Goal: Task Accomplishment & Management: Use online tool/utility

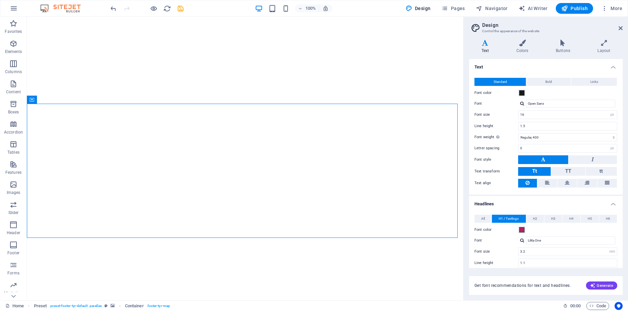
select select "px"
select select "400"
select select "px"
select select "rem"
select select "400"
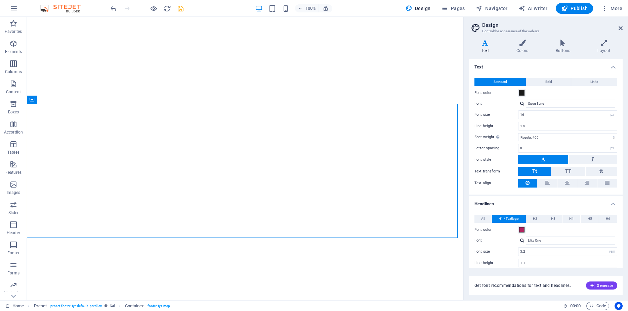
select select "px"
select select "rem"
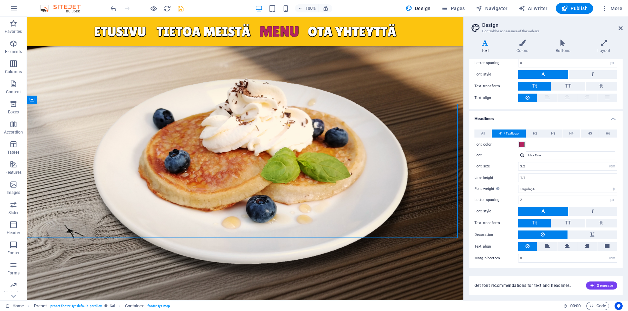
scroll to position [2654, 0]
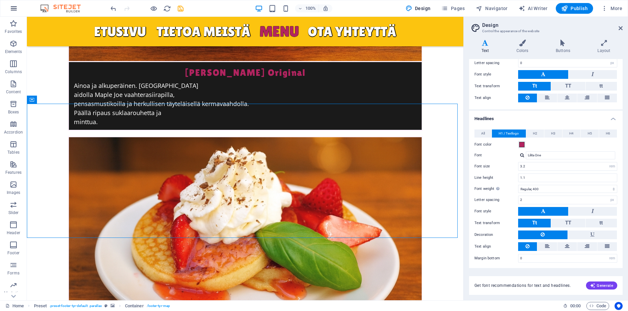
click at [16, 9] on icon "button" at bounding box center [14, 8] width 8 height 8
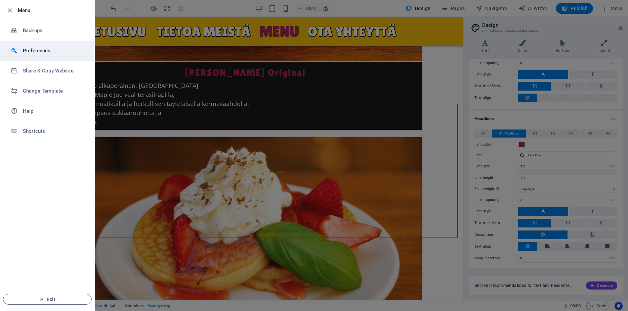
click at [34, 53] on h6 "Preferences" at bounding box center [54, 51] width 62 height 8
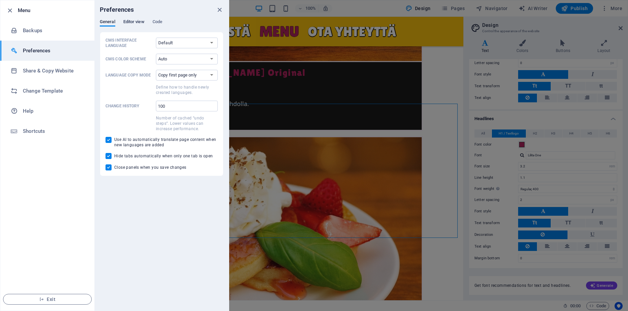
click at [132, 22] on span "Editor view" at bounding box center [133, 22] width 21 height 9
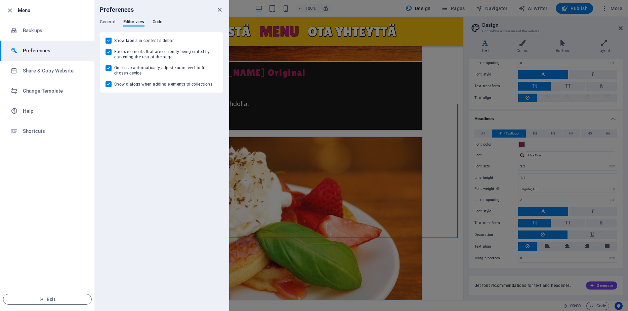
click at [159, 22] on span "Code" at bounding box center [158, 22] width 10 height 9
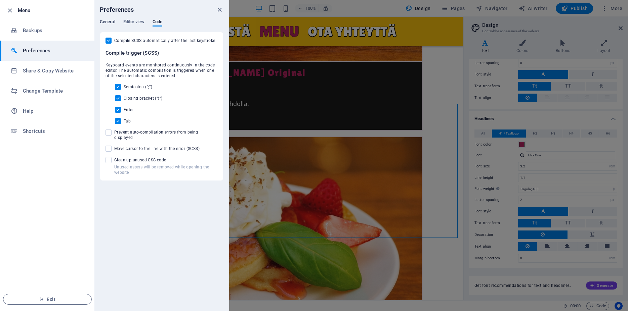
click at [113, 21] on span "General" at bounding box center [107, 22] width 15 height 9
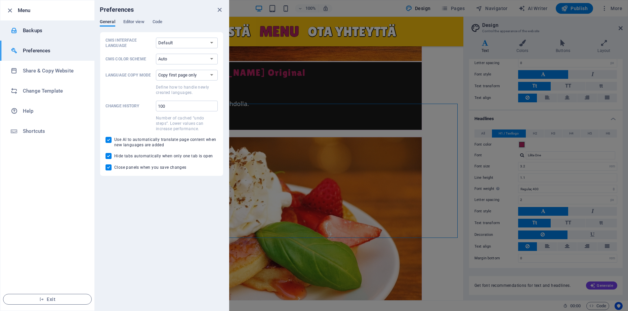
click at [32, 33] on h6 "Backups" at bounding box center [54, 31] width 62 height 8
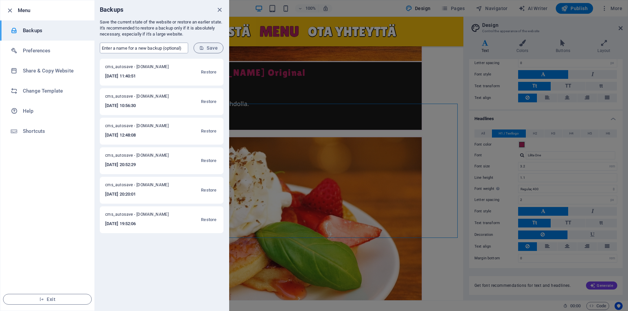
click at [158, 48] on input "text" at bounding box center [144, 48] width 88 height 11
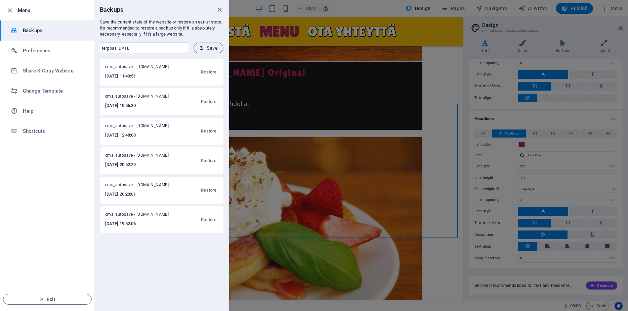
type input "terppas 3.9.25"
click at [209, 49] on span "Save" at bounding box center [208, 47] width 18 height 5
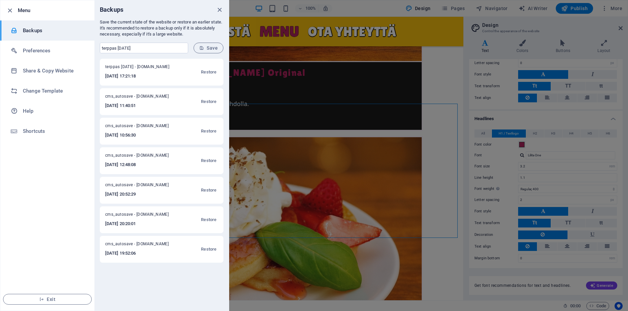
click at [367, 6] on div at bounding box center [314, 155] width 628 height 311
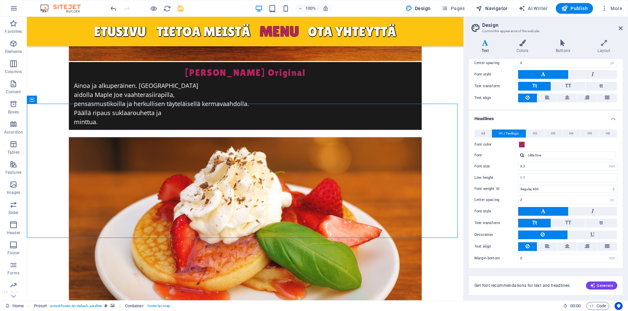
click at [484, 8] on span "Navigator" at bounding box center [492, 8] width 32 height 7
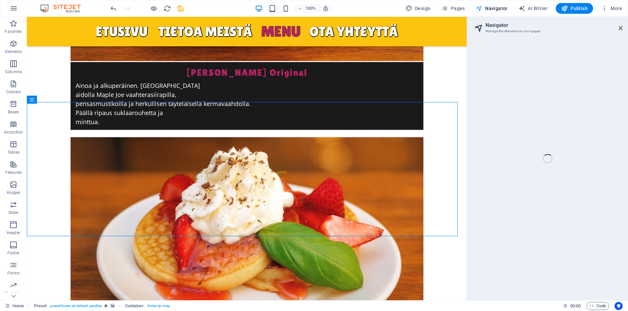
scroll to position [2656, 0]
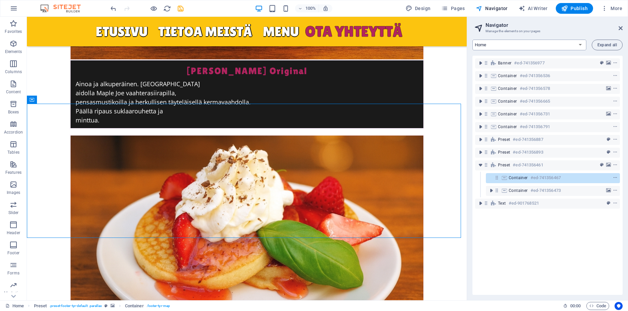
click at [472, 40] on select "Home Subpage Legal Notice Privacy" at bounding box center [529, 45] width 114 height 11
click at [580, 44] on select "Home Subpage Legal Notice Privacy" at bounding box center [529, 45] width 114 height 11
click at [543, 11] on span "AI Writer" at bounding box center [532, 8] width 29 height 7
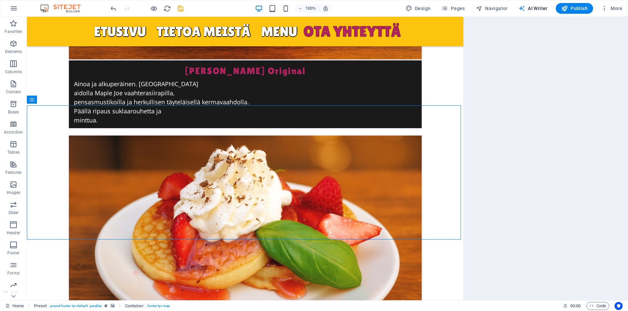
select select "English"
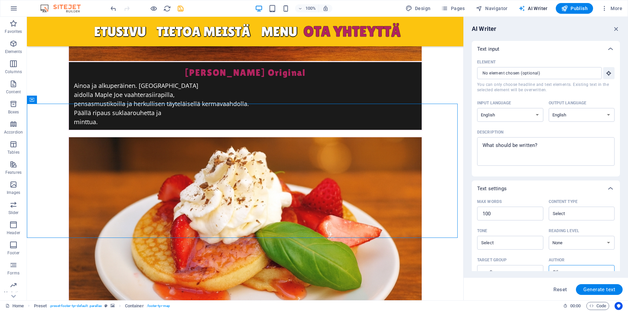
scroll to position [0, 0]
click at [552, 73] on input "Element ​ You can only choose headline and text elements. Existing text in the …" at bounding box center [537, 73] width 120 height 12
click at [606, 73] on icon "button" at bounding box center [609, 73] width 6 height 6
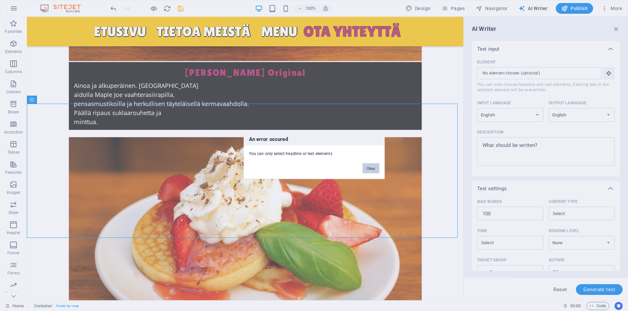
click at [375, 170] on button "Okay" at bounding box center [371, 168] width 17 height 10
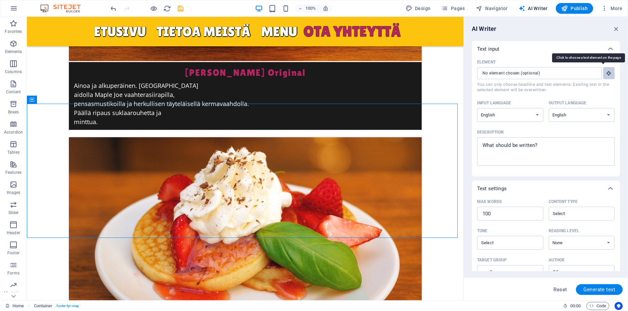
click at [606, 73] on icon "button" at bounding box center [609, 73] width 6 height 6
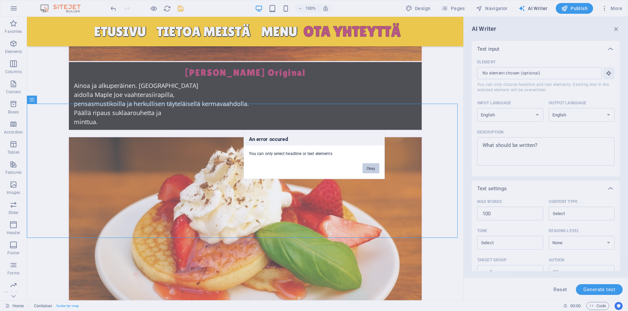
click at [374, 169] on button "Okay" at bounding box center [371, 168] width 17 height 10
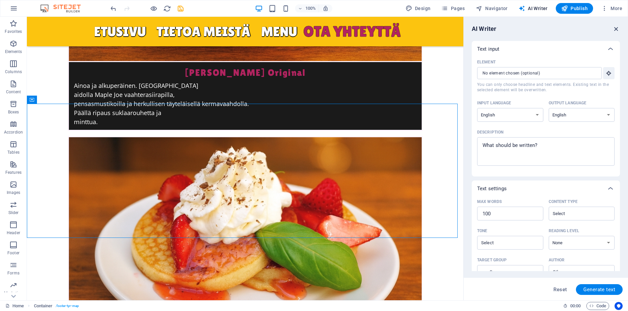
click at [617, 27] on icon "button" at bounding box center [616, 28] width 7 height 7
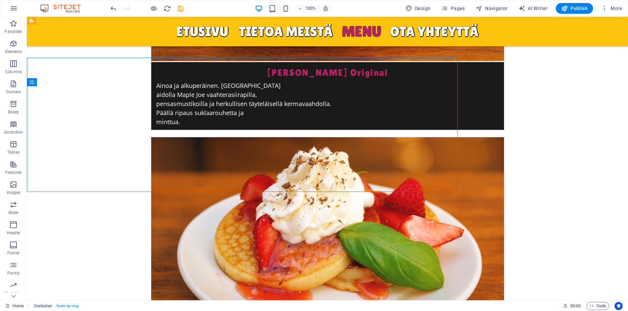
scroll to position [2701, 0]
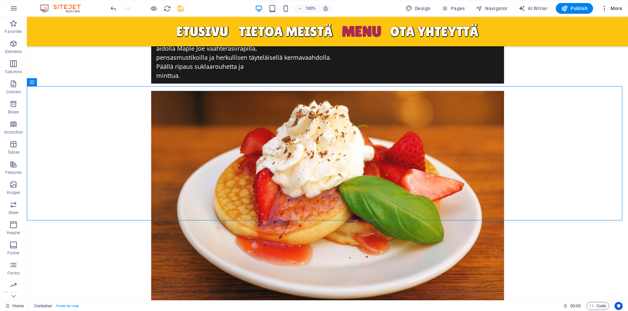
click at [607, 8] on icon "button" at bounding box center [604, 8] width 7 height 7
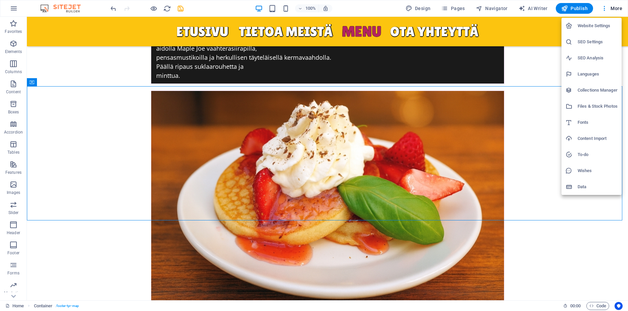
click at [11, 299] on div at bounding box center [314, 155] width 628 height 311
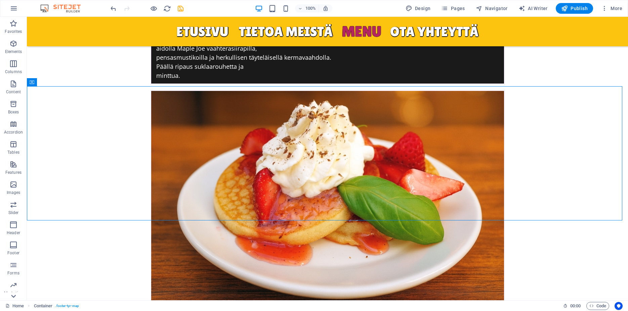
click at [12, 26] on icon at bounding box center [13, 20] width 9 height 9
click at [12, 297] on p "Collections" at bounding box center [13, 295] width 20 height 5
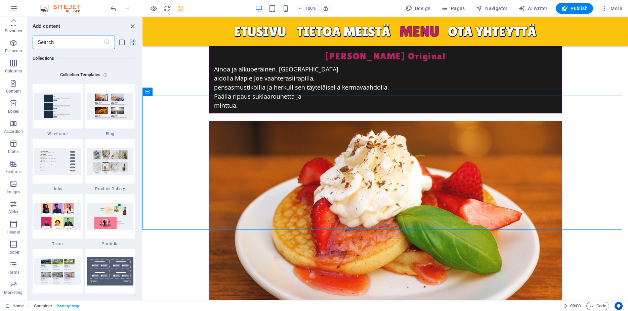
scroll to position [0, 0]
click at [133, 25] on icon "close panel" at bounding box center [133, 27] width 8 height 8
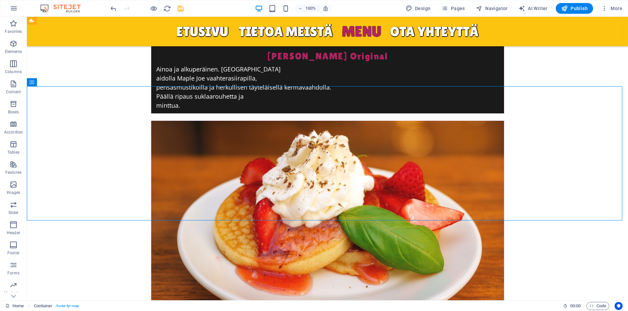
scroll to position [2701, 0]
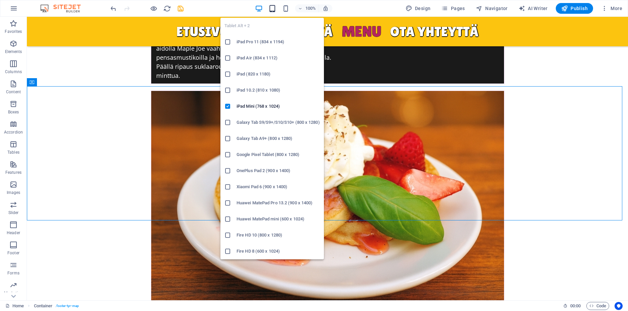
click at [273, 9] on icon "button" at bounding box center [272, 9] width 8 height 8
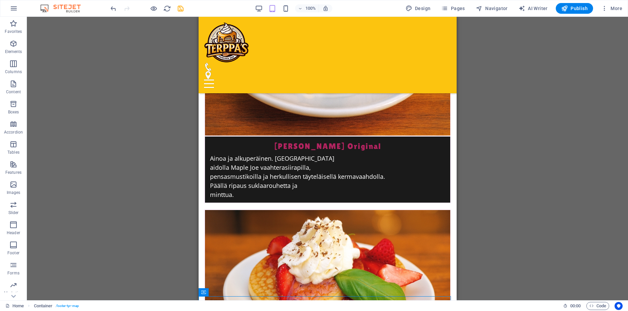
click at [291, 8] on div "100%" at bounding box center [294, 8] width 78 height 11
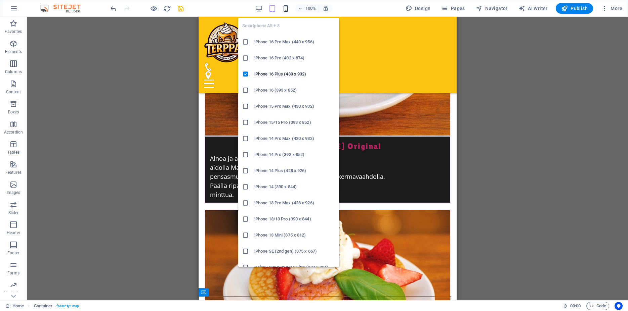
click at [285, 9] on icon "button" at bounding box center [286, 9] width 8 height 8
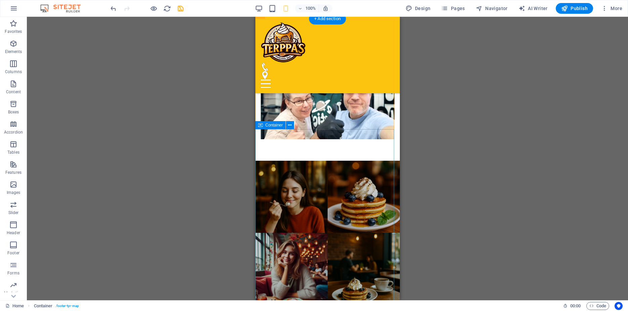
scroll to position [3095, 0]
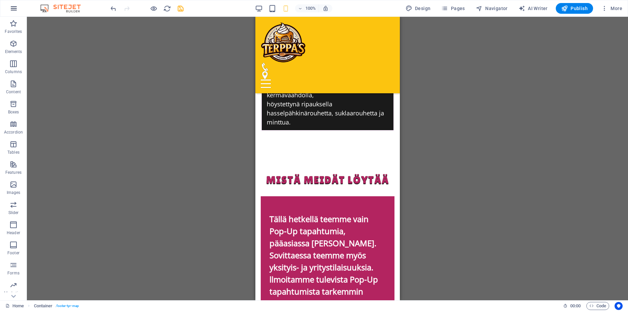
click at [14, 11] on icon "button" at bounding box center [14, 8] width 8 height 8
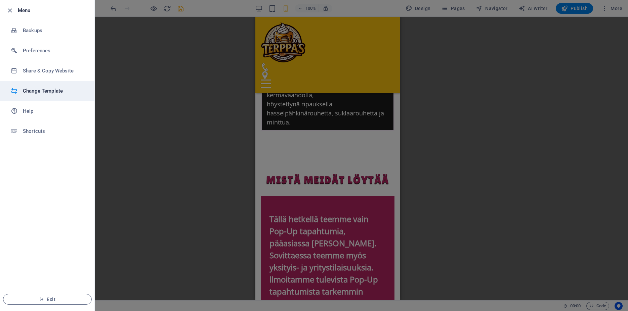
click at [35, 89] on h6 "Change Template" at bounding box center [54, 91] width 62 height 8
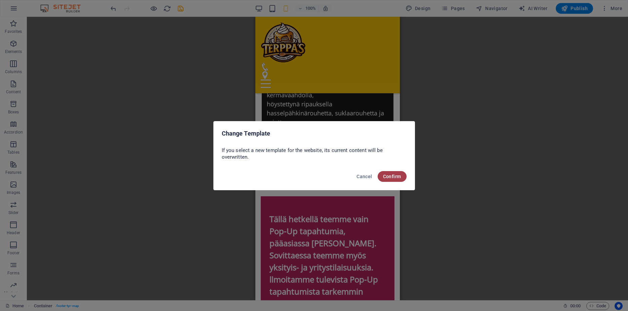
click at [399, 176] on span "Confirm" at bounding box center [392, 176] width 18 height 5
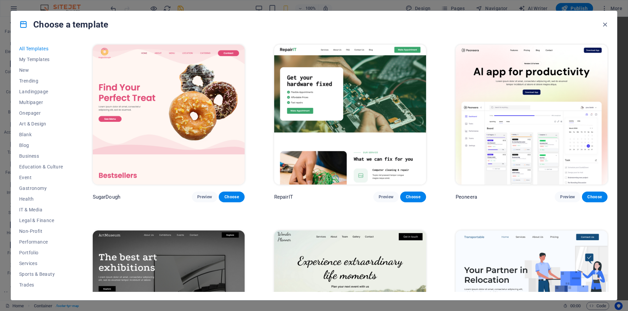
scroll to position [121, 0]
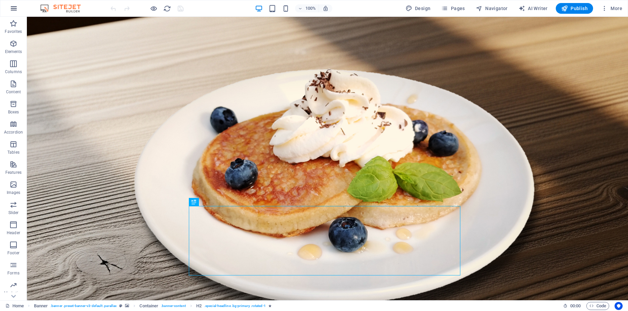
click at [13, 5] on icon "button" at bounding box center [14, 8] width 8 height 8
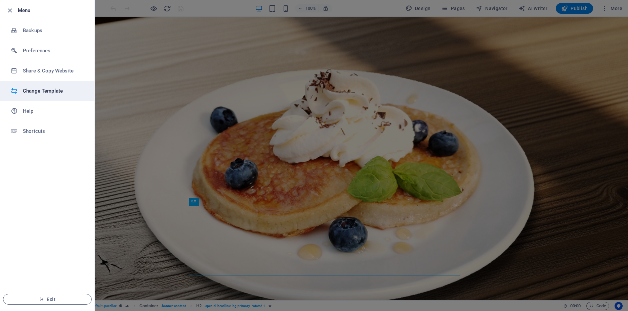
click at [44, 93] on h6 "Change Template" at bounding box center [54, 91] width 62 height 8
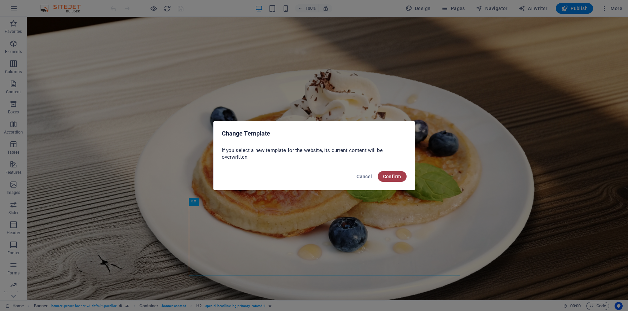
click at [391, 177] on span "Confirm" at bounding box center [392, 176] width 18 height 5
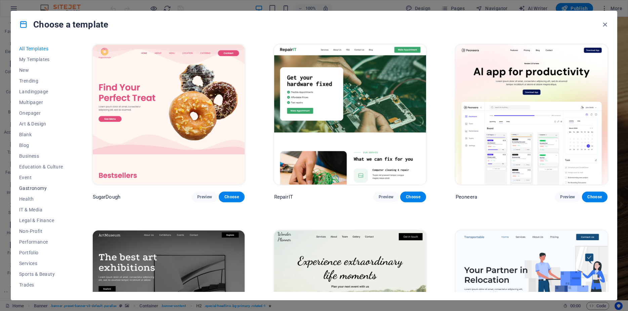
click at [34, 190] on span "Gastronomy" at bounding box center [41, 188] width 44 height 5
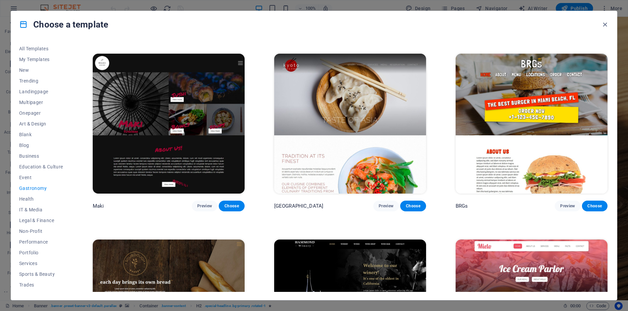
scroll to position [484, 0]
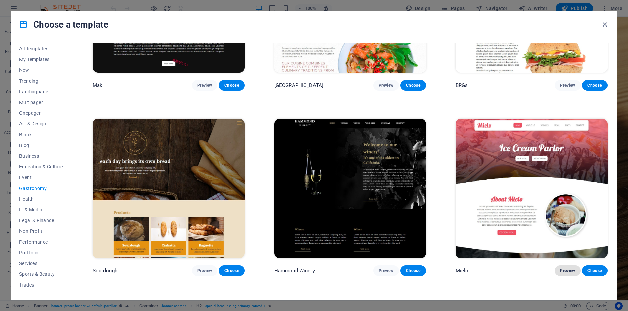
click at [566, 268] on span "Preview" at bounding box center [567, 270] width 15 height 5
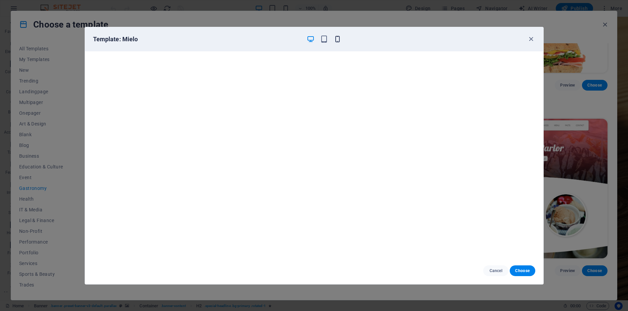
click at [338, 41] on icon "button" at bounding box center [338, 39] width 8 height 8
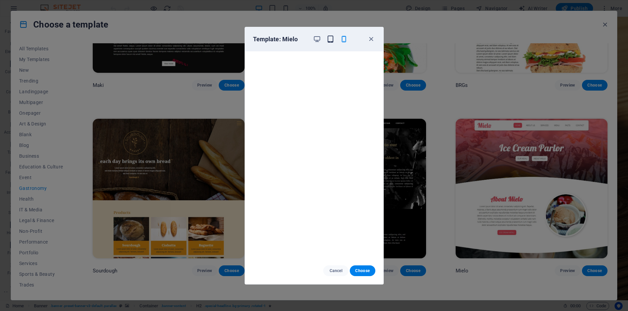
click at [330, 40] on icon "button" at bounding box center [331, 39] width 8 height 8
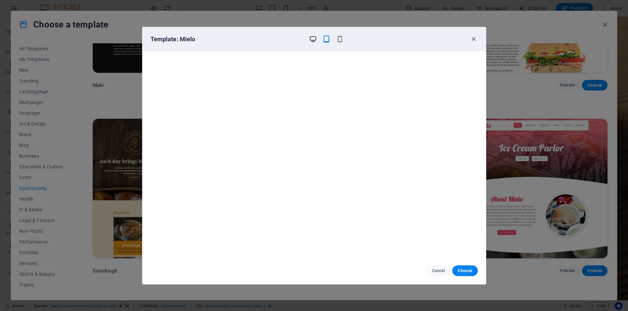
click at [314, 39] on icon "button" at bounding box center [313, 39] width 8 height 8
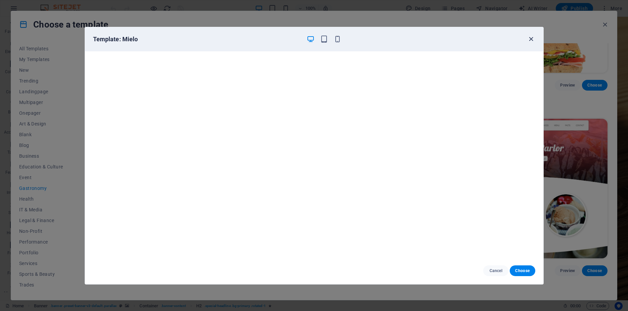
click at [531, 39] on icon "button" at bounding box center [531, 39] width 8 height 8
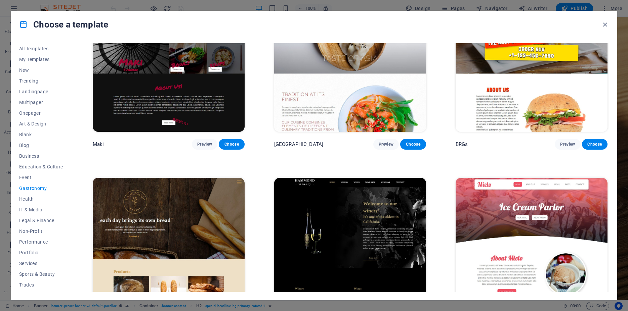
scroll to position [423, 0]
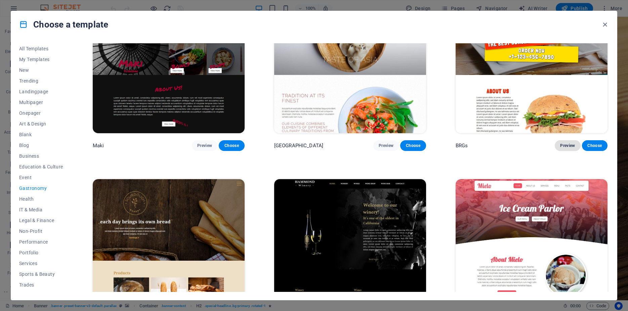
click at [563, 143] on span "Preview" at bounding box center [567, 145] width 15 height 5
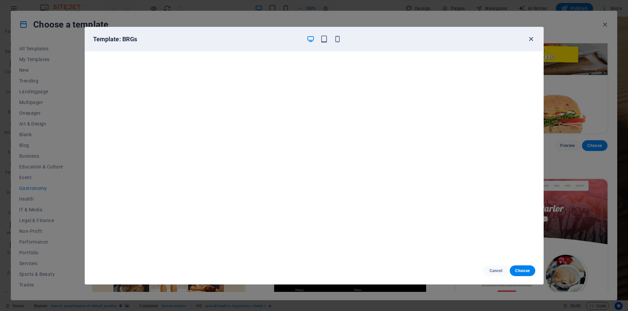
click at [532, 40] on icon "button" at bounding box center [531, 39] width 8 height 8
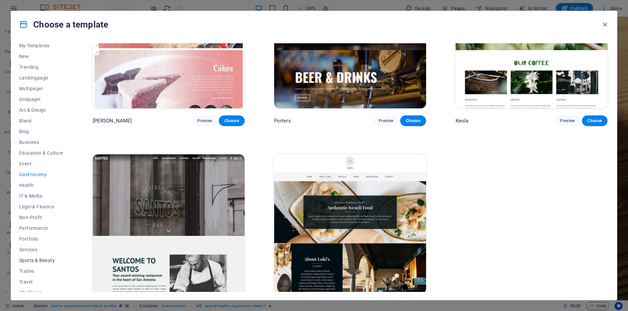
scroll to position [20, 0]
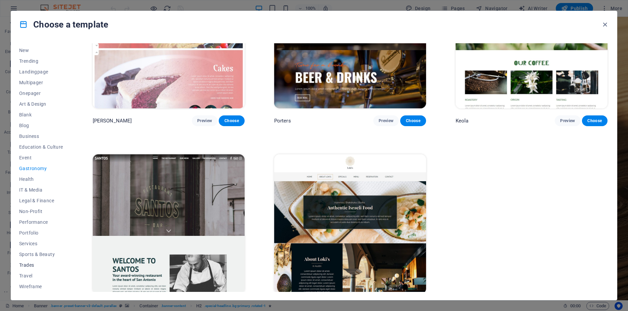
click at [31, 265] on span "Trades" at bounding box center [41, 265] width 44 height 5
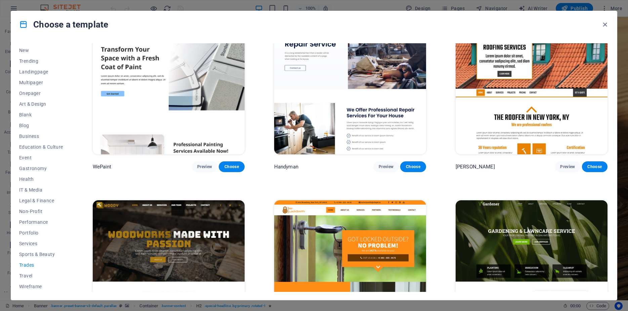
scroll to position [0, 0]
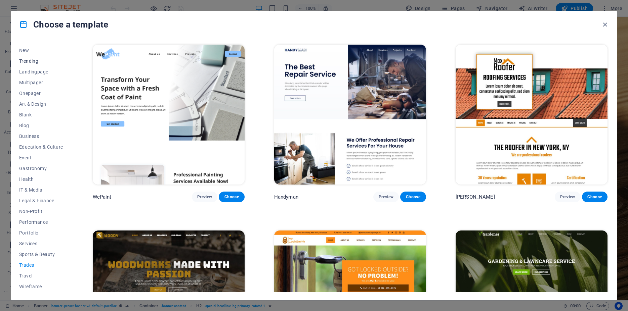
click at [34, 63] on span "Trending" at bounding box center [41, 60] width 44 height 5
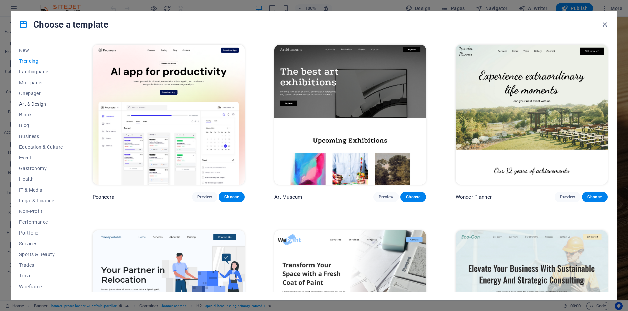
click at [35, 105] on span "Art & Design" at bounding box center [41, 103] width 44 height 5
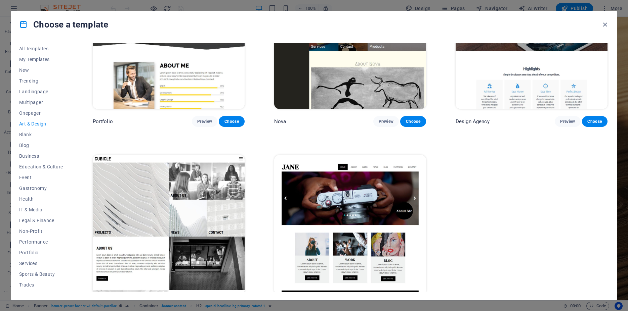
scroll to position [637, 0]
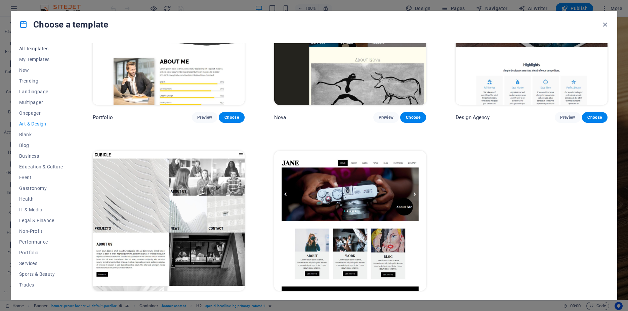
click at [32, 48] on span "All Templates" at bounding box center [41, 48] width 44 height 5
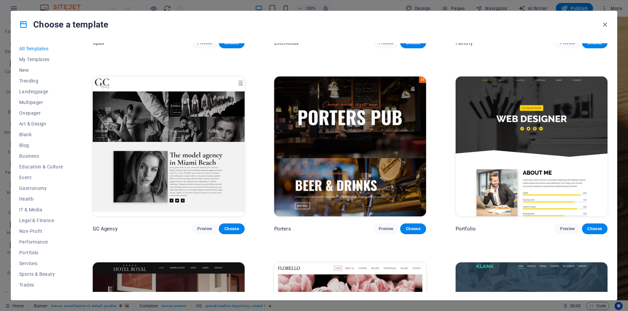
scroll to position [6543, 0]
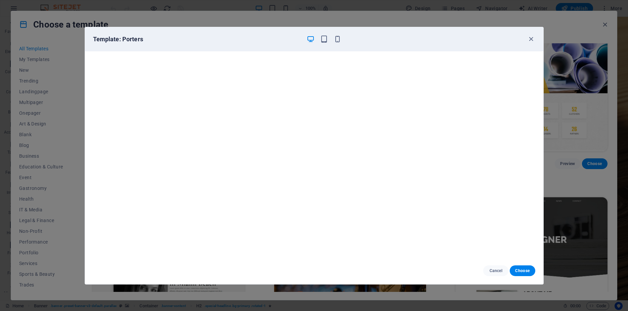
scroll to position [1, 0]
click at [533, 38] on icon "button" at bounding box center [531, 39] width 8 height 8
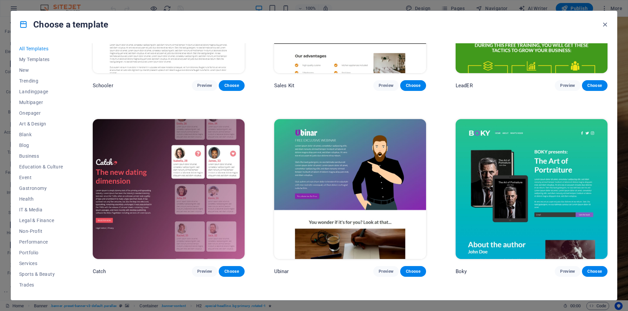
scroll to position [9769, 0]
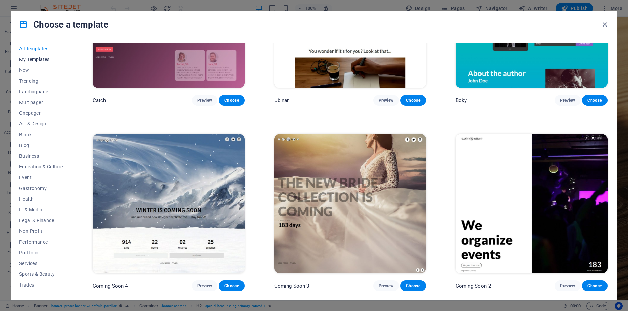
click at [31, 58] on span "My Templates" at bounding box center [41, 59] width 44 height 5
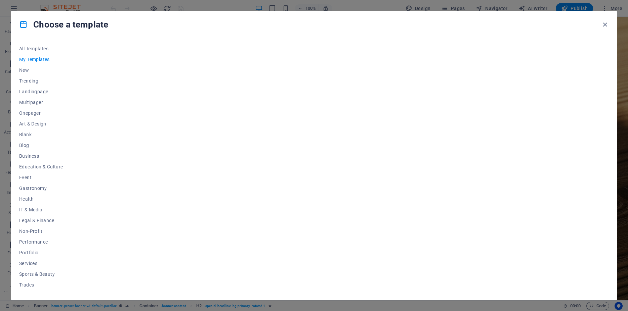
scroll to position [0, 0]
click at [24, 72] on span "New" at bounding box center [41, 70] width 44 height 5
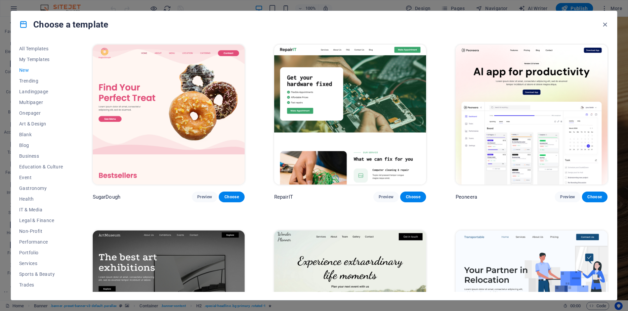
click at [29, 69] on span "New" at bounding box center [41, 70] width 44 height 5
click at [202, 192] on button "Preview" at bounding box center [205, 197] width 26 height 11
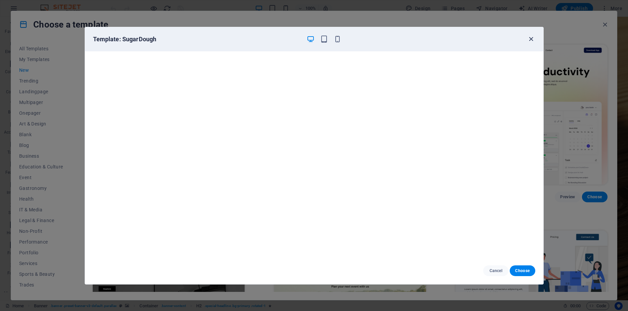
click at [533, 38] on icon "button" at bounding box center [531, 39] width 8 height 8
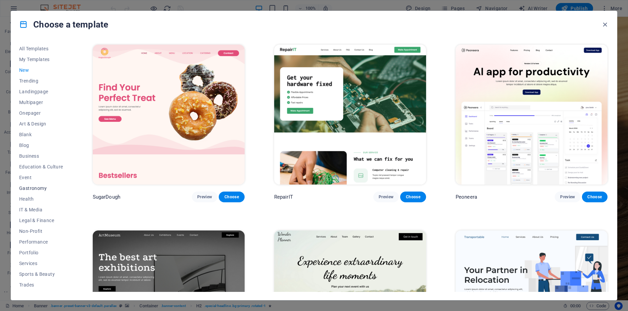
click at [31, 186] on span "Gastronomy" at bounding box center [41, 188] width 44 height 5
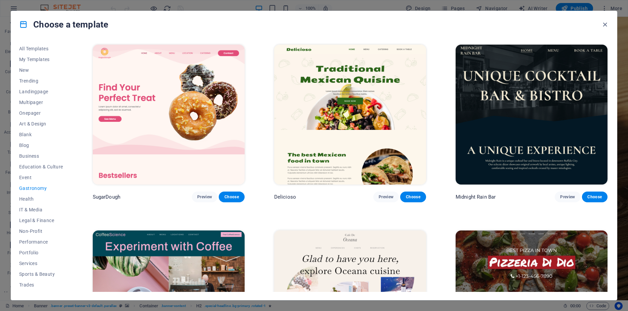
click at [538, 246] on img at bounding box center [532, 301] width 152 height 140
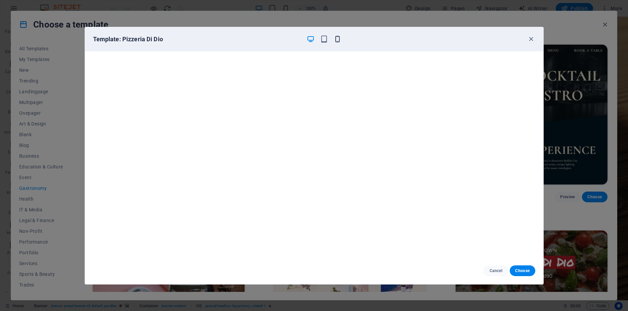
click at [337, 39] on icon "button" at bounding box center [338, 39] width 8 height 8
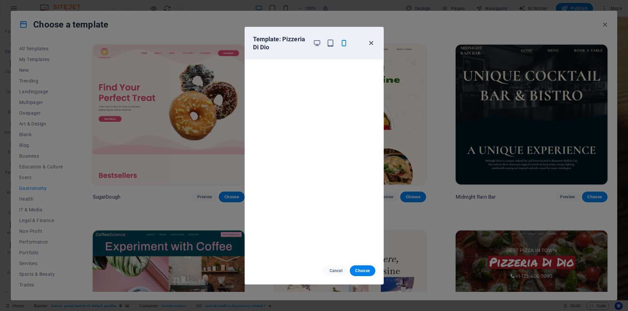
click at [369, 42] on icon "button" at bounding box center [371, 43] width 8 height 8
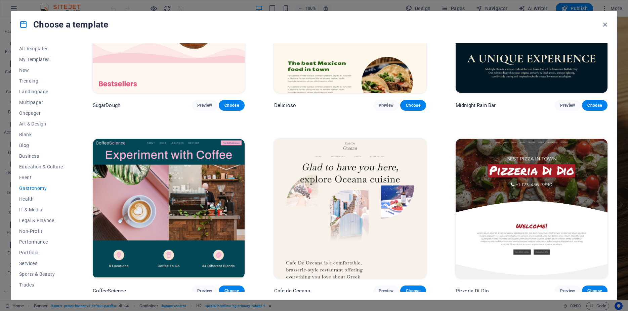
scroll to position [121, 0]
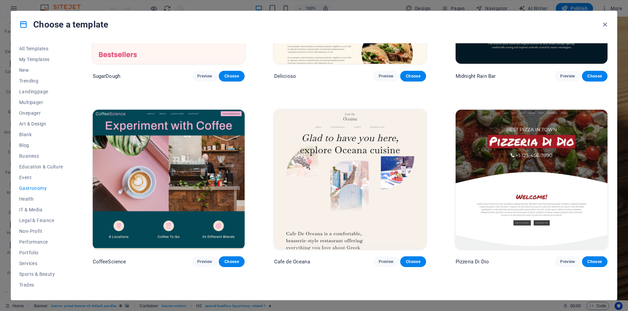
click at [178, 171] on img at bounding box center [169, 180] width 152 height 140
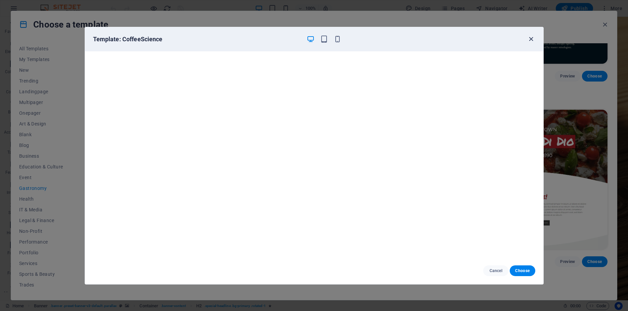
click at [530, 39] on icon "button" at bounding box center [531, 39] width 8 height 8
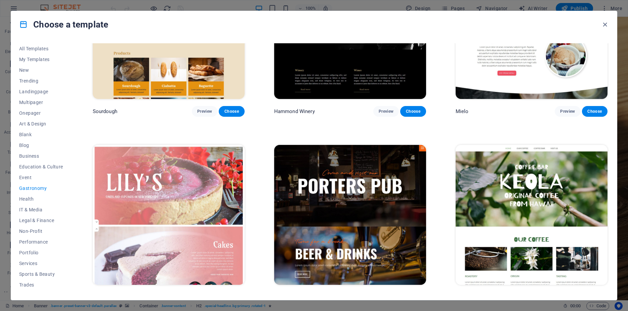
scroll to position [665, 0]
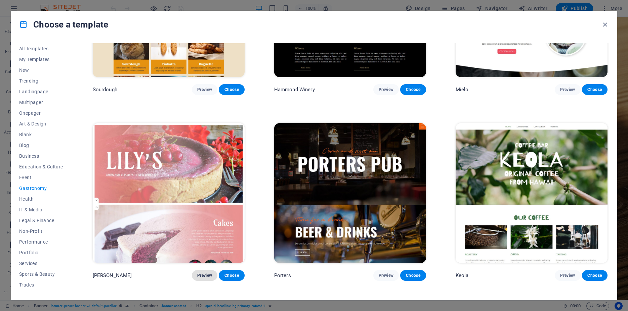
click at [203, 273] on span "Preview" at bounding box center [204, 275] width 15 height 5
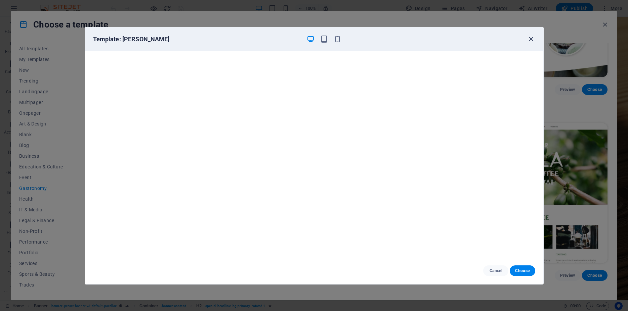
click at [531, 38] on icon "button" at bounding box center [531, 39] width 8 height 8
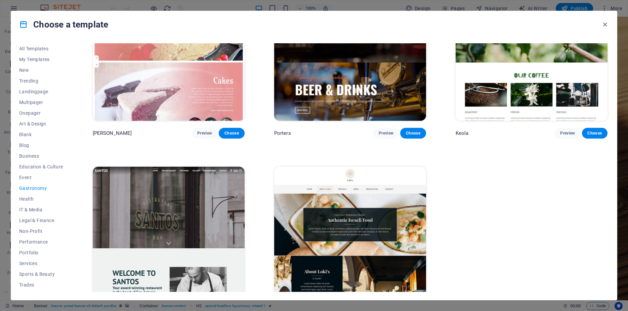
scroll to position [820, 0]
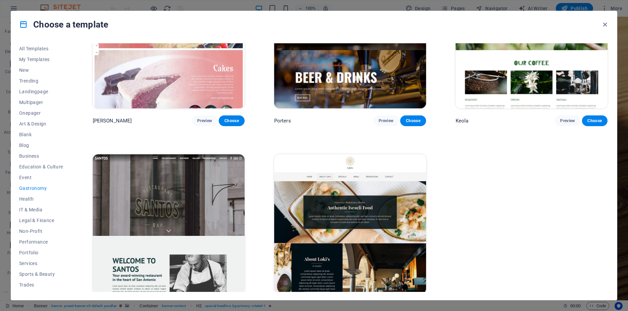
click at [381, 208] on img at bounding box center [350, 225] width 152 height 140
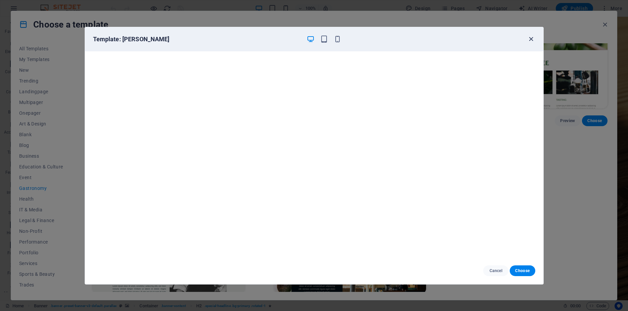
click at [531, 40] on icon "button" at bounding box center [531, 39] width 8 height 8
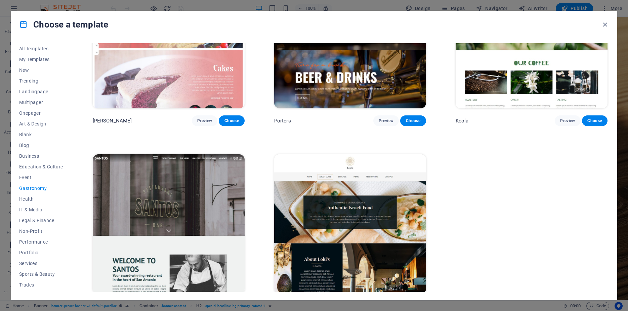
scroll to position [578, 0]
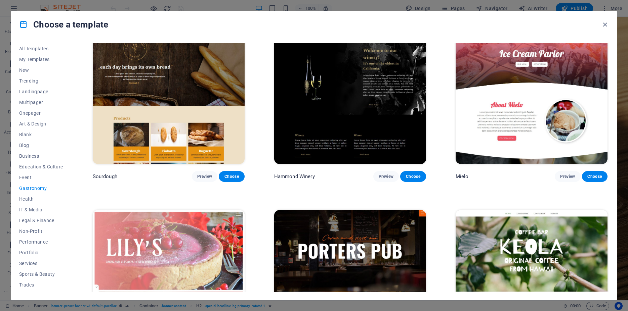
click at [553, 96] on img at bounding box center [532, 95] width 152 height 140
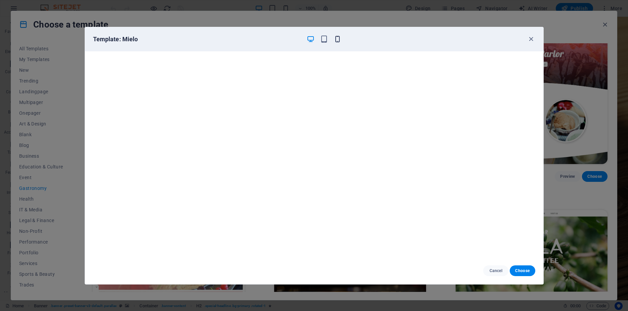
click at [339, 40] on icon "button" at bounding box center [338, 39] width 8 height 8
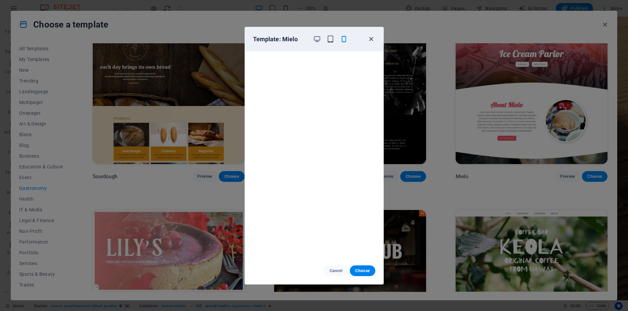
click at [372, 36] on icon "button" at bounding box center [371, 39] width 8 height 8
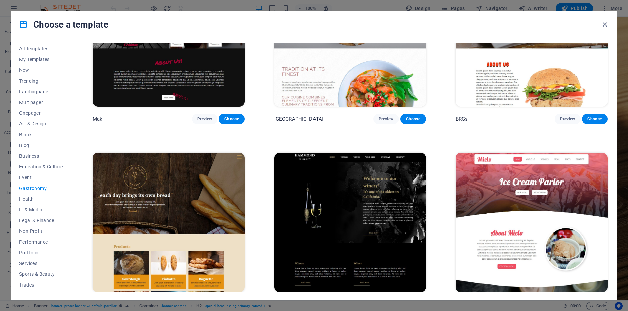
scroll to position [367, 0]
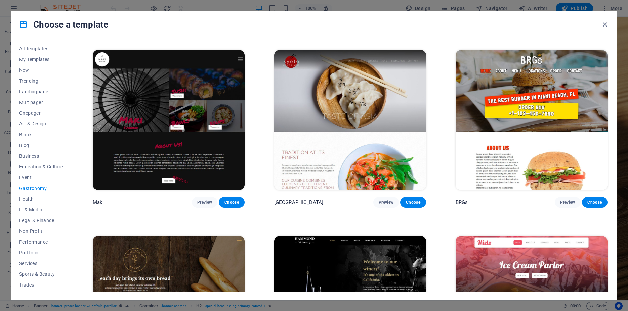
click at [531, 59] on img at bounding box center [532, 120] width 152 height 140
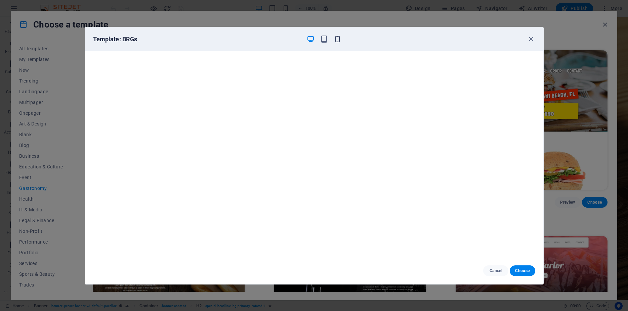
click at [337, 40] on icon "button" at bounding box center [338, 39] width 8 height 8
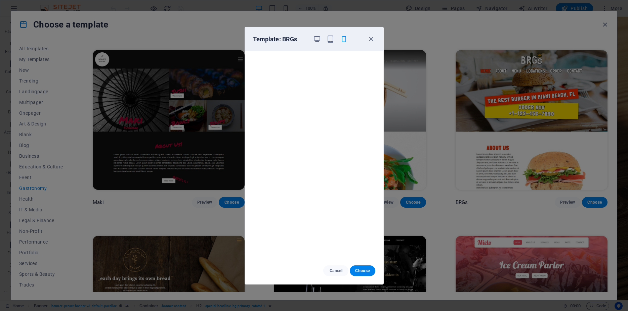
scroll to position [1, 0]
click at [330, 36] on icon "button" at bounding box center [331, 39] width 8 height 8
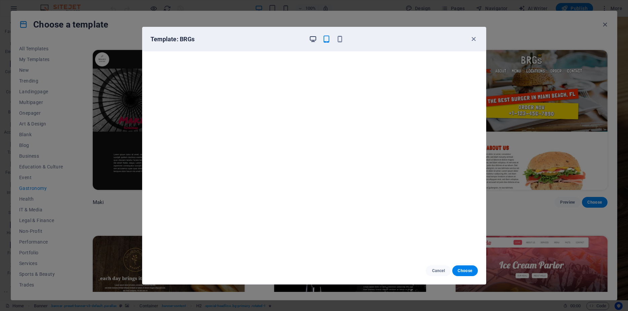
click at [314, 40] on icon "button" at bounding box center [313, 39] width 8 height 8
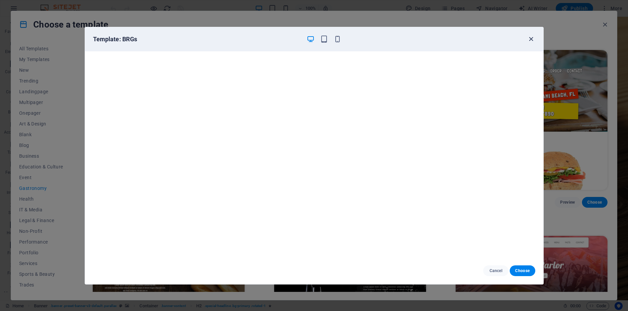
click at [531, 40] on icon "button" at bounding box center [531, 39] width 8 height 8
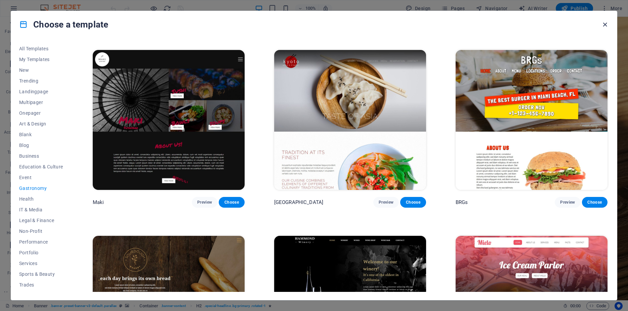
click at [606, 23] on icon "button" at bounding box center [605, 25] width 8 height 8
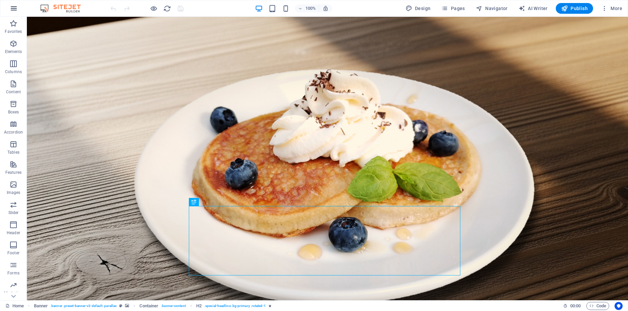
click at [8, 9] on button "button" at bounding box center [14, 8] width 16 height 16
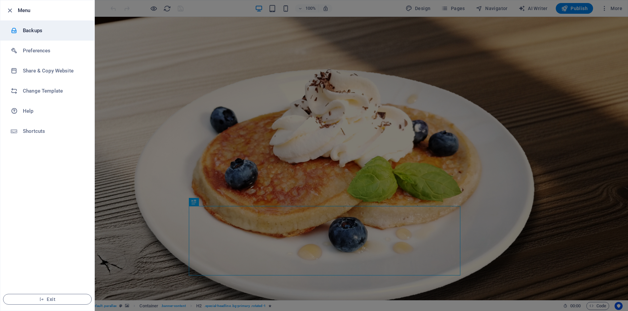
click at [30, 29] on h6 "Backups" at bounding box center [54, 31] width 62 height 8
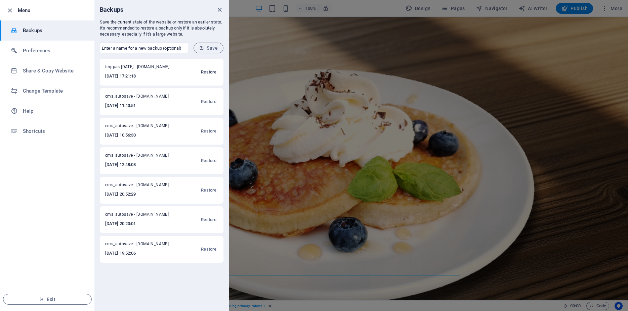
click at [209, 73] on span "Restore" at bounding box center [208, 72] width 15 height 8
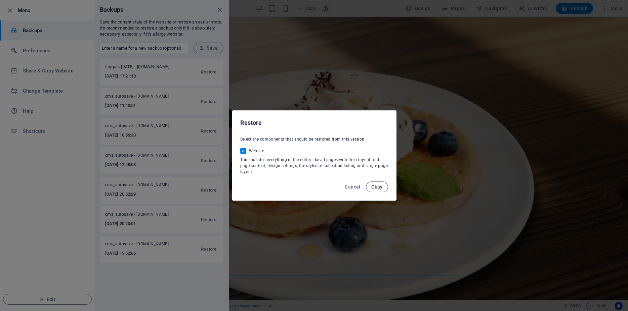
click at [382, 185] on span "Okay" at bounding box center [376, 186] width 11 height 5
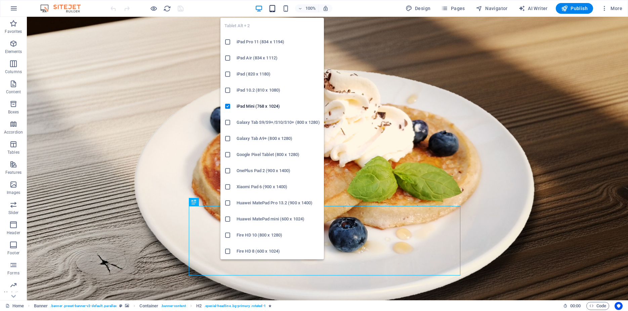
click at [274, 9] on icon "button" at bounding box center [272, 9] width 8 height 8
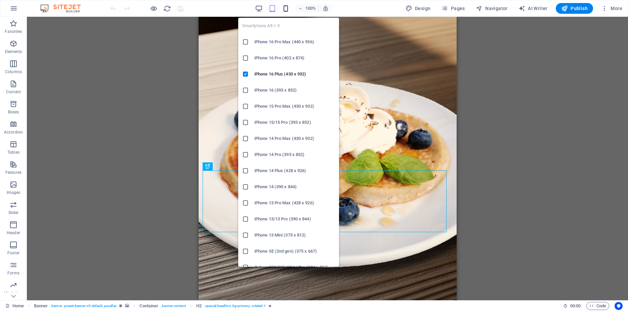
click at [287, 7] on icon "button" at bounding box center [286, 9] width 8 height 8
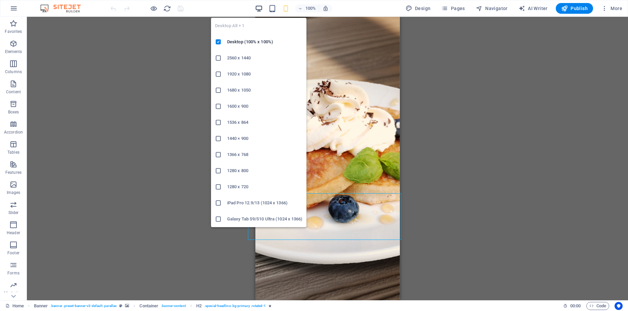
click at [259, 7] on icon "button" at bounding box center [259, 9] width 8 height 8
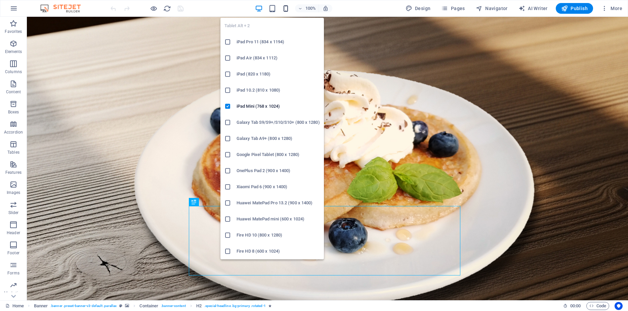
click at [286, 12] on icon "button" at bounding box center [286, 9] width 8 height 8
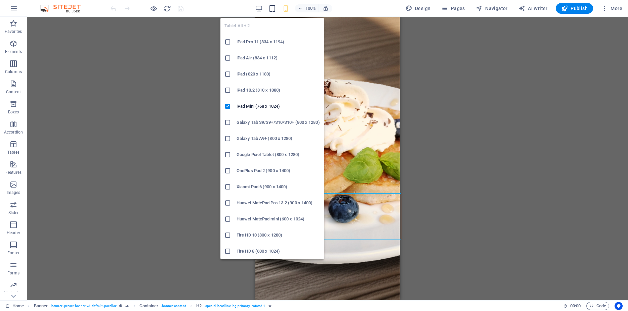
click at [273, 5] on icon "button" at bounding box center [272, 9] width 8 height 8
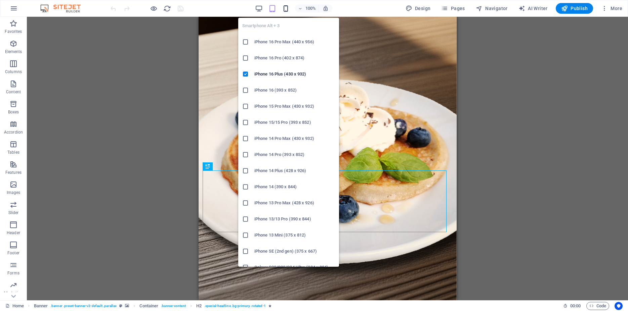
click at [285, 8] on icon "button" at bounding box center [286, 9] width 8 height 8
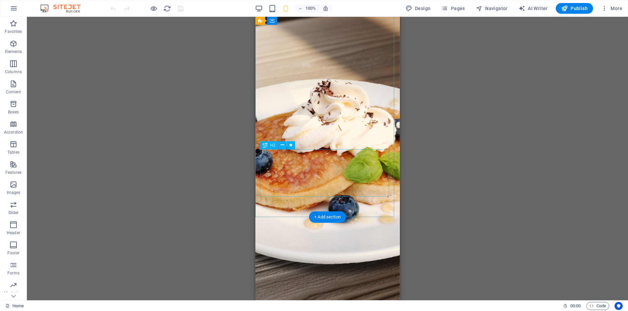
scroll to position [33, 0]
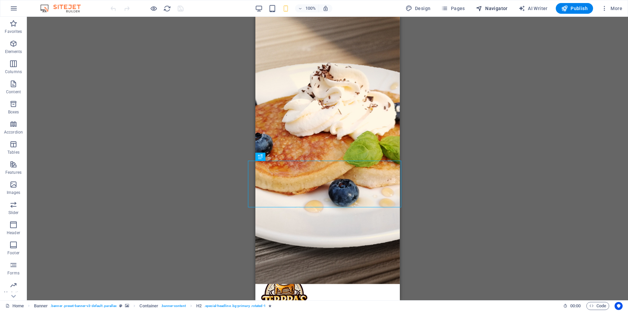
click at [495, 11] on span "Navigator" at bounding box center [492, 8] width 32 height 7
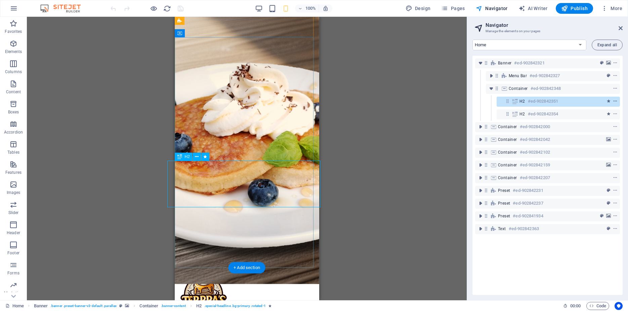
click at [613, 100] on icon "context-menu" at bounding box center [615, 101] width 5 height 5
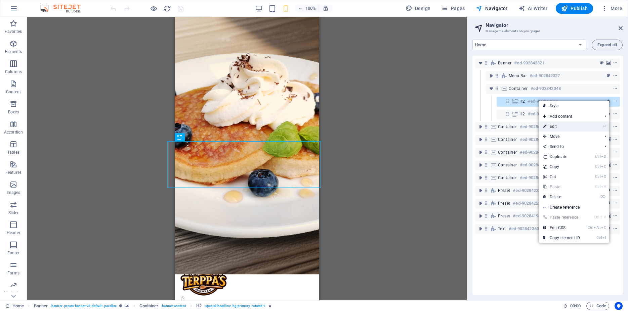
click at [563, 126] on link "⏎ Edit" at bounding box center [561, 127] width 45 height 10
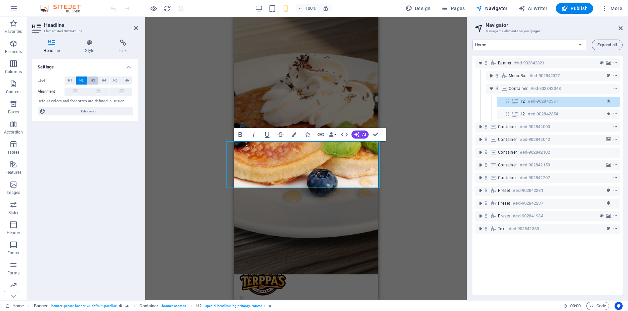
click at [91, 82] on span "H3" at bounding box center [93, 81] width 4 height 8
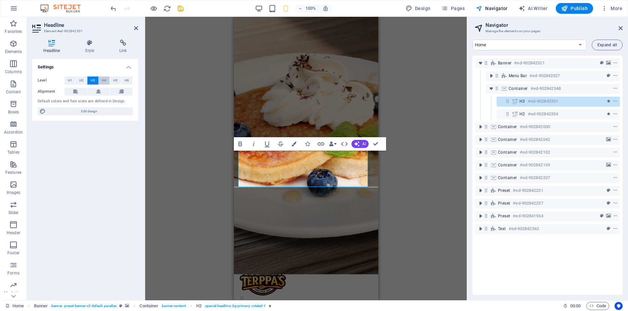
click at [102, 78] on span "H4" at bounding box center [104, 81] width 4 height 8
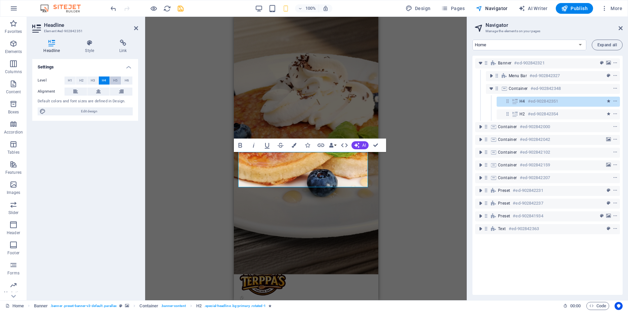
click at [119, 80] on button "H5" at bounding box center [115, 81] width 11 height 8
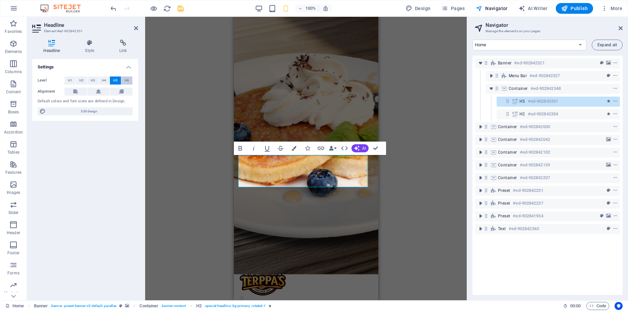
click at [125, 81] on button "H6" at bounding box center [126, 81] width 11 height 8
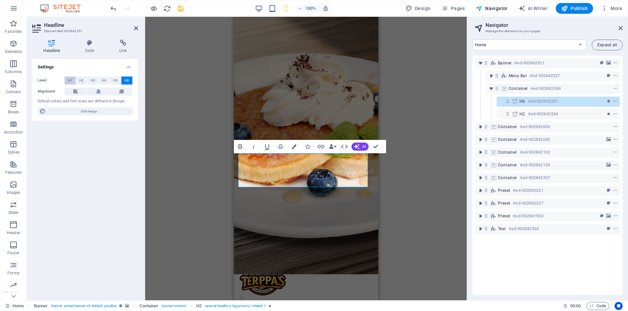
click at [75, 82] on button "H1" at bounding box center [70, 81] width 11 height 8
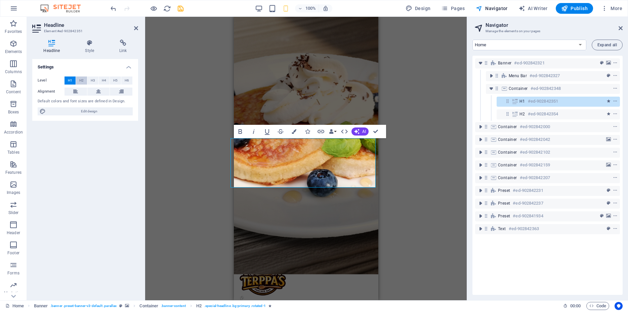
click at [82, 81] on span "H2" at bounding box center [81, 81] width 4 height 8
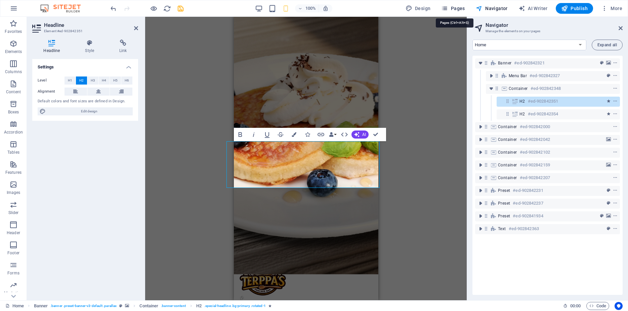
click at [453, 10] on span "Pages" at bounding box center [453, 8] width 24 height 7
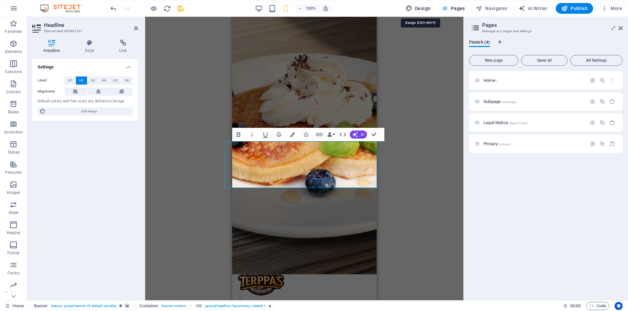
click at [428, 8] on span "Design" at bounding box center [418, 8] width 25 height 7
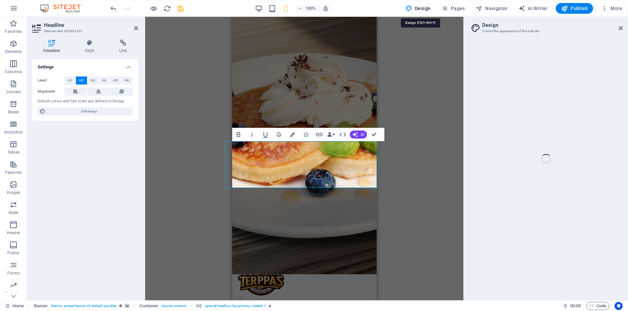
select select "px"
select select "400"
select select "px"
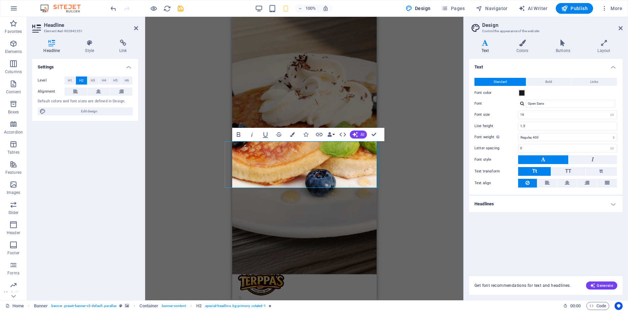
click at [419, 82] on div "H2 Banner Container Banner Menu Bar Banner Image Container Icon Container Conta…" at bounding box center [304, 159] width 318 height 284
click at [622, 28] on icon at bounding box center [621, 28] width 4 height 5
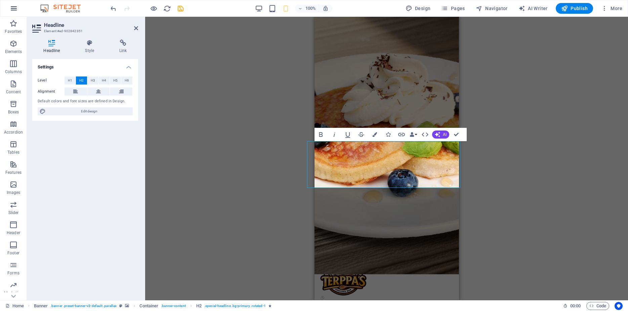
click at [15, 7] on icon "button" at bounding box center [14, 8] width 8 height 8
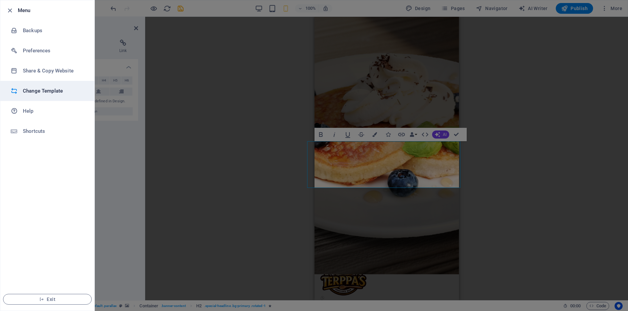
click at [45, 93] on h6 "Change Template" at bounding box center [54, 91] width 62 height 8
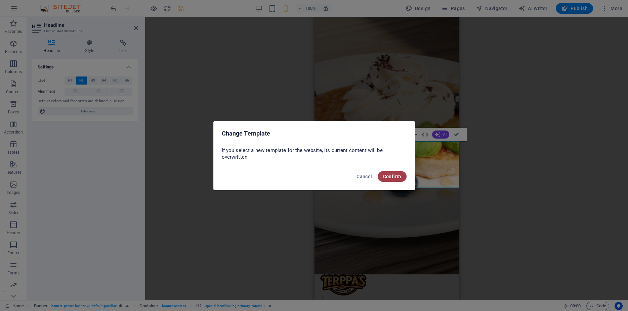
click at [389, 175] on span "Confirm" at bounding box center [392, 176] width 18 height 5
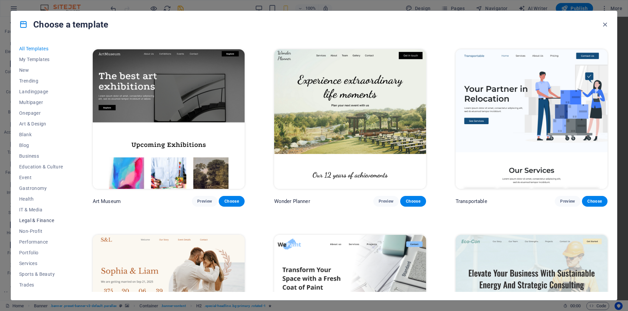
scroll to position [20, 0]
click at [30, 287] on span "Wireframe" at bounding box center [41, 286] width 44 height 5
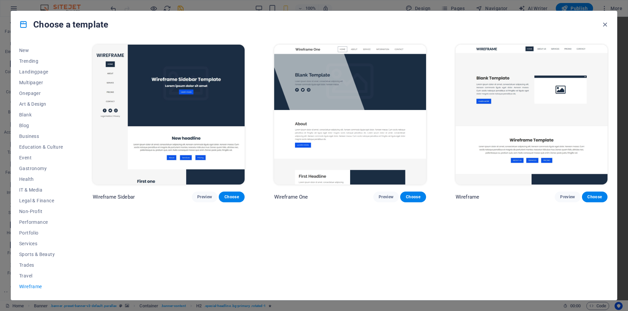
scroll to position [0, 0]
click at [381, 195] on span "Preview" at bounding box center [386, 197] width 15 height 5
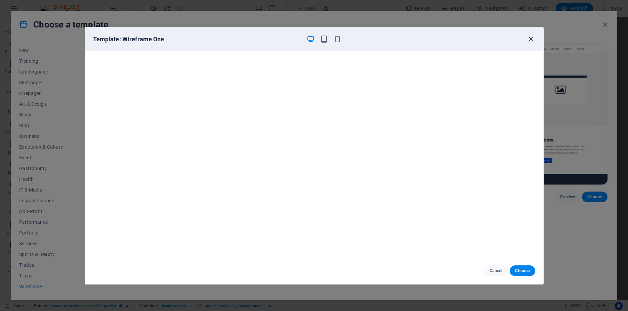
click at [531, 40] on icon "button" at bounding box center [531, 39] width 8 height 8
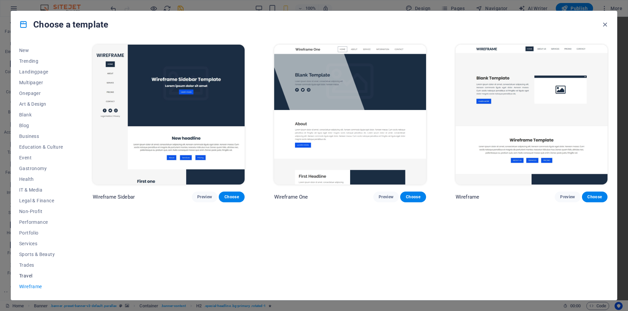
click at [30, 276] on span "Travel" at bounding box center [41, 276] width 44 height 5
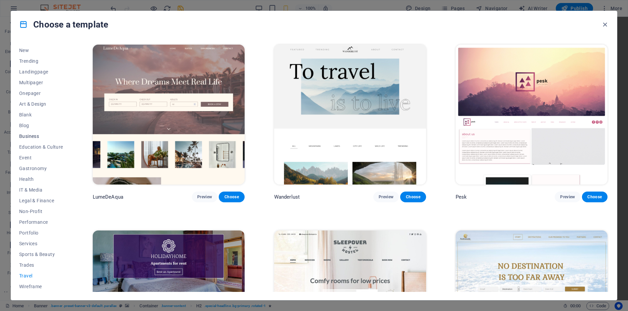
click at [27, 135] on span "Business" at bounding box center [41, 136] width 44 height 5
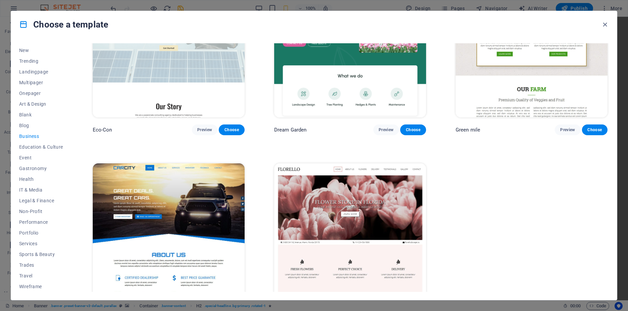
scroll to position [89, 0]
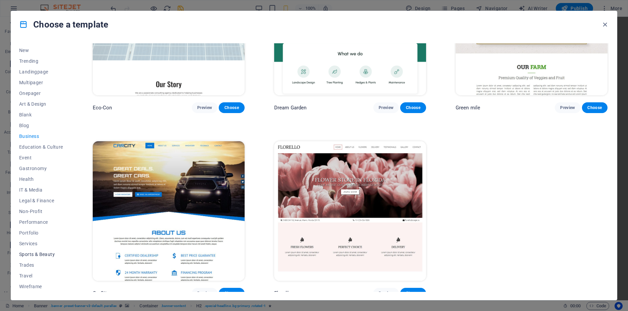
click at [33, 255] on span "Sports & Beauty" at bounding box center [41, 254] width 44 height 5
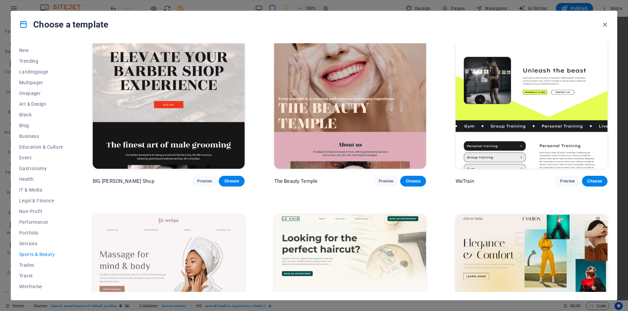
scroll to position [0, 0]
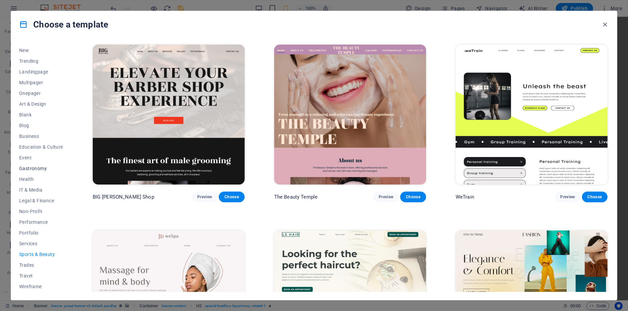
click at [29, 169] on span "Gastronomy" at bounding box center [41, 168] width 44 height 5
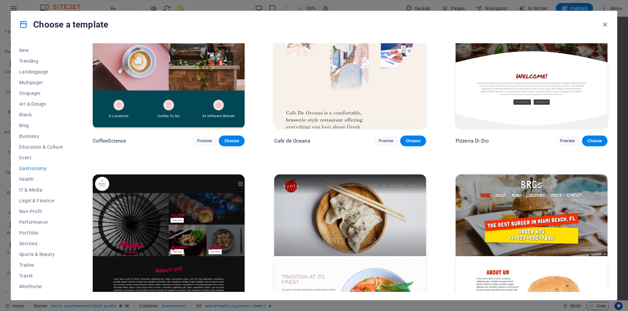
scroll to position [393, 0]
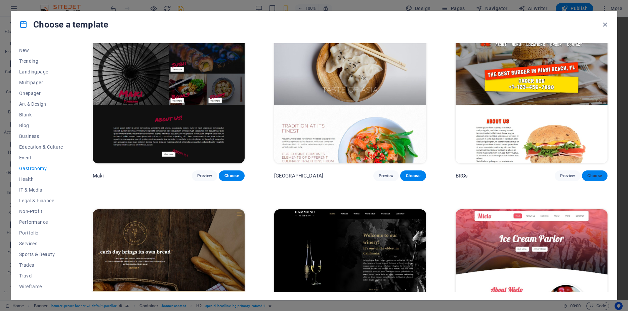
click at [588, 173] on span "Choose" at bounding box center [594, 175] width 15 height 5
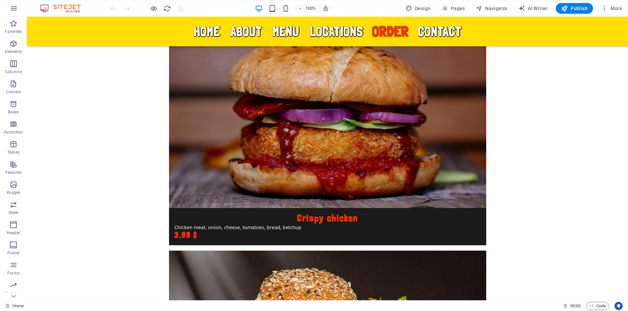
scroll to position [2850, 0]
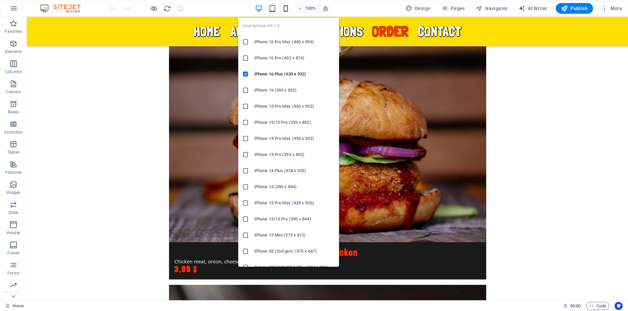
click at [287, 10] on icon "button" at bounding box center [286, 9] width 8 height 8
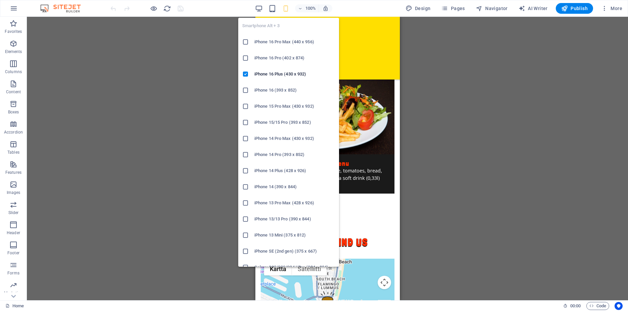
scroll to position [2849, 0]
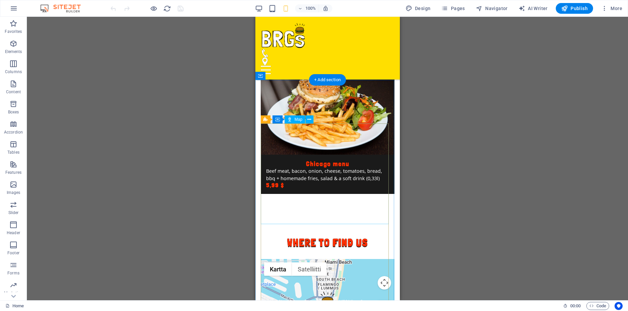
click at [339, 259] on div "← Siirry vasemmalle → Siirry oikealle ↑ Siirry ylöspäin ↓ Siirry alaspäin + Läh…" at bounding box center [327, 309] width 134 height 101
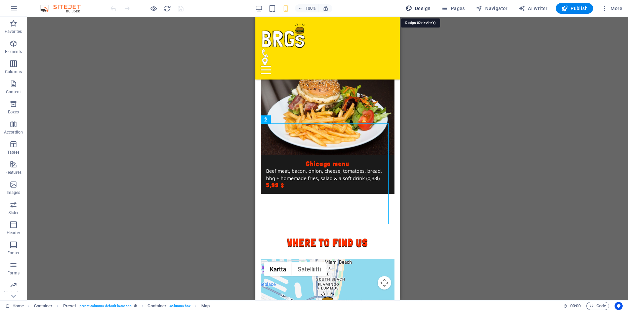
click at [423, 11] on button "Design" at bounding box center [418, 8] width 31 height 11
select select "px"
select select "400"
select select "px"
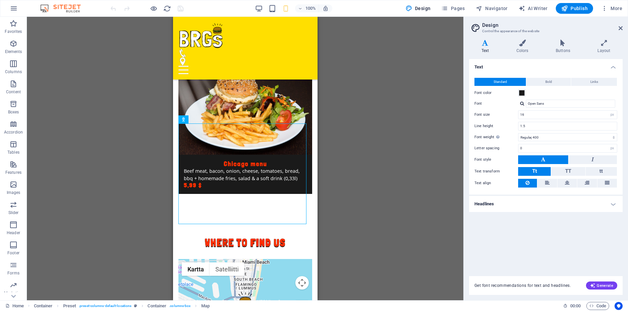
click at [596, 208] on h4 "Headlines" at bounding box center [546, 204] width 154 height 16
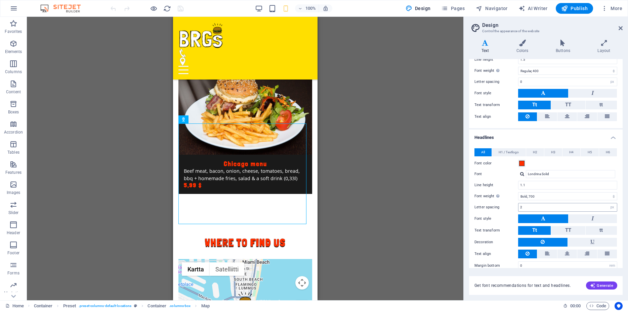
scroll to position [74, 0]
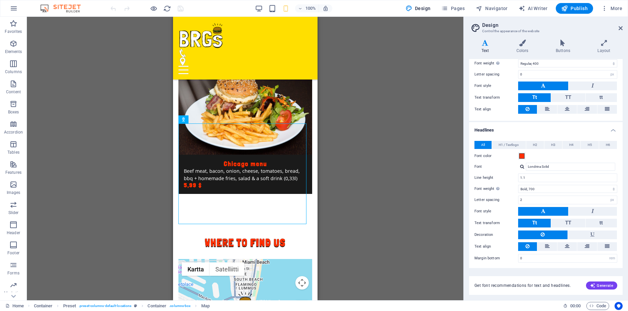
click at [486, 46] on icon at bounding box center [485, 43] width 32 height 7
click at [604, 46] on icon at bounding box center [603, 43] width 37 height 7
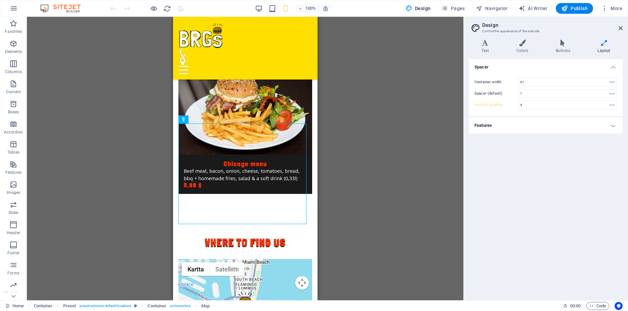
click at [528, 129] on h4 "Features" at bounding box center [546, 126] width 154 height 16
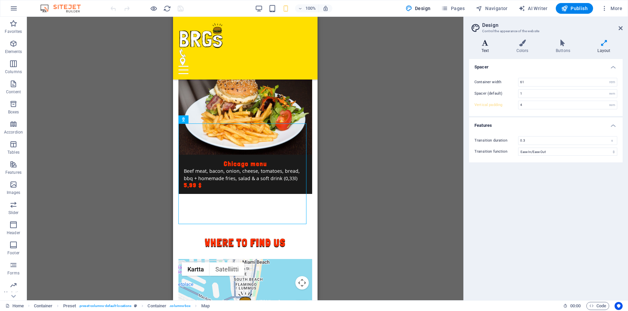
click at [487, 49] on h4 "Text" at bounding box center [486, 47] width 35 height 14
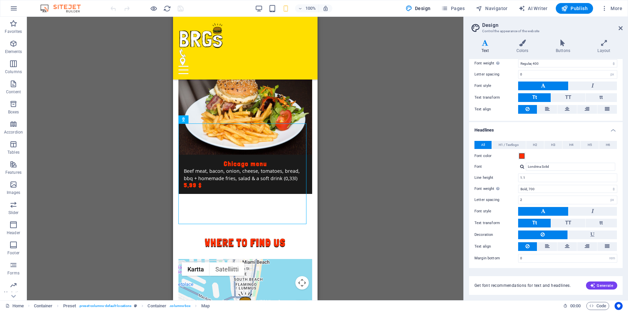
click at [480, 145] on button "All" at bounding box center [482, 145] width 17 height 8
click at [508, 145] on span "H1 / Textlogo" at bounding box center [509, 145] width 20 height 8
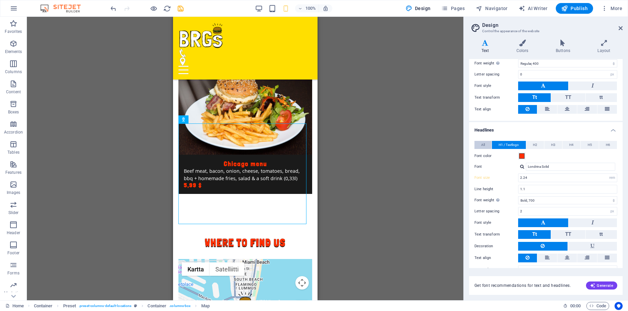
click at [481, 143] on span "All" at bounding box center [483, 145] width 4 height 8
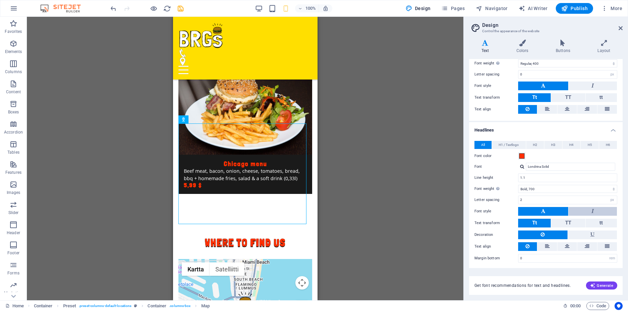
click at [586, 210] on button at bounding box center [593, 211] width 48 height 9
click at [555, 212] on button at bounding box center [543, 211] width 50 height 9
click at [560, 222] on button "TT" at bounding box center [568, 223] width 34 height 9
click at [545, 221] on button "Tt" at bounding box center [534, 223] width 33 height 9
click at [571, 231] on button at bounding box center [592, 235] width 49 height 9
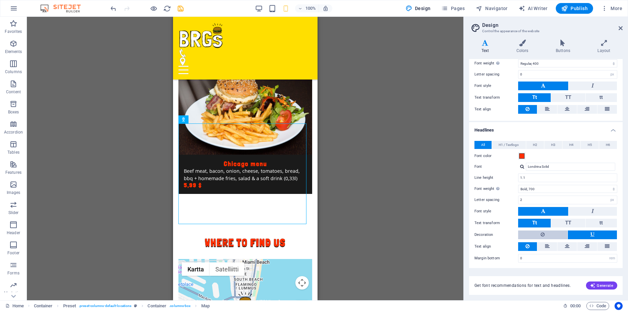
click at [549, 233] on button at bounding box center [542, 235] width 49 height 9
click at [580, 228] on div "All H1 / Textlogo H2 H3 H4 H5 H6 Font color Font Londrina Solid Line height 1.1…" at bounding box center [546, 201] width 156 height 135
click at [580, 233] on button at bounding box center [592, 235] width 49 height 9
click at [550, 235] on button at bounding box center [542, 235] width 49 height 9
click at [562, 245] on button at bounding box center [566, 247] width 19 height 9
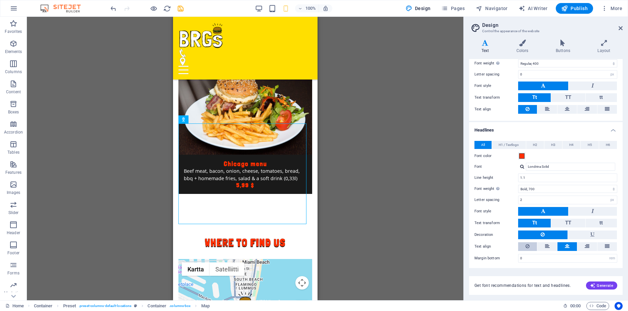
click at [532, 246] on button at bounding box center [527, 247] width 19 height 9
click at [518, 185] on select "Thin, 100 Extra-light, 200 Light, 300 Regular, 400 Medium, 500 Semi-bold, 600 B…" at bounding box center [567, 189] width 99 height 8
click at [503, 222] on label "Text transform" at bounding box center [496, 223] width 44 height 8
click at [518, 185] on select "Thin, 100 Extra-light, 200 Light, 300 Regular, 400 Medium, 500 Semi-bold, 600 B…" at bounding box center [567, 189] width 99 height 8
click option "Thin, 100" at bounding box center [0, 0] width 0 height 0
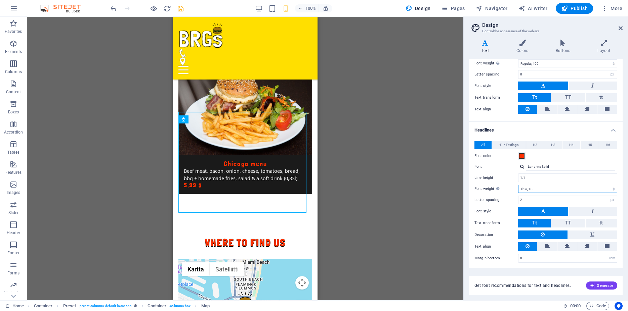
click at [518, 185] on select "Thin, 100 Extra-light, 200 Light, 300 Regular, 400 Medium, 500 Semi-bold, 600 B…" at bounding box center [567, 189] width 99 height 8
click option "Black, 900" at bounding box center [0, 0] width 0 height 0
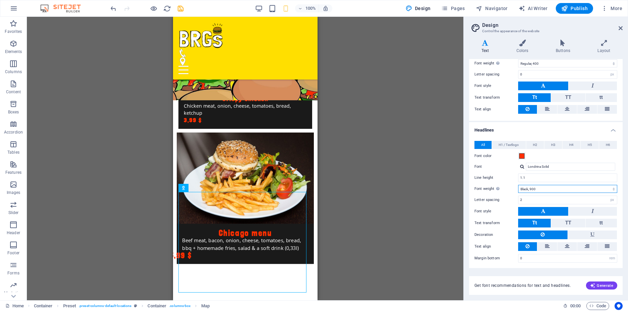
scroll to position [2746, 0]
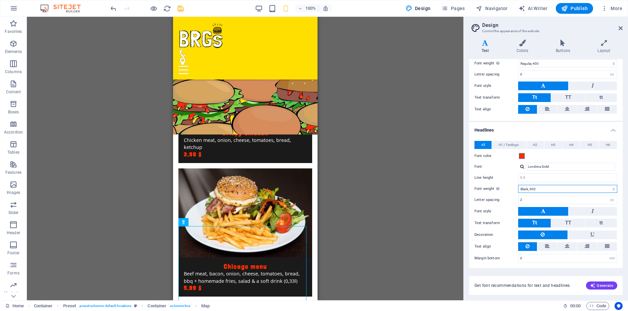
click at [518, 185] on select "Thin, 100 Extra-light, 200 Light, 300 Regular, 400 Medium, 500 Semi-bold, 600 B…" at bounding box center [567, 189] width 99 height 8
click option "Thin, 100" at bounding box center [0, 0] width 0 height 0
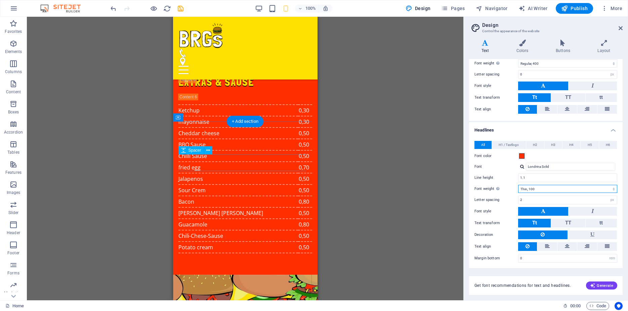
scroll to position [2335, 0]
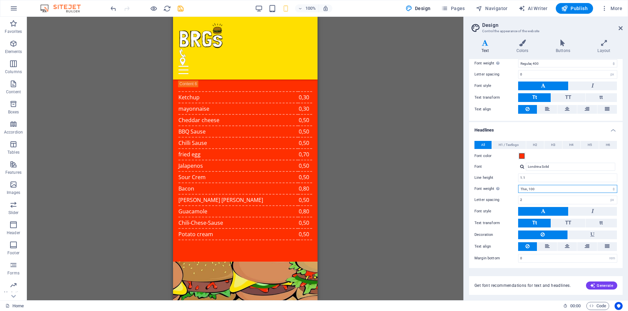
click at [518, 185] on select "Thin, 100 Extra-light, 200 Light, 300 Regular, 400 Medium, 500 Semi-bold, 600 B…" at bounding box center [567, 189] width 99 height 8
click option "Black, 900" at bounding box center [0, 0] width 0 height 0
click at [518, 185] on select "Thin, 100 Extra-light, 200 Light, 300 Regular, 400 Medium, 500 Semi-bold, 600 B…" at bounding box center [567, 189] width 99 height 8
select select "700"
click option "Bold, 700" at bounding box center [0, 0] width 0 height 0
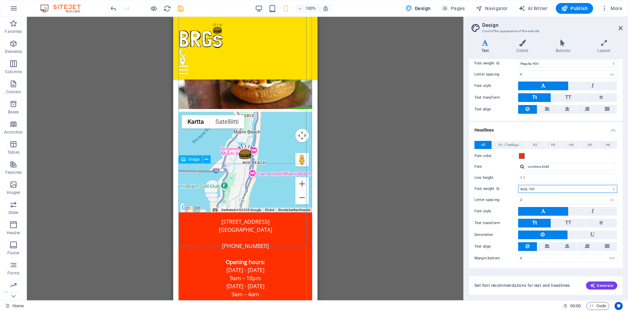
scroll to position [3329, 0]
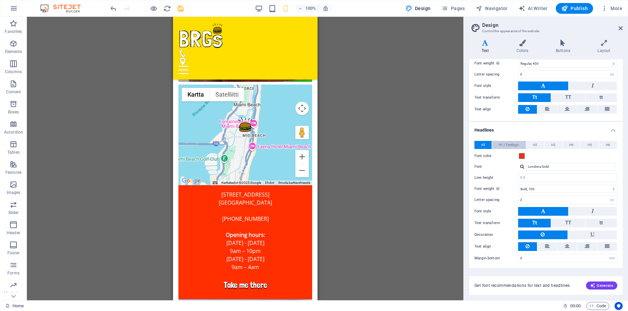
click at [504, 146] on span "H1 / Textlogo" at bounding box center [509, 145] width 20 height 8
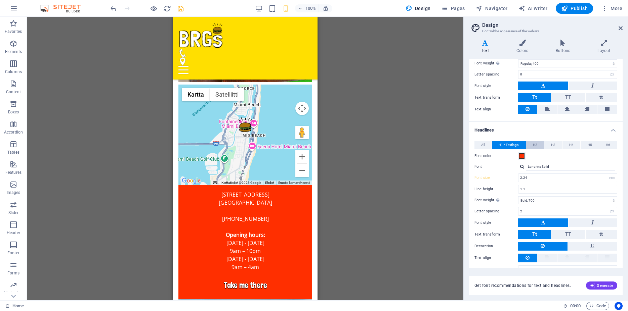
click at [538, 148] on button "H2" at bounding box center [535, 145] width 18 height 8
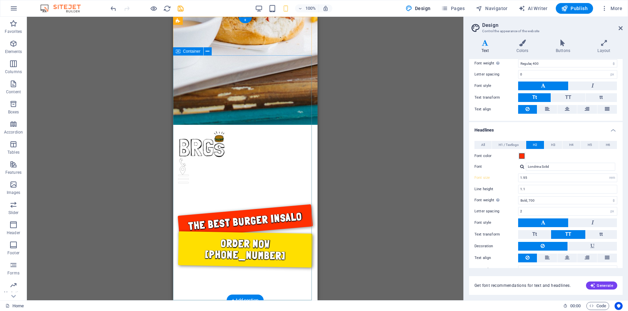
scroll to position [0, 0]
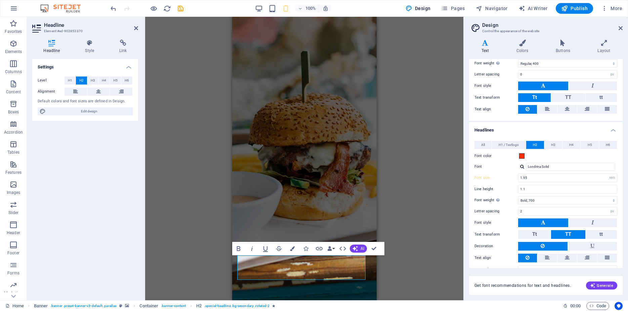
click at [400, 193] on div "H2 Banner Container Menu Bar Banner Logo Menu Bar Menu Container Container Imag…" at bounding box center [304, 159] width 318 height 284
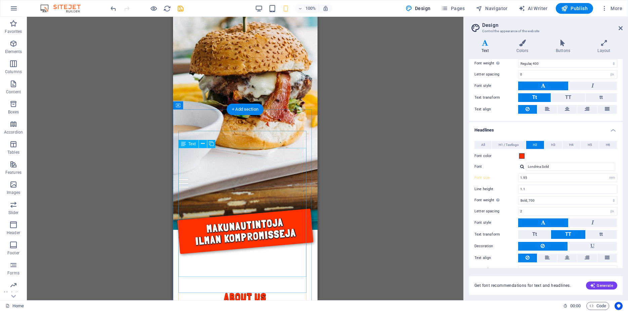
scroll to position [206, 0]
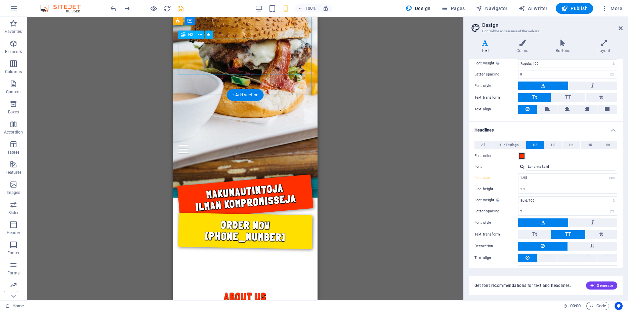
click at [253, 213] on div "Order now ­ +358 45 1393897" at bounding box center [245, 231] width 134 height 36
click at [254, 213] on div "Order now ­ +358 45 1393897" at bounding box center [245, 231] width 134 height 36
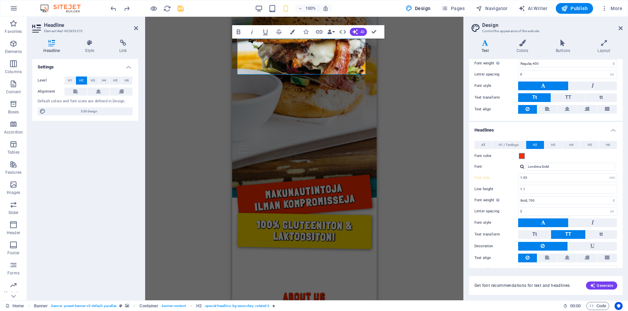
click at [434, 56] on div "H2 Banner Banner Container Menu Bar Banner Logo Menu Bar Menu Container Contain…" at bounding box center [304, 159] width 318 height 284
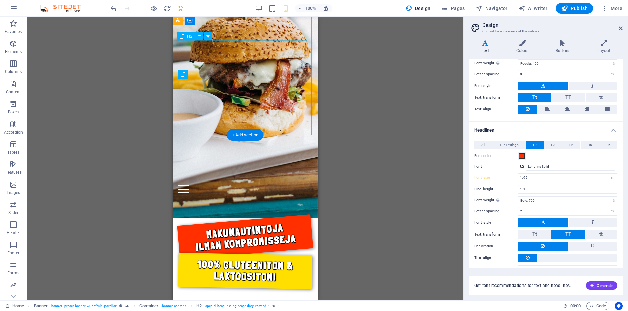
scroll to position [103, 0]
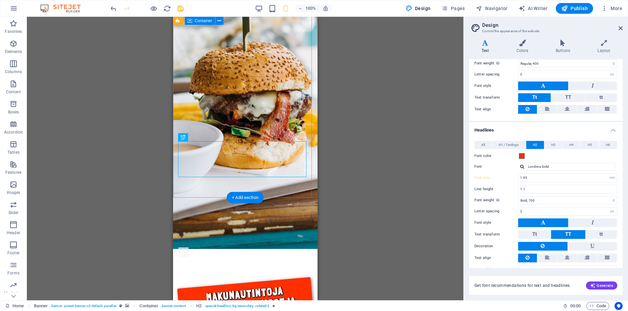
click at [263, 262] on div "makunautintoja ilman kompromisseja 100% gluteeniton & Laktoositon!" at bounding box center [245, 317] width 144 height 111
click at [242, 262] on div "makunautintoja ilman kompromisseja 100% gluteeniton & Laktoositon!" at bounding box center [245, 317] width 144 height 111
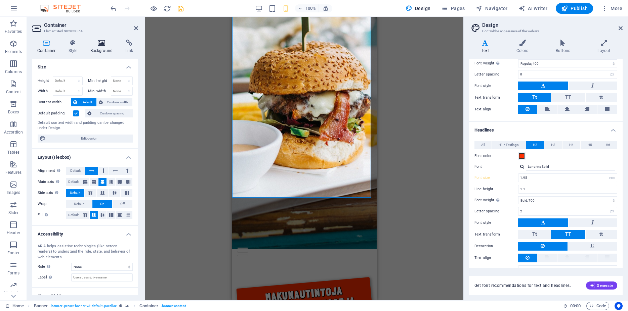
click at [98, 49] on h4 "Background" at bounding box center [102, 47] width 35 height 14
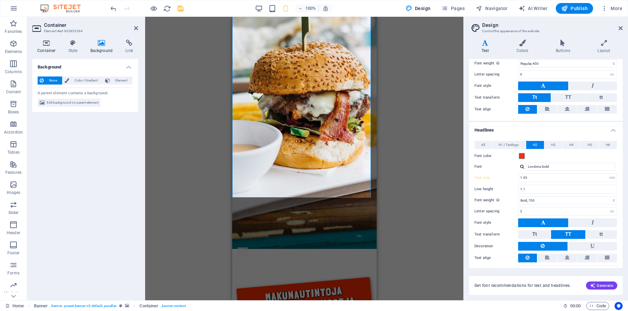
click at [50, 52] on h4 "Container" at bounding box center [47, 47] width 31 height 14
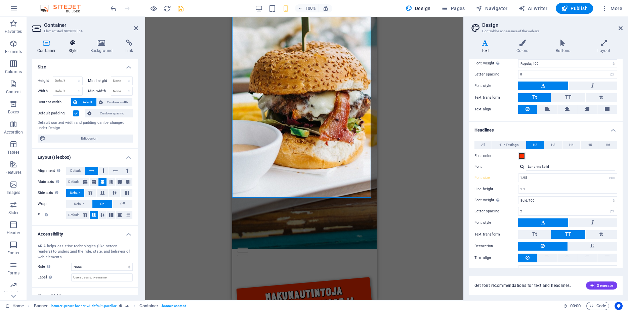
click at [76, 50] on h4 "Style" at bounding box center [75, 47] width 22 height 14
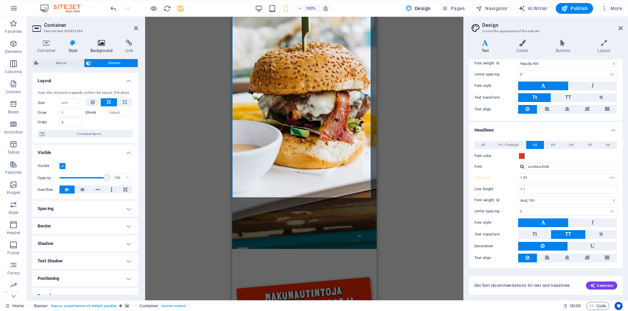
click at [105, 44] on icon at bounding box center [101, 43] width 33 height 7
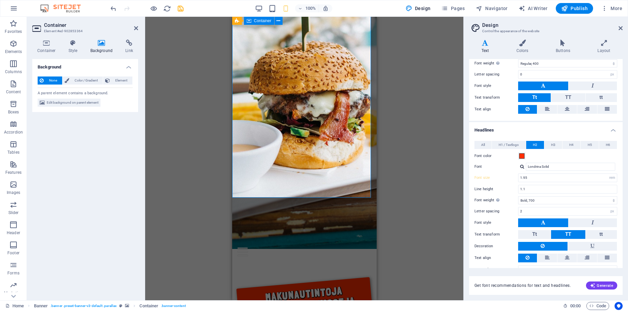
click at [303, 262] on div "makunautintoja ilman kompromisseja 100% gluteeniton & Laktoositon!" at bounding box center [304, 317] width 144 height 111
click at [439, 80] on div "Drag here to replace the existing content. Press “Ctrl” if you want to create a…" at bounding box center [304, 159] width 318 height 284
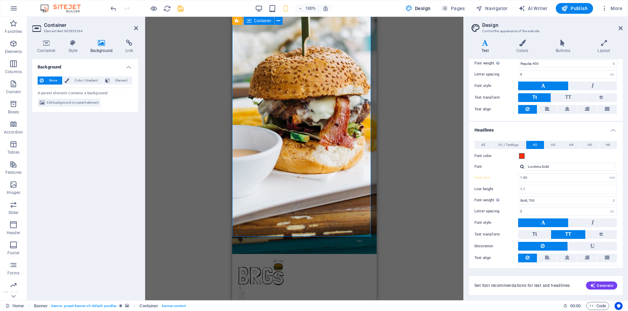
scroll to position [0, 0]
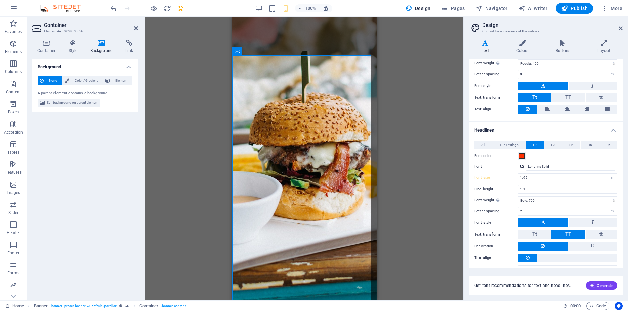
click at [105, 45] on icon at bounding box center [101, 43] width 33 height 7
click at [67, 49] on h4 "Style" at bounding box center [75, 47] width 22 height 14
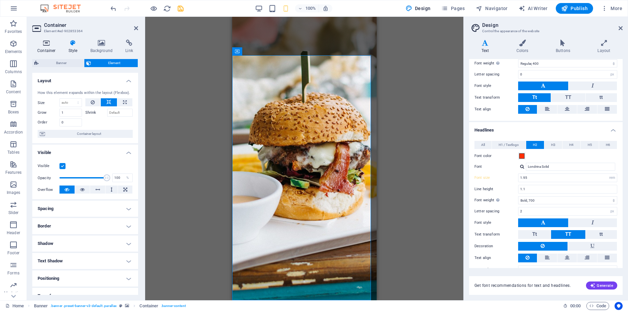
click at [53, 49] on h4 "Container" at bounding box center [47, 47] width 31 height 14
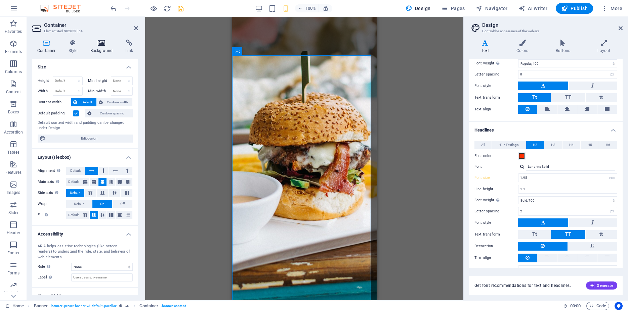
click at [103, 46] on icon at bounding box center [101, 43] width 33 height 7
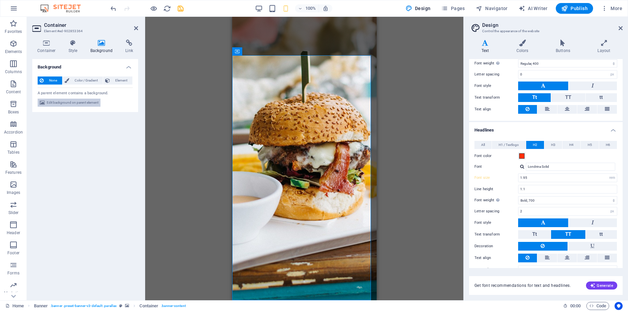
click at [96, 103] on span "Edit background on parent element" at bounding box center [73, 103] width 52 height 8
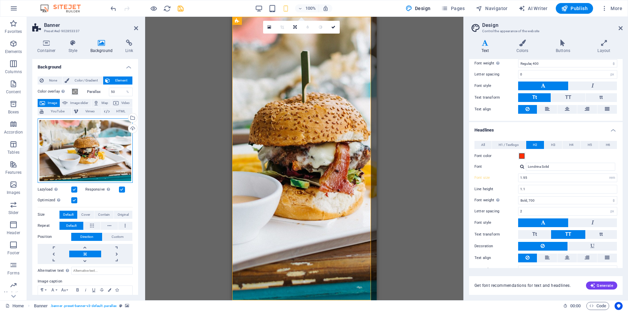
click at [90, 146] on div "Drag files here, click to choose files or select files from Files or our free s…" at bounding box center [85, 151] width 95 height 65
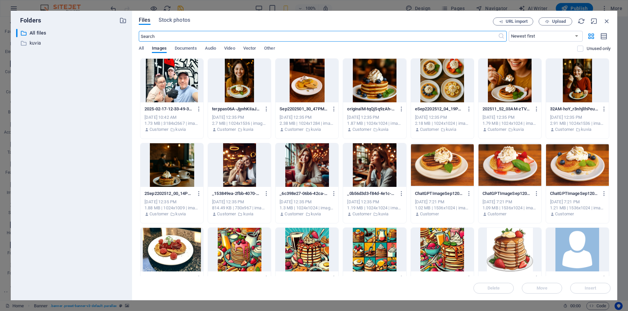
scroll to position [60, 0]
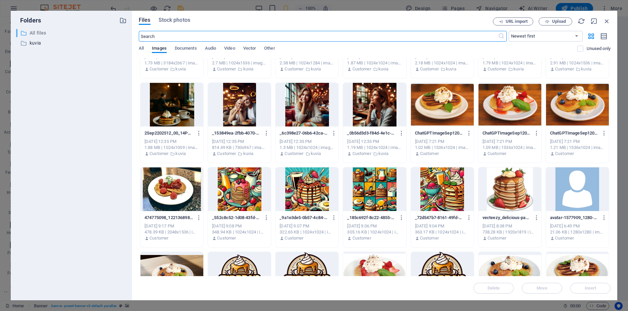
click at [43, 34] on p "All files" at bounding box center [72, 33] width 85 height 8
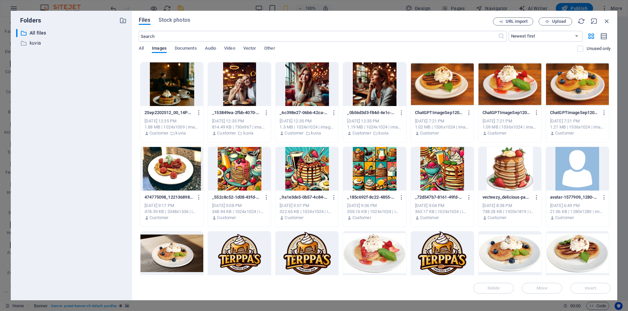
scroll to position [91, 0]
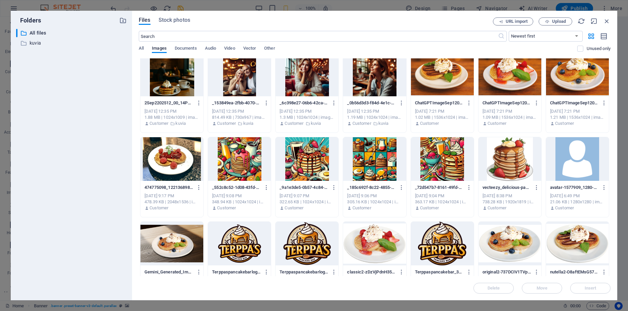
click at [188, 245] on div at bounding box center [171, 244] width 63 height 44
click at [590, 292] on button "Insert" at bounding box center [590, 288] width 40 height 11
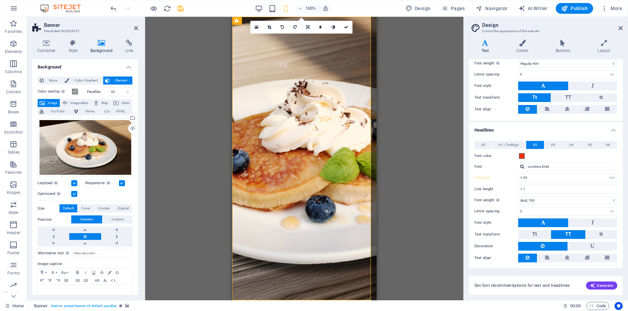
click at [119, 180] on label at bounding box center [122, 183] width 6 height 6
click at [0, 0] on input "Responsive Automatically load retina image and smartphone optimized sizes." at bounding box center [0, 0] width 0 height 0
click at [119, 180] on label at bounding box center [122, 183] width 6 height 6
click at [0, 0] on input "Responsive Automatically load retina image and smartphone optimized sizes." at bounding box center [0, 0] width 0 height 0
click at [77, 180] on div "Lazyload Loading images after the page loads improves page speed." at bounding box center [62, 183] width 48 height 8
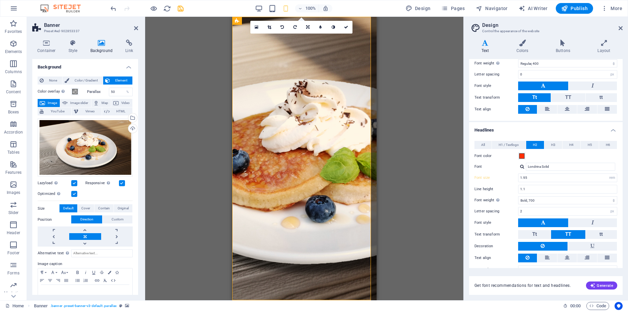
click at [74, 180] on label at bounding box center [74, 183] width 6 height 6
click at [0, 0] on input "Lazyload Loading images after the page loads improves page speed." at bounding box center [0, 0] width 0 height 0
click at [74, 180] on label at bounding box center [74, 183] width 6 height 6
click at [0, 0] on input "Lazyload Loading images after the page loads improves page speed." at bounding box center [0, 0] width 0 height 0
click at [74, 180] on label at bounding box center [74, 183] width 6 height 6
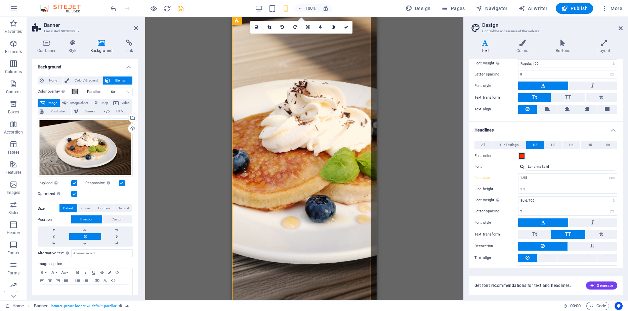
click at [0, 0] on input "Lazyload Loading images after the page loads improves page speed." at bounding box center [0, 0] width 0 height 0
click at [74, 180] on label at bounding box center [74, 183] width 6 height 6
click at [0, 0] on input "Lazyload Loading images after the page loads improves page speed." at bounding box center [0, 0] width 0 height 0
click at [78, 192] on div "Optimized Images are compressed to improve page speed." at bounding box center [85, 194] width 95 height 8
click at [75, 191] on label at bounding box center [74, 194] width 6 height 6
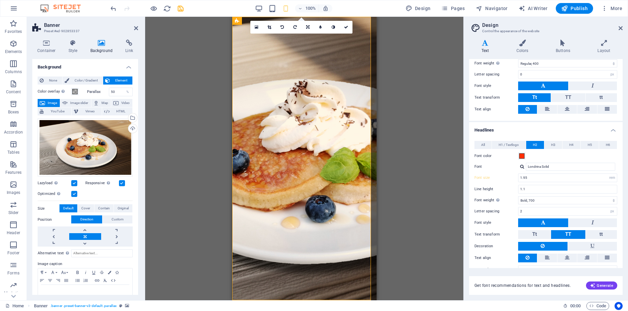
click at [0, 0] on input "Optimized Images are compressed to improve page speed." at bounding box center [0, 0] width 0 height 0
click at [75, 191] on label at bounding box center [74, 194] width 6 height 6
click at [0, 0] on input "Optimized Images are compressed to improve page speed." at bounding box center [0, 0] width 0 height 0
click at [73, 191] on label at bounding box center [74, 194] width 6 height 6
click at [0, 0] on input "Optimized Images are compressed to improve page speed." at bounding box center [0, 0] width 0 height 0
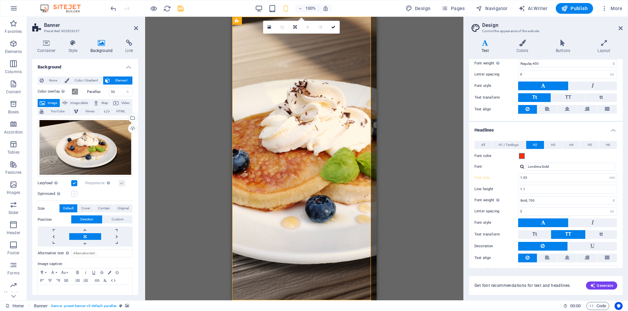
click at [73, 191] on label at bounding box center [74, 194] width 6 height 6
click at [0, 0] on input "Optimized Images are compressed to improve page speed." at bounding box center [0, 0] width 0 height 0
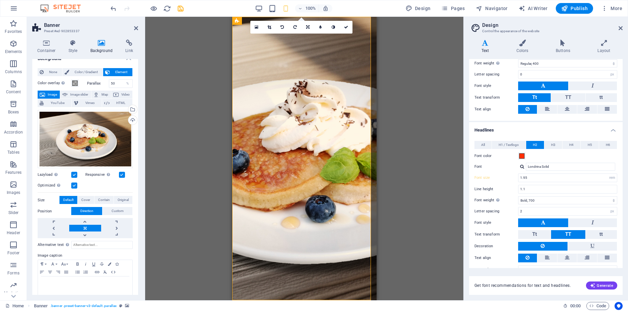
scroll to position [13, 0]
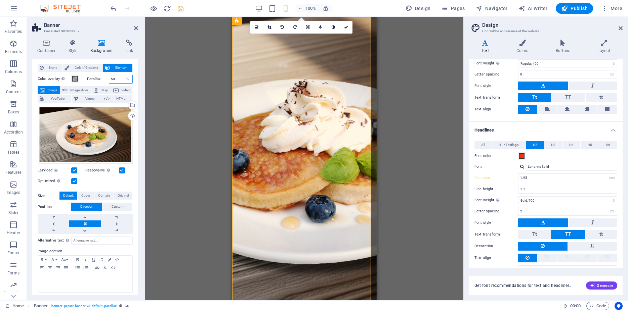
click at [114, 80] on input "50" at bounding box center [121, 79] width 24 height 8
drag, startPoint x: 113, startPoint y: 80, endPoint x: 92, endPoint y: 79, distance: 21.2
click at [109, 79] on input "50" at bounding box center [121, 79] width 24 height 8
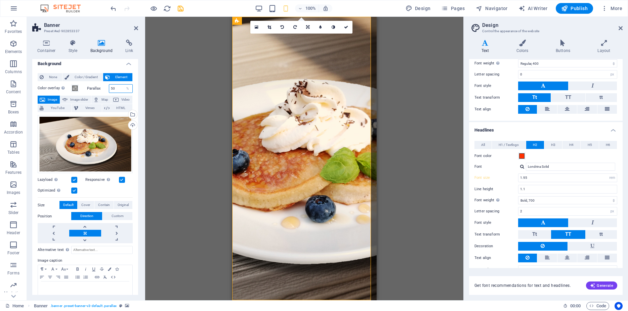
scroll to position [0, 0]
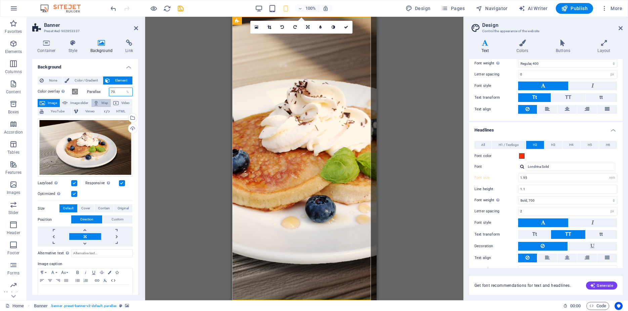
type input "70"
click at [113, 93] on input "70" at bounding box center [121, 92] width 24 height 8
type input "100"
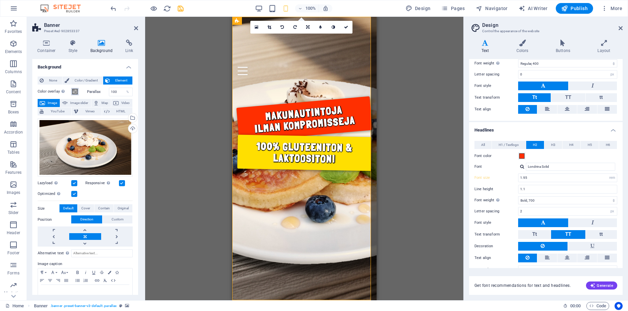
click at [73, 92] on span at bounding box center [74, 91] width 5 height 5
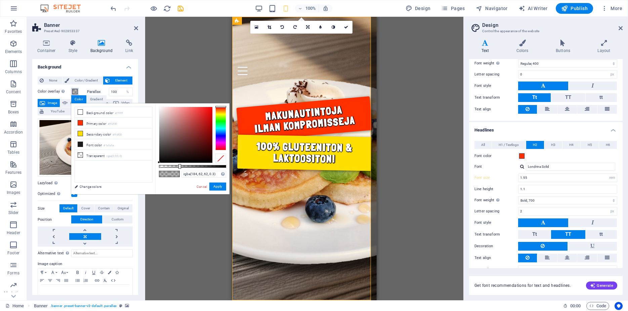
click at [194, 122] on div at bounding box center [185, 135] width 53 height 56
click at [161, 110] on div at bounding box center [185, 135] width 53 height 56
click at [166, 116] on div at bounding box center [185, 135] width 53 height 56
click at [173, 109] on div at bounding box center [185, 135] width 53 height 56
click at [171, 122] on div at bounding box center [185, 135] width 53 height 56
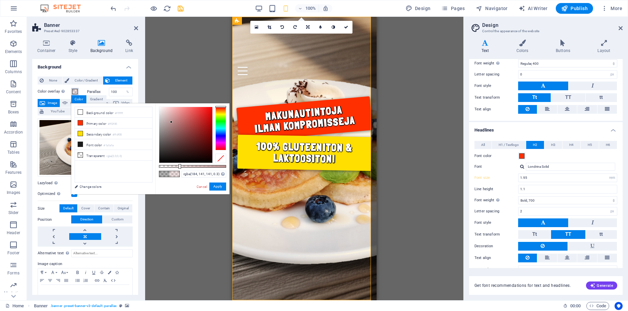
type input "rgba(158, 129, 129, 0.3)"
click at [169, 128] on div at bounding box center [185, 135] width 53 height 56
click at [204, 186] on link "Cancel" at bounding box center [202, 186] width 12 height 5
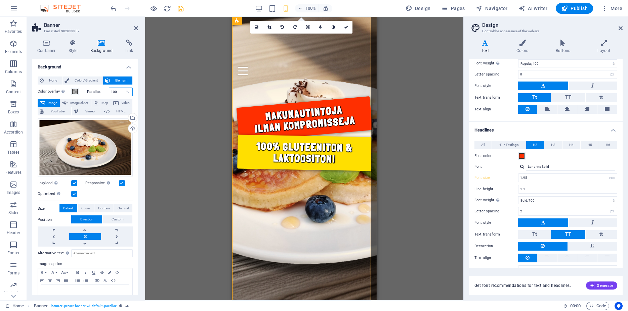
click at [115, 91] on input "100" at bounding box center [121, 92] width 24 height 8
type input "50"
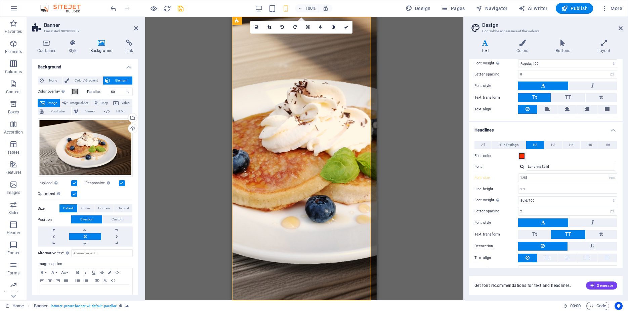
click at [87, 92] on label "Parallax" at bounding box center [98, 92] width 22 height 4
click at [75, 92] on span at bounding box center [74, 91] width 5 height 5
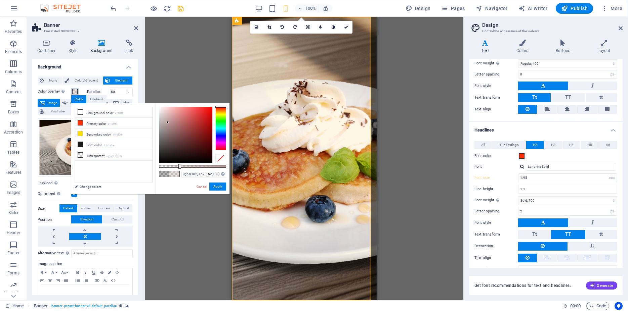
click at [168, 123] on div at bounding box center [185, 135] width 53 height 56
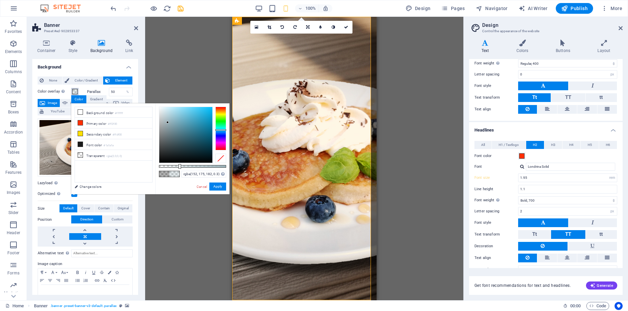
click at [223, 129] on div at bounding box center [220, 129] width 11 height 44
click at [223, 129] on div at bounding box center [220, 129] width 11 height 2
click at [208, 117] on div at bounding box center [185, 135] width 53 height 56
click at [209, 107] on div "rgba(16, 188, 208, 0.3) Supported formats #0852ed rgb(8, 82, 237) rgba(8, 82, 2…" at bounding box center [192, 197] width 74 height 189
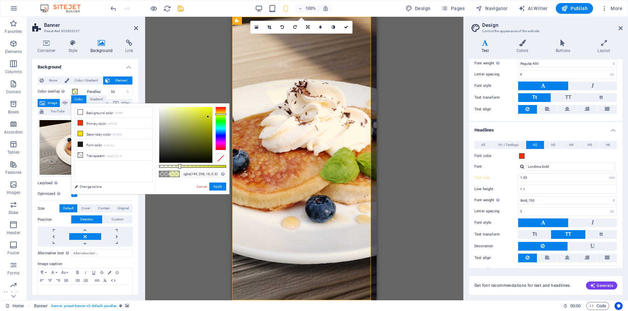
click at [219, 114] on div at bounding box center [220, 129] width 11 height 44
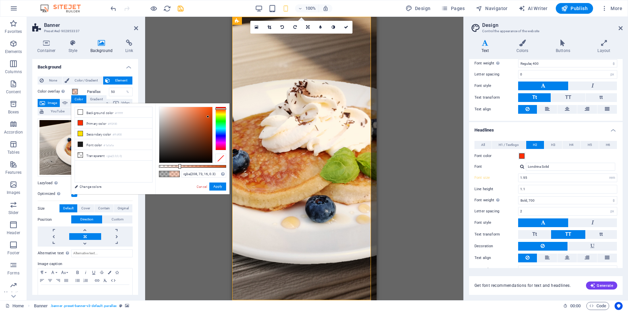
click at [222, 109] on div at bounding box center [220, 129] width 11 height 44
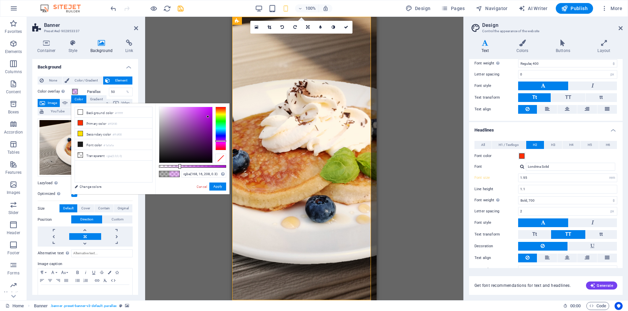
click at [221, 141] on div at bounding box center [220, 129] width 11 height 44
click at [226, 129] on div at bounding box center [220, 129] width 11 height 44
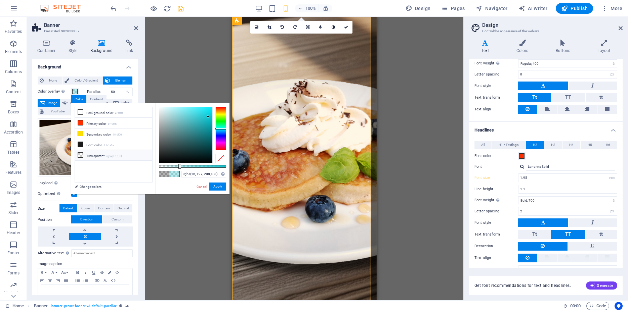
click at [132, 156] on li "Transparent rgba(0,0,0,.0)" at bounding box center [113, 155] width 77 height 11
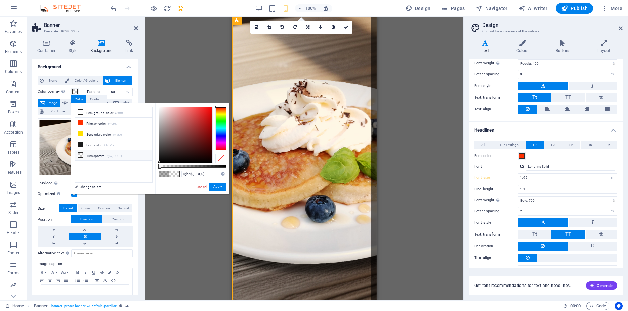
click at [200, 186] on link "Cancel" at bounding box center [202, 186] width 12 height 5
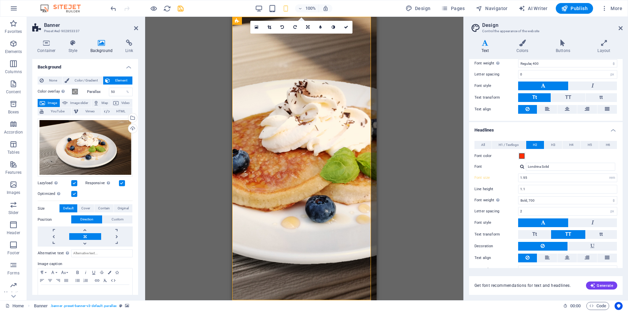
click at [90, 92] on label "Parallax" at bounding box center [98, 92] width 22 height 4
click at [78, 93] on button "Color overlay Places an overlay over the background to colorize it" at bounding box center [74, 91] width 7 height 7
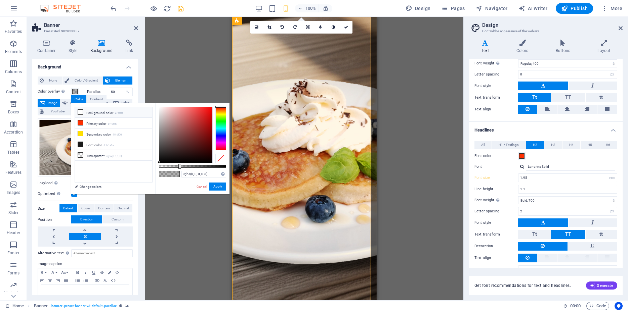
click at [92, 112] on li "Background color #ffffff" at bounding box center [113, 112] width 77 height 11
click at [104, 142] on li "Font color #1a1a1a" at bounding box center [113, 144] width 77 height 11
click at [110, 113] on li "Background color #ffffff" at bounding box center [113, 112] width 77 height 11
type input "rgba(255, 255, 255, 0.3)"
click at [221, 186] on button "Apply" at bounding box center [217, 187] width 17 height 8
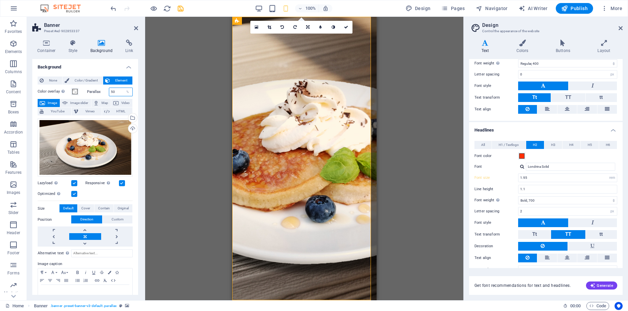
click at [114, 92] on input "50" at bounding box center [121, 92] width 24 height 8
type input "0"
type input "90"
click at [216, 92] on div "Drag here to replace the existing content. Press “Ctrl” if you want to create a…" at bounding box center [304, 159] width 318 height 284
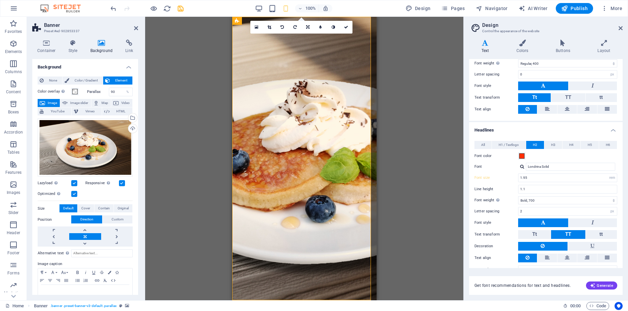
click at [182, 66] on div "Drag here to replace the existing content. Press “Ctrl” if you want to create a…" at bounding box center [304, 159] width 318 height 284
click at [8, 91] on span "Content" at bounding box center [13, 88] width 27 height 16
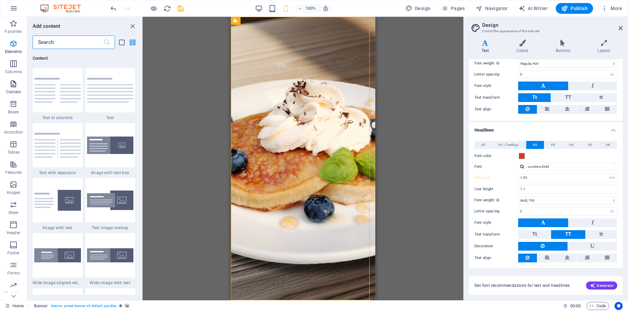
scroll to position [1176, 0]
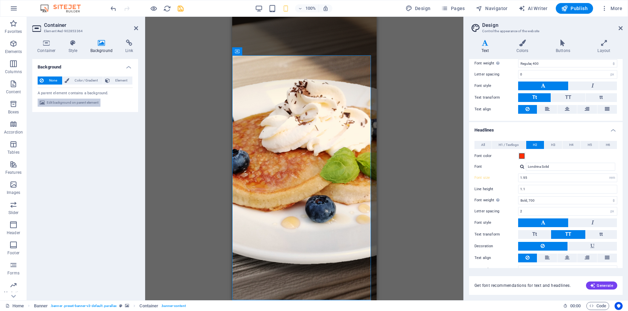
click at [76, 105] on span "Edit background on parent element" at bounding box center [73, 103] width 52 height 8
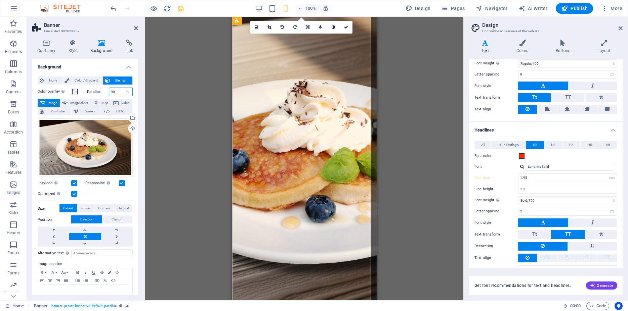
click at [115, 91] on input "90" at bounding box center [121, 92] width 24 height 8
click at [116, 91] on input "90" at bounding box center [121, 92] width 24 height 8
type input "50"
click at [90, 96] on div "Color overlay Places an overlay over the background to colorize it Parallax 50 …" at bounding box center [85, 195] width 95 height 221
click at [91, 92] on label "Parallax" at bounding box center [98, 92] width 22 height 4
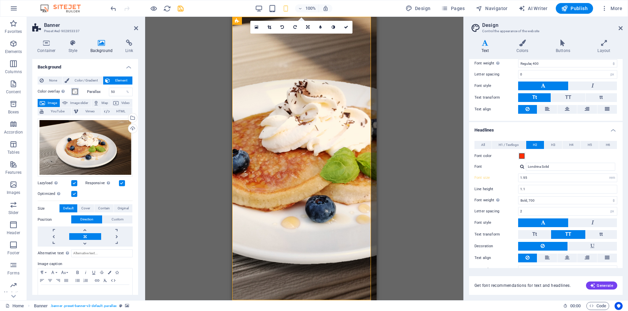
click at [77, 91] on span at bounding box center [74, 91] width 5 height 5
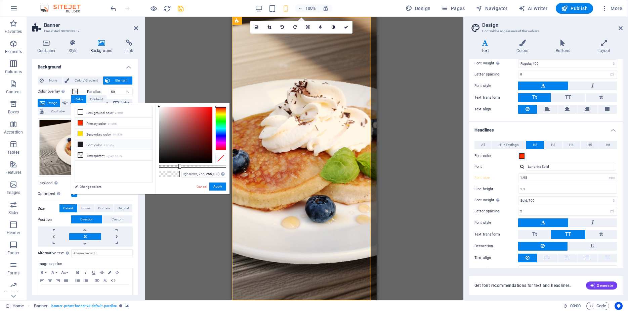
click at [94, 142] on li "Font color #1a1a1a" at bounding box center [113, 144] width 77 height 11
type input "rgba(26, 26, 26, 0.3)"
click at [115, 91] on input "50" at bounding box center [121, 92] width 24 height 8
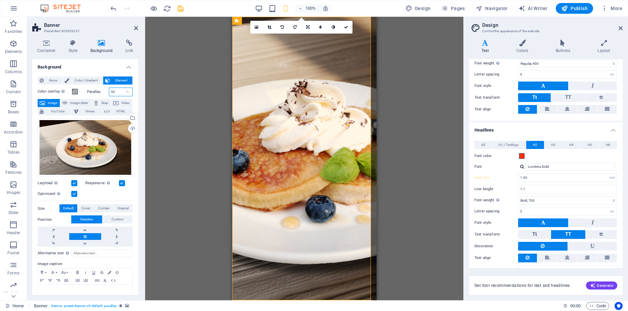
click at [115, 91] on input "50" at bounding box center [121, 92] width 24 height 8
click at [112, 93] on input "60" at bounding box center [121, 92] width 24 height 8
type input "6"
type input "7"
type input "0"
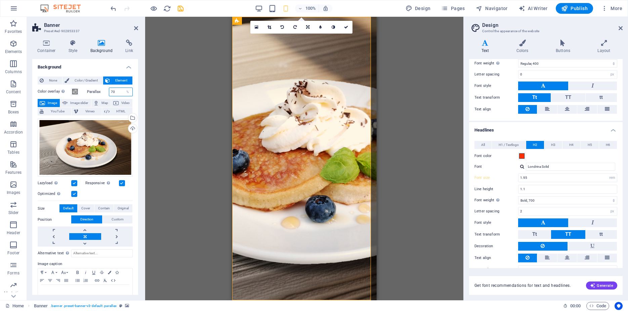
type input "70"
click at [114, 94] on input "70" at bounding box center [121, 92] width 24 height 8
type input "50"
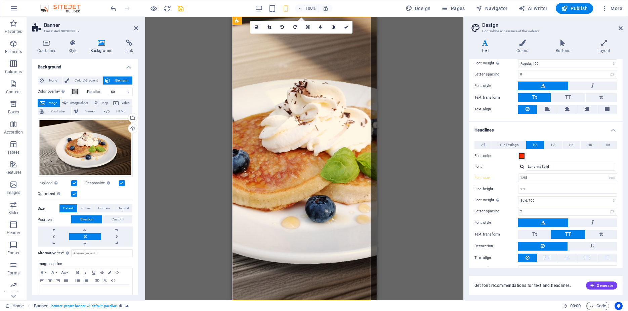
click at [436, 76] on div "Drag here to replace the existing content. Press “Ctrl” if you want to create a…" at bounding box center [304, 159] width 318 height 284
click at [270, 7] on icon "button" at bounding box center [272, 9] width 8 height 8
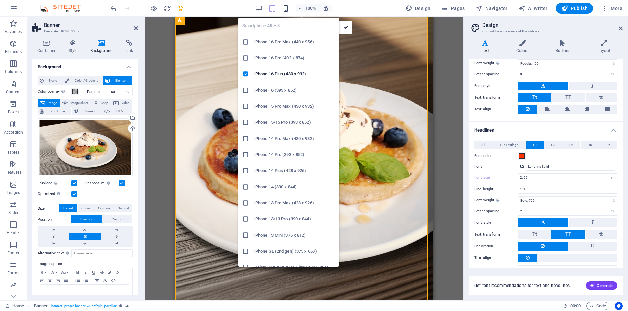
click at [287, 8] on icon "button" at bounding box center [286, 9] width 8 height 8
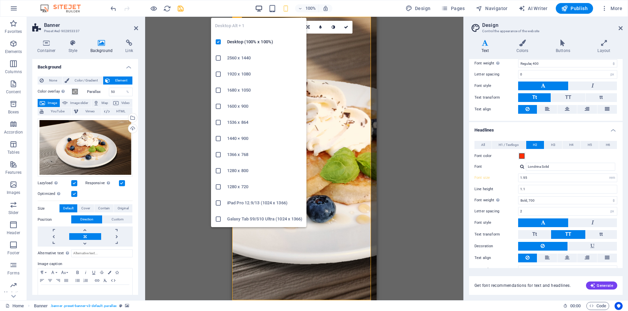
click at [260, 11] on icon "button" at bounding box center [259, 9] width 8 height 8
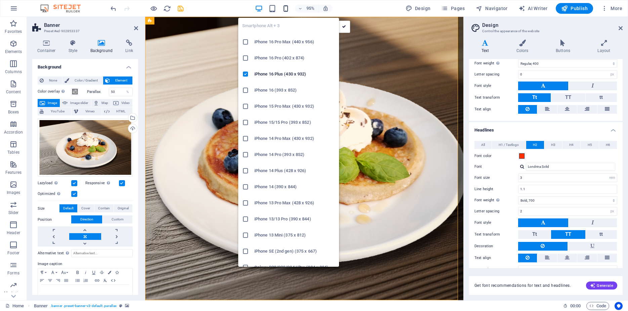
click at [285, 12] on icon "button" at bounding box center [286, 9] width 8 height 8
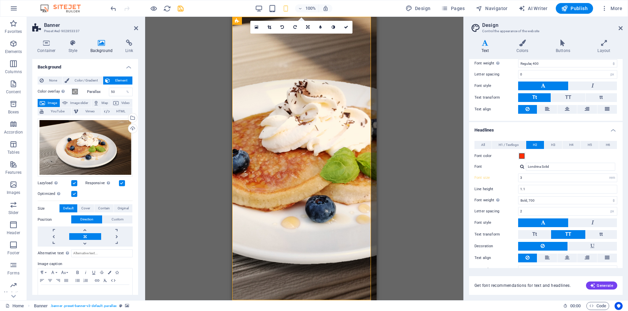
type input "1.95"
click at [403, 162] on div "Drag here to replace the existing content. Press “Ctrl” if you want to create a…" at bounding box center [304, 159] width 318 height 284
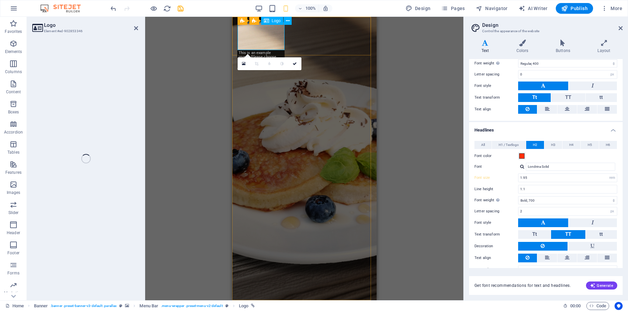
select select "px"
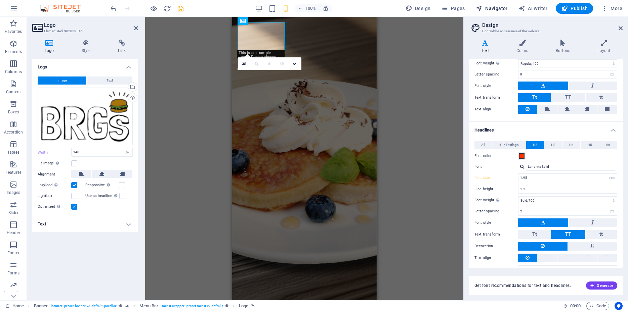
click at [500, 6] on span "Navigator" at bounding box center [492, 8] width 32 height 7
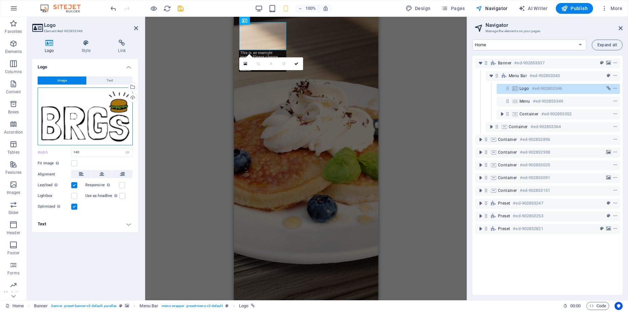
click at [82, 96] on div "Drag files here, click to choose files or select files from Files or our free s…" at bounding box center [85, 117] width 95 height 58
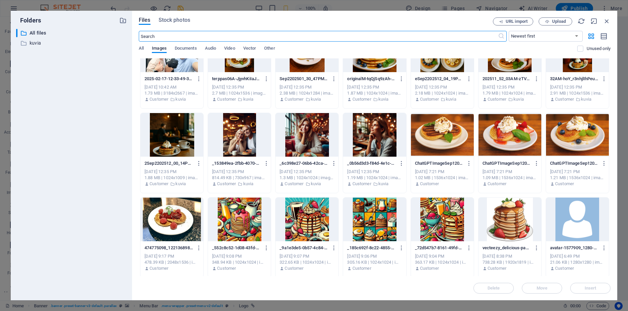
scroll to position [151, 0]
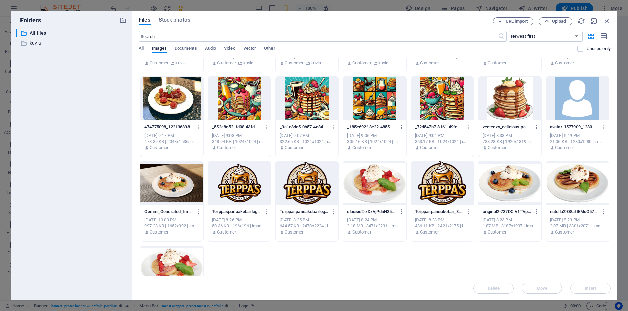
click at [245, 185] on div at bounding box center [239, 184] width 63 height 44
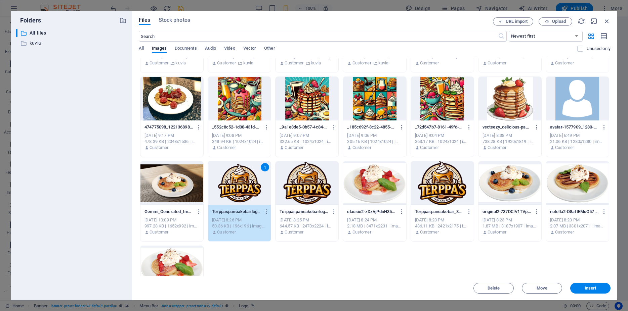
click at [593, 288] on span "Insert" at bounding box center [591, 289] width 12 height 4
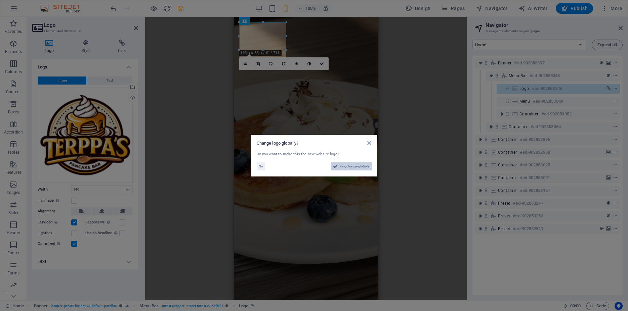
click at [371, 163] on button "Yes, change globally" at bounding box center [351, 167] width 41 height 8
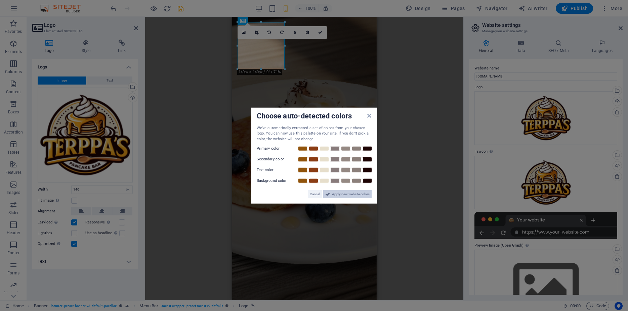
click at [363, 194] on span "Apply new website colors" at bounding box center [351, 195] width 38 height 8
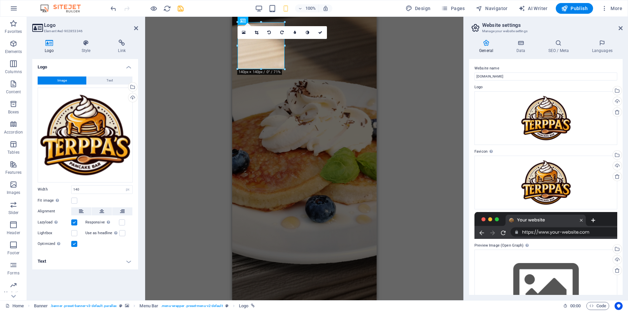
click at [408, 173] on div "H2 Banner Container Menu Bar Banner Logo Banner Menu Bar Menu Container Contain…" at bounding box center [304, 159] width 318 height 284
click at [136, 29] on icon at bounding box center [136, 28] width 4 height 5
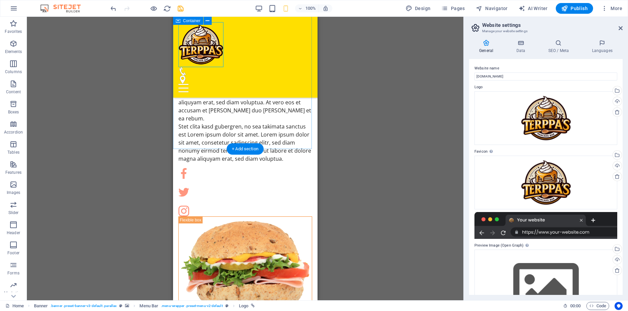
scroll to position [617, 0]
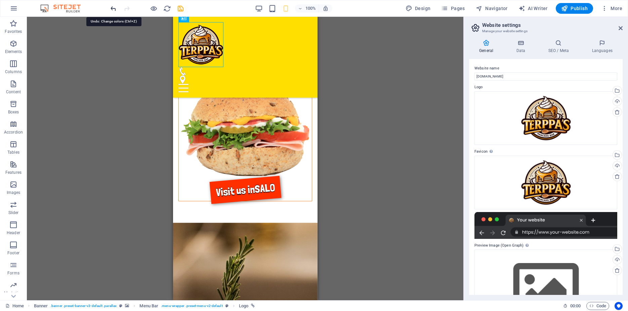
click at [113, 9] on icon "undo" at bounding box center [114, 9] width 8 height 8
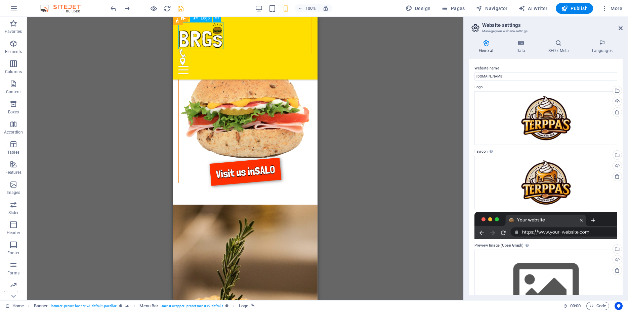
click at [190, 32] on div at bounding box center [245, 35] width 134 height 27
click at [199, 37] on div at bounding box center [245, 35] width 134 height 27
select select "px"
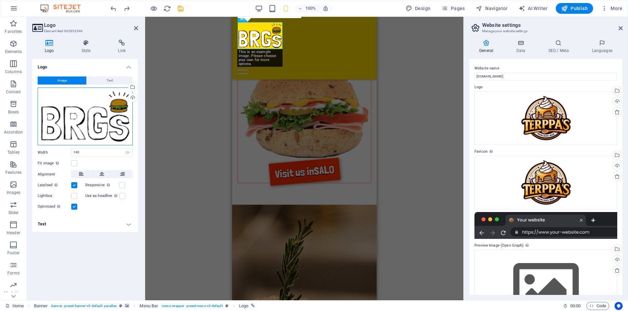
click at [92, 93] on div "Drag files here, click to choose files or select files from Files or our free s…" at bounding box center [85, 117] width 95 height 58
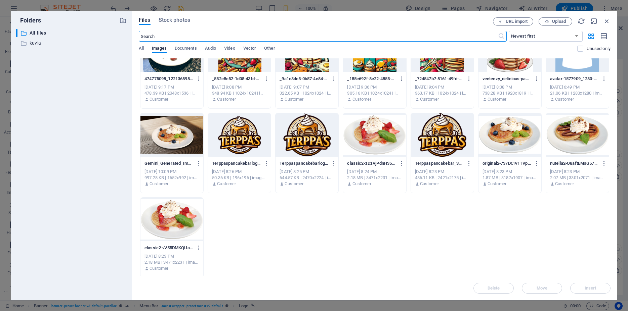
scroll to position [201, 0]
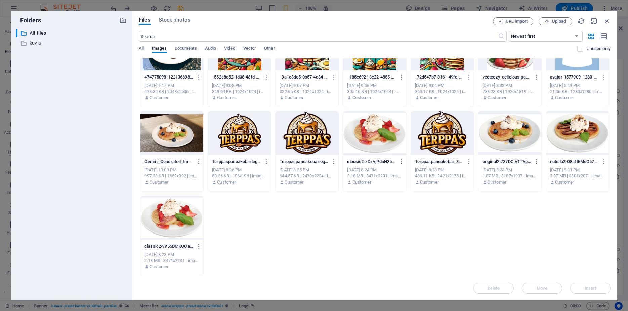
click at [242, 127] on div at bounding box center [239, 134] width 63 height 44
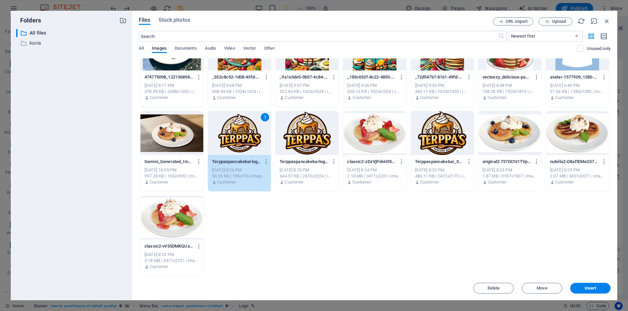
click at [595, 289] on span "Insert" at bounding box center [591, 289] width 12 height 4
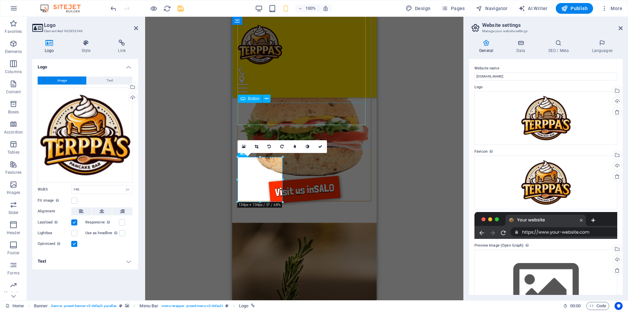
scroll to position [446, 0]
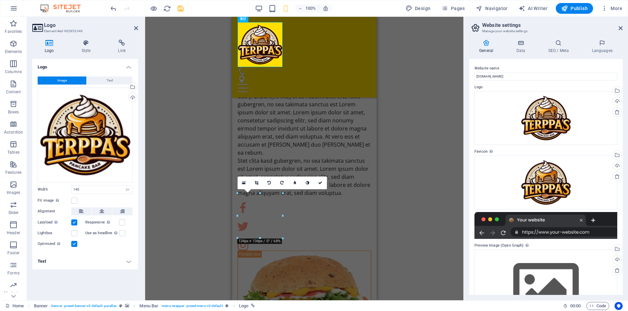
click at [517, 54] on div "General Data SEO / Meta Languages Website name terppaspancakebar.com Logo Drag …" at bounding box center [546, 168] width 154 height 256
click at [521, 49] on h4 "Data" at bounding box center [522, 47] width 32 height 14
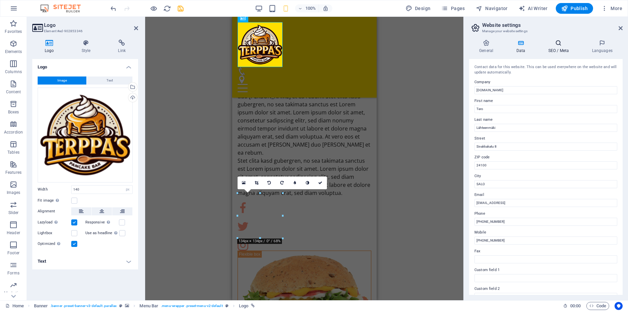
click at [561, 48] on h4 "SEO / Meta" at bounding box center [560, 47] width 44 height 14
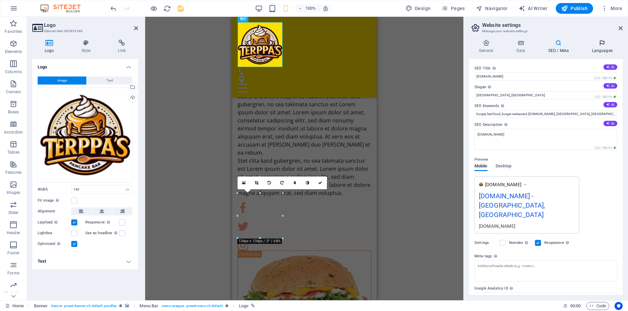
click at [601, 53] on h4 "Languages" at bounding box center [602, 47] width 41 height 14
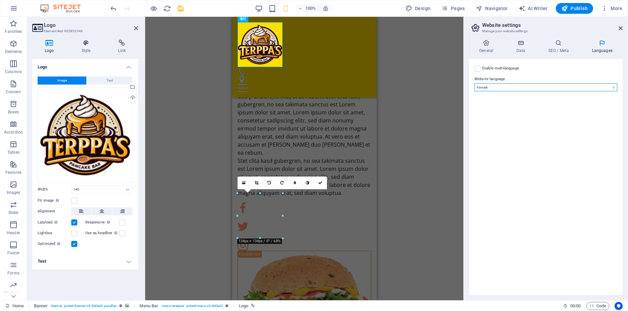
click at [474, 83] on select "Abkhazian Afar Afrikaans Akan Albanian Amharic Arabic Aragonese Armenian Assame…" at bounding box center [545, 87] width 143 height 8
drag, startPoint x: 504, startPoint y: 86, endPoint x: 563, endPoint y: 56, distance: 65.5
click at [557, 65] on div "Enable multilanguage To disable multilanguage delete all languages until only o…" at bounding box center [545, 69] width 143 height 8
click at [564, 50] on h4 "SEO / Meta" at bounding box center [560, 47] width 44 height 14
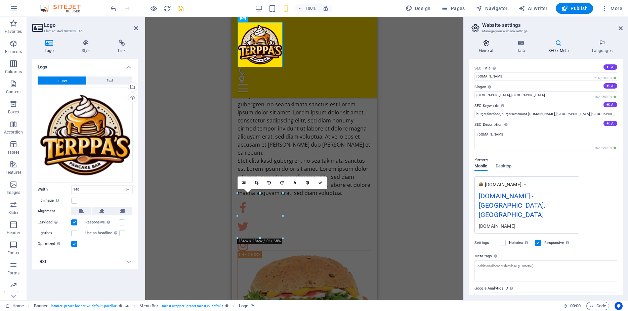
click at [493, 49] on h4 "General" at bounding box center [487, 47] width 37 height 14
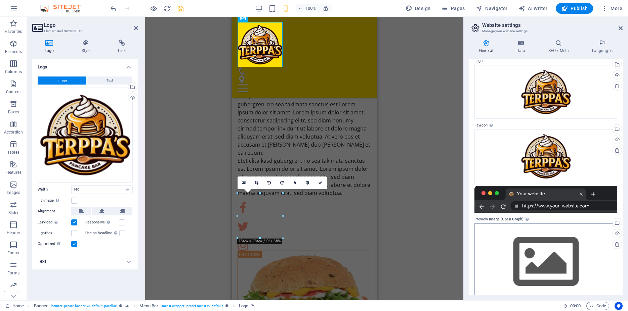
scroll to position [37, 0]
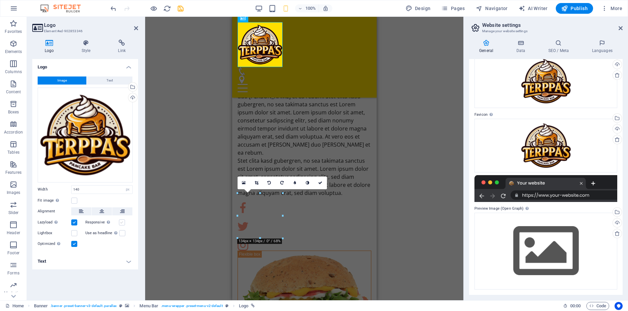
click at [124, 223] on label at bounding box center [122, 223] width 6 height 6
click at [0, 0] on input "Responsive Automatically load retina image and smartphone optimized sizes." at bounding box center [0, 0] width 0 height 0
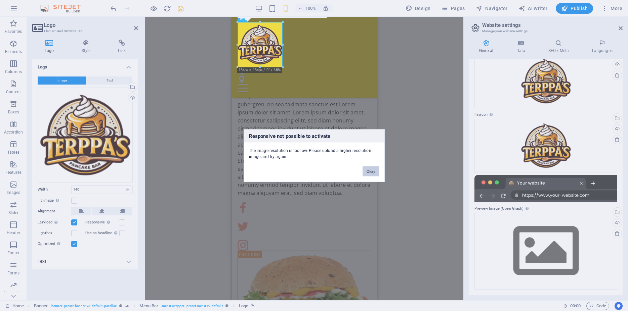
click at [374, 173] on button "Okay" at bounding box center [371, 171] width 17 height 10
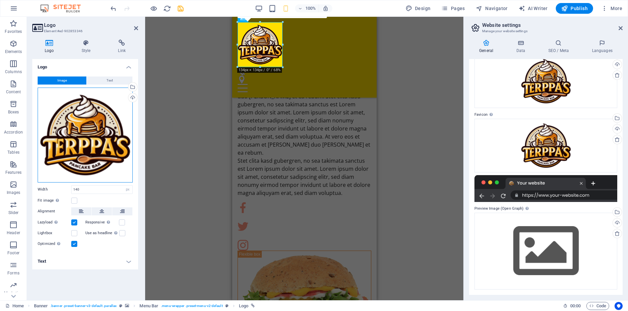
click at [81, 126] on div "Drag files here, click to choose files or select files from Files or our free s…" at bounding box center [85, 135] width 95 height 95
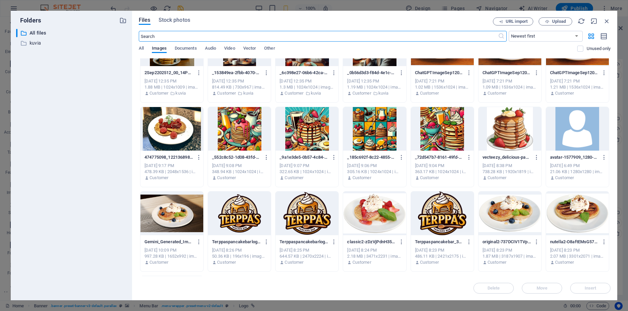
scroll to position [201, 0]
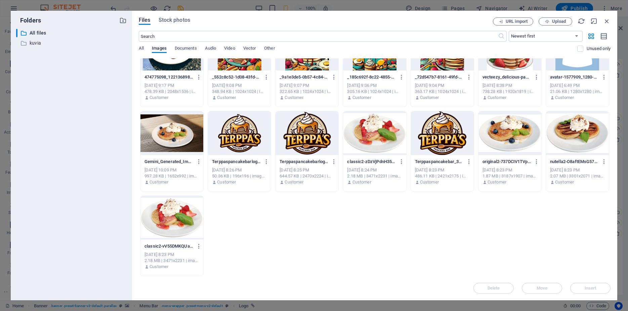
click at [302, 128] on div at bounding box center [307, 134] width 63 height 44
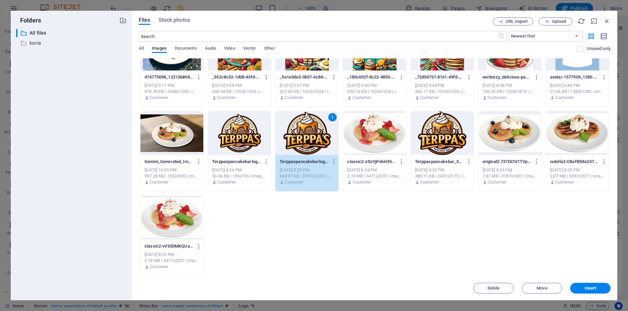
click at [586, 287] on span "Insert" at bounding box center [591, 289] width 12 height 4
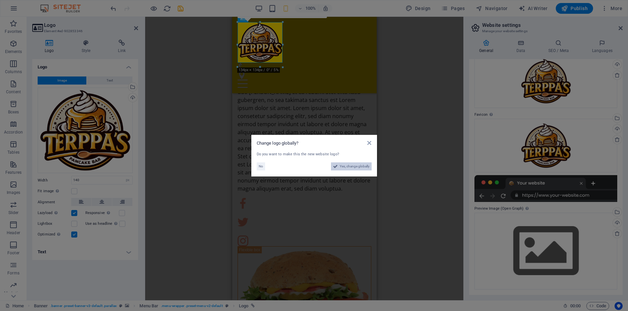
click at [368, 165] on span "Yes, change globally" at bounding box center [355, 167] width 30 height 8
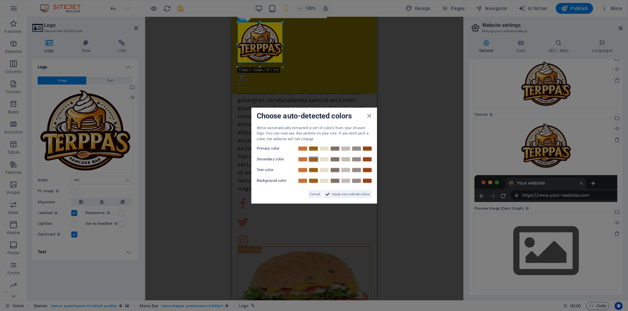
click at [317, 158] on link at bounding box center [313, 159] width 10 height 5
click at [325, 160] on link at bounding box center [324, 159] width 10 height 5
click at [336, 158] on link at bounding box center [335, 159] width 10 height 5
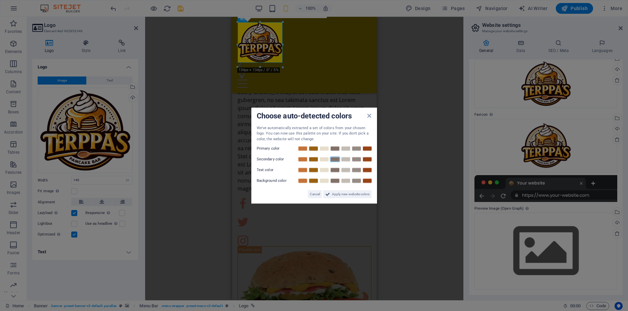
click at [336, 158] on link at bounding box center [335, 159] width 10 height 5
click at [370, 159] on link at bounding box center [367, 159] width 10 height 5
click at [370, 150] on link at bounding box center [367, 148] width 10 height 5
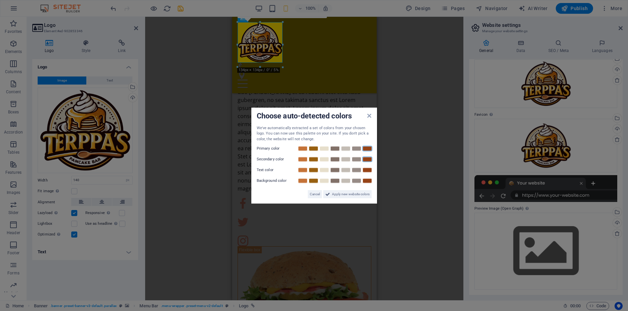
click at [305, 146] on div at bounding box center [334, 149] width 75 height 7
click at [303, 150] on link at bounding box center [303, 148] width 10 height 5
click at [337, 133] on div "We've automatically extracted a set of colors from your chosen logo. You can no…" at bounding box center [314, 133] width 115 height 17
click at [350, 195] on span "Apply new website colors" at bounding box center [351, 195] width 38 height 8
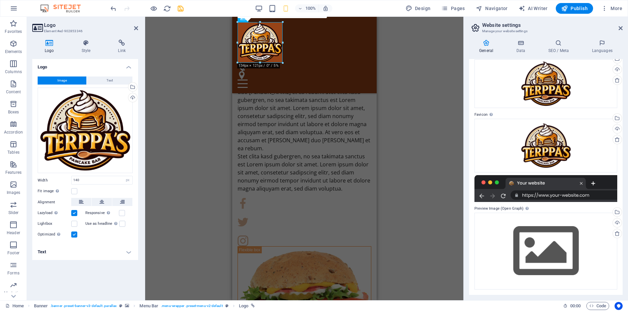
click at [411, 82] on div "H2 Banner Banner Container Menu Bar Logo Menu Bar Menu Container Container Imag…" at bounding box center [304, 159] width 318 height 284
click at [137, 26] on icon at bounding box center [136, 28] width 4 height 5
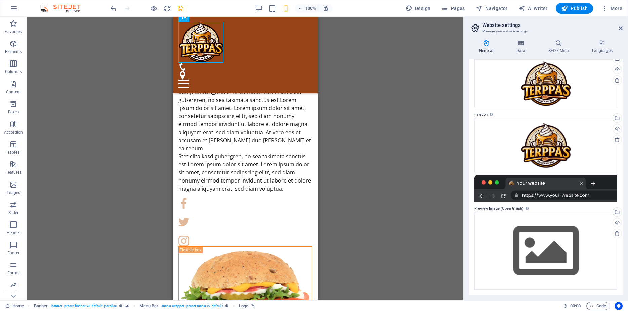
click at [330, 60] on div "H2 Banner Banner Container Logo Menu Bar Menu Container Container Image Contain…" at bounding box center [245, 159] width 437 height 284
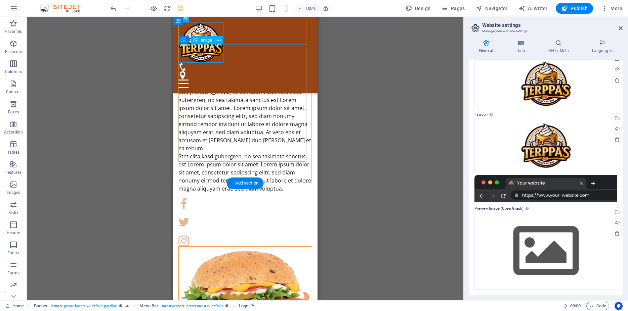
click at [244, 247] on figure at bounding box center [244, 296] width 133 height 99
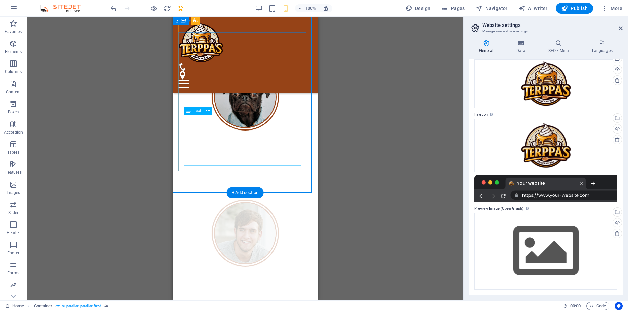
scroll to position [1371, 0]
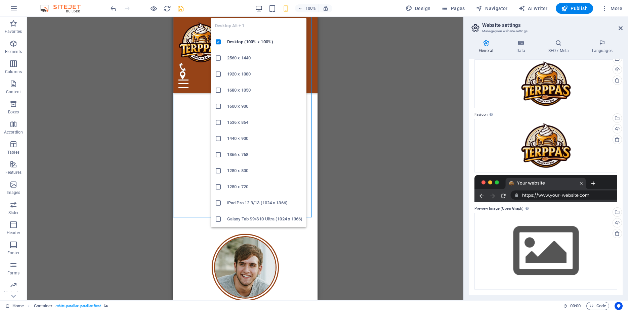
click at [260, 9] on icon "button" at bounding box center [259, 9] width 8 height 8
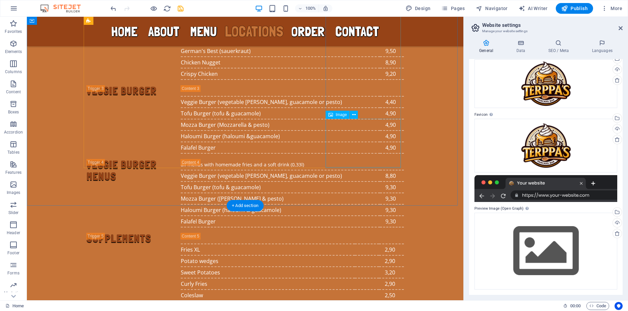
scroll to position [1957, 0]
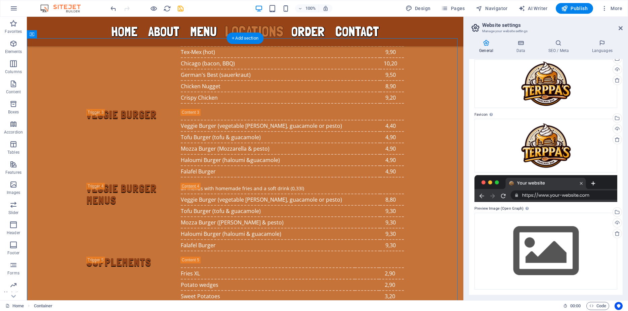
drag, startPoint x: 419, startPoint y: 121, endPoint x: 360, endPoint y: 139, distance: 61.9
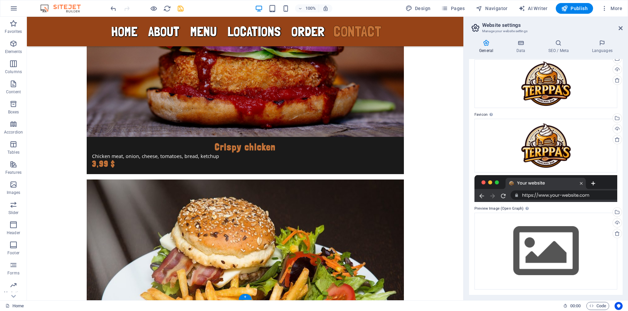
scroll to position [2737, 0]
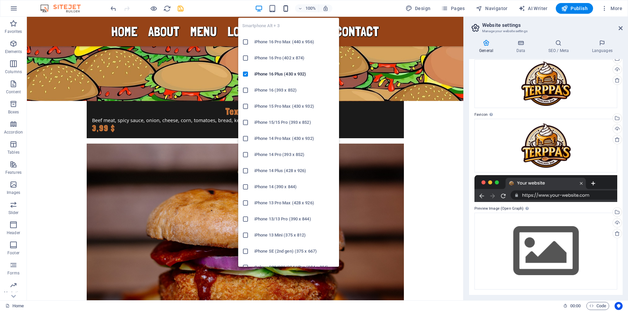
click at [284, 8] on icon "button" at bounding box center [286, 9] width 8 height 8
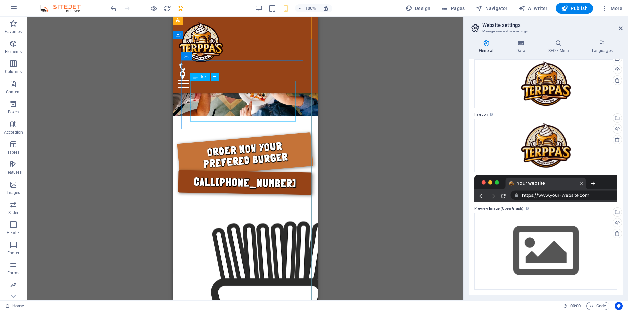
scroll to position [4930, 0]
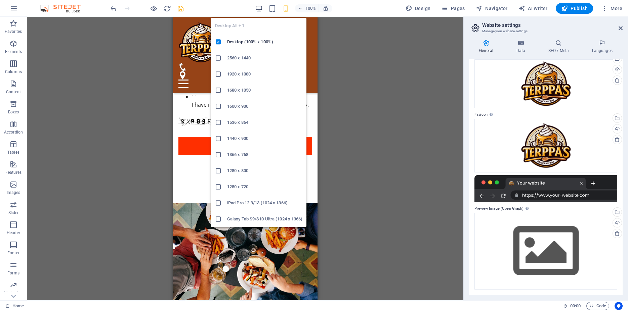
click at [260, 6] on icon "button" at bounding box center [259, 9] width 8 height 8
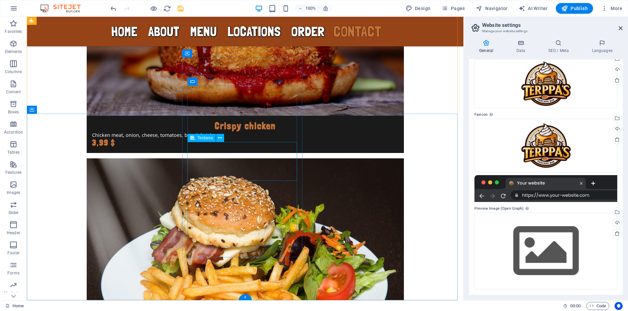
scroll to position [2977, 0]
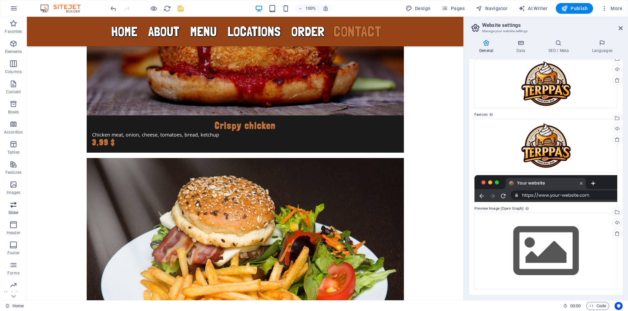
click at [12, 203] on icon "button" at bounding box center [13, 205] width 8 height 8
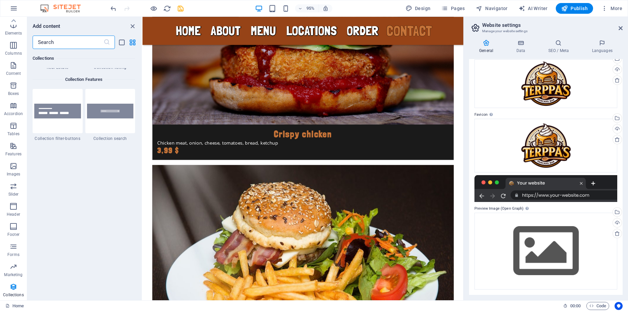
scroll to position [6440, 0]
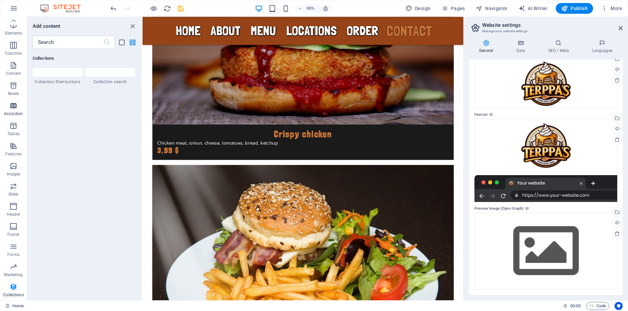
click at [14, 108] on icon "button" at bounding box center [13, 106] width 8 height 8
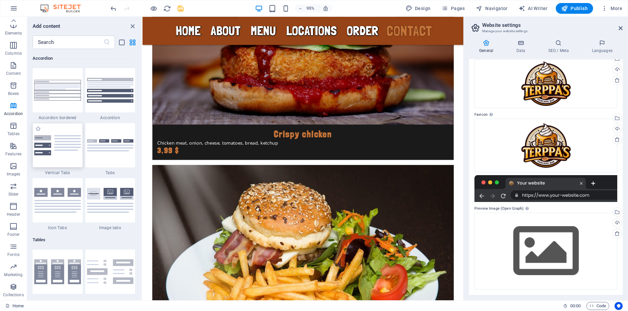
scroll to position [2176, 0]
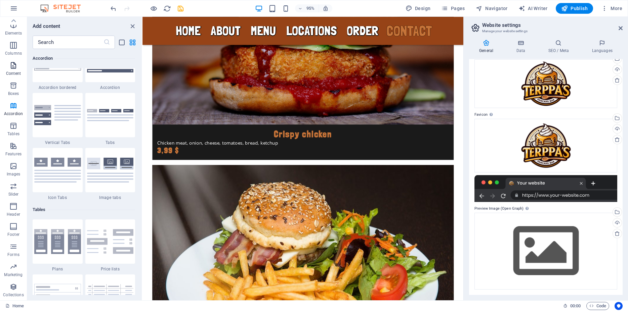
click at [13, 69] on icon "button" at bounding box center [13, 65] width 8 height 8
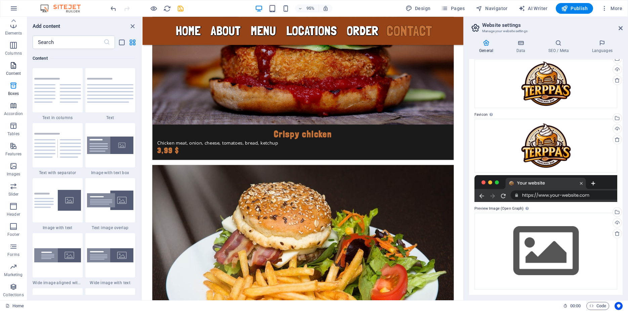
scroll to position [1176, 0]
click at [17, 26] on icon "button" at bounding box center [13, 25] width 8 height 8
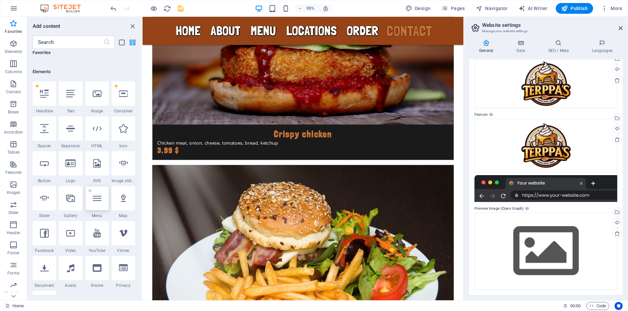
scroll to position [60, 0]
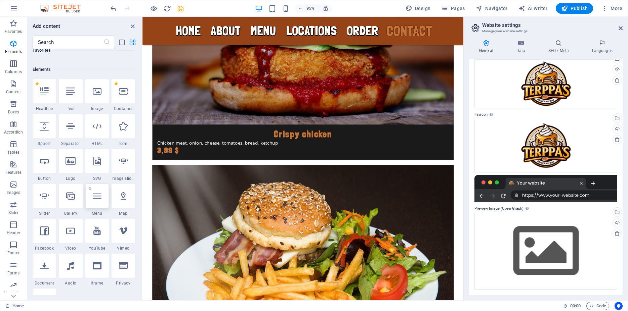
click at [90, 201] on div at bounding box center [97, 196] width 24 height 24
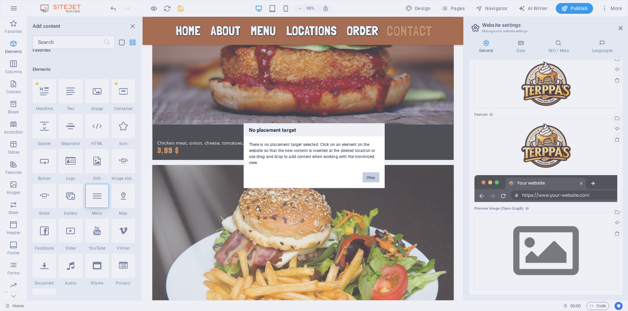
click at [377, 178] on button "Okay" at bounding box center [371, 177] width 17 height 10
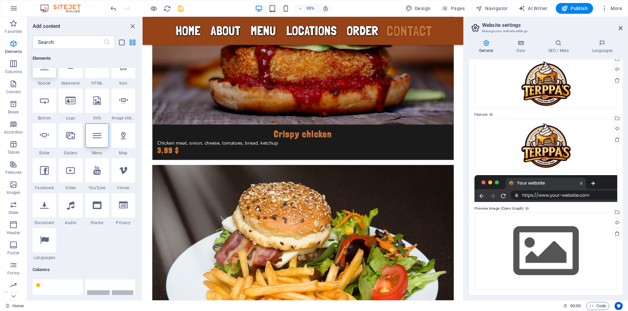
scroll to position [0, 0]
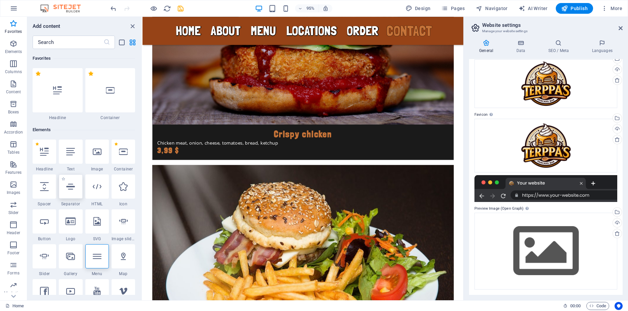
click at [71, 187] on icon at bounding box center [70, 186] width 9 height 9
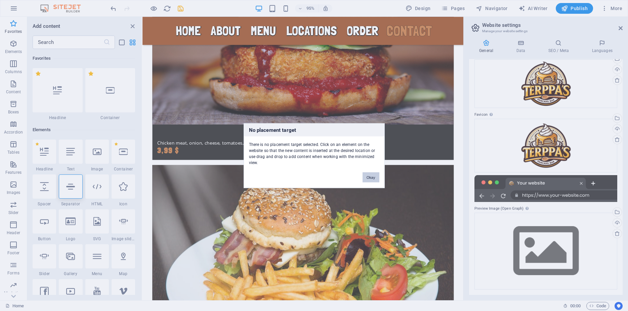
click at [364, 175] on button "Okay" at bounding box center [371, 177] width 17 height 10
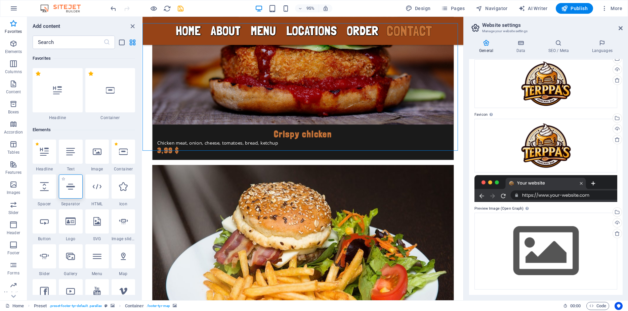
click at [66, 190] on icon at bounding box center [70, 186] width 9 height 9
select select "%"
select select "px"
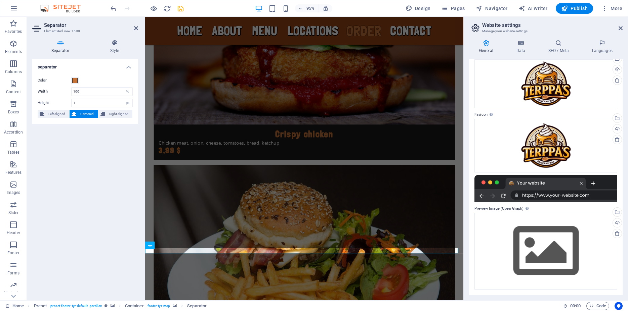
scroll to position [2738, 0]
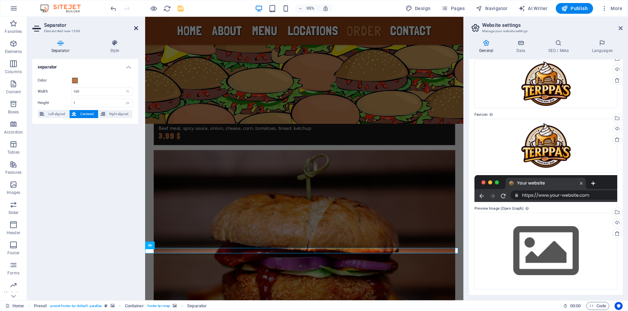
drag, startPoint x: 137, startPoint y: 29, endPoint x: 101, endPoint y: 3, distance: 44.1
click at [137, 29] on icon at bounding box center [136, 28] width 4 height 5
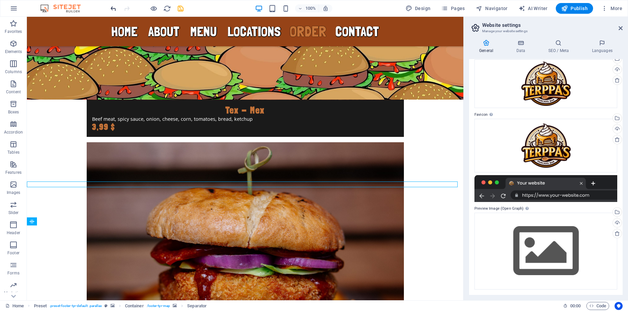
scroll to position [2774, 0]
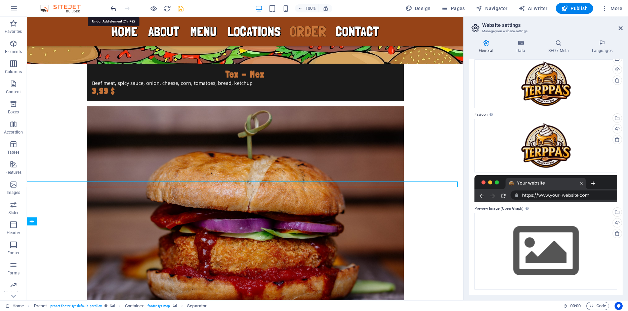
click at [114, 8] on icon "undo" at bounding box center [114, 9] width 8 height 8
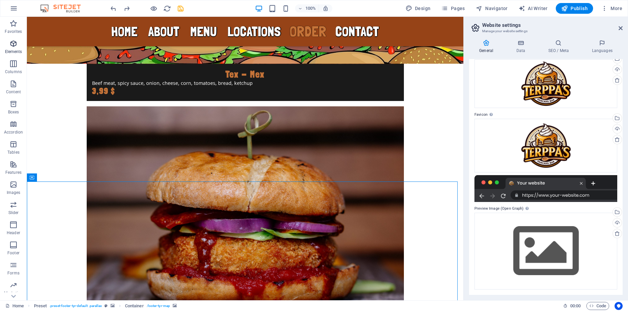
click at [19, 46] on span "Elements" at bounding box center [13, 48] width 27 height 16
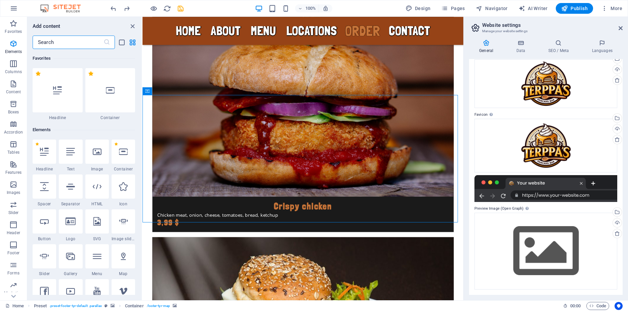
scroll to position [72, 0]
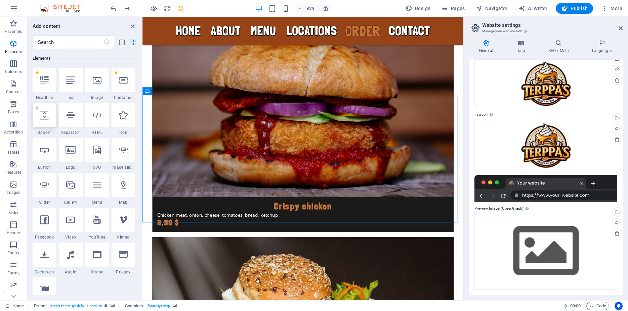
click at [44, 122] on div at bounding box center [45, 115] width 24 height 24
select select "px"
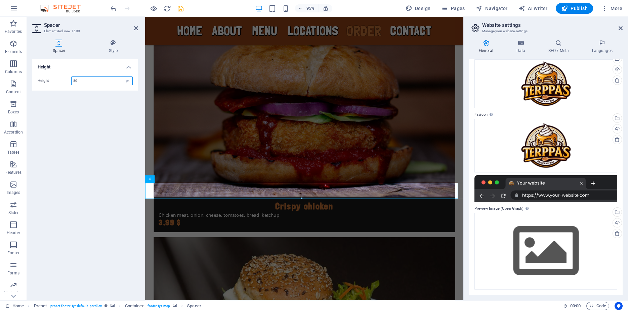
scroll to position [2807, 0]
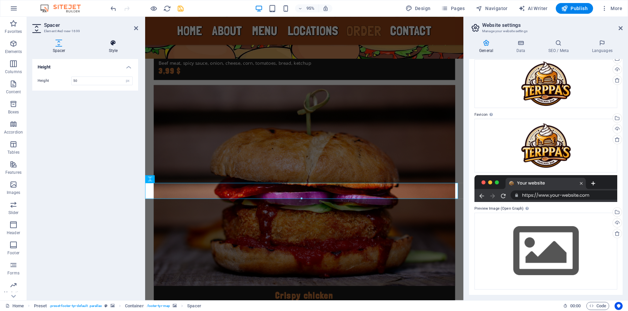
click at [113, 46] on icon at bounding box center [113, 43] width 50 height 7
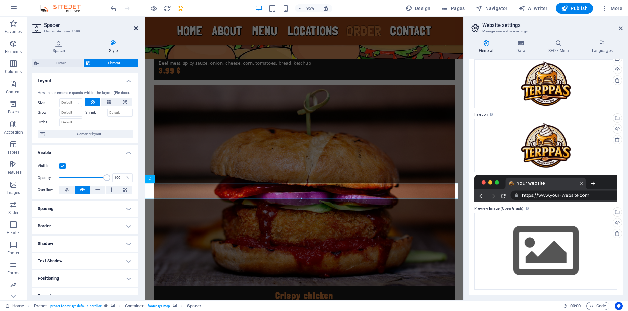
click at [134, 29] on icon at bounding box center [136, 28] width 4 height 5
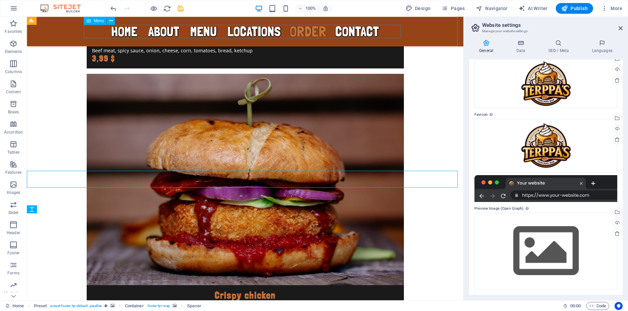
scroll to position [2785, 0]
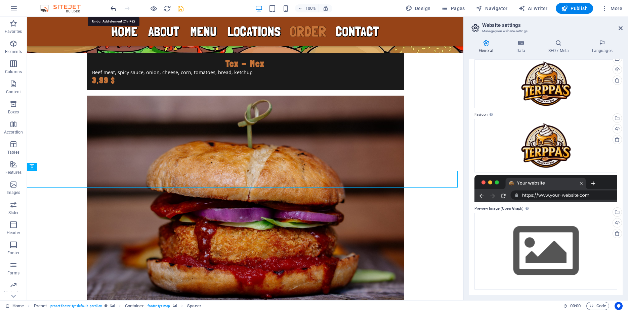
click at [113, 8] on icon "undo" at bounding box center [114, 9] width 8 height 8
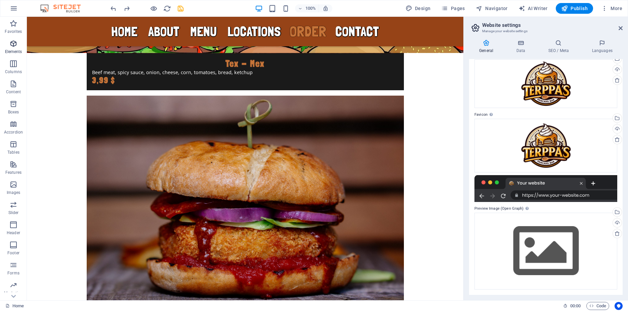
click at [16, 43] on icon "button" at bounding box center [13, 44] width 8 height 8
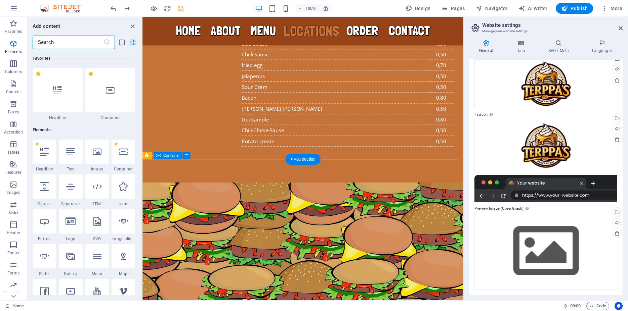
scroll to position [72, 0]
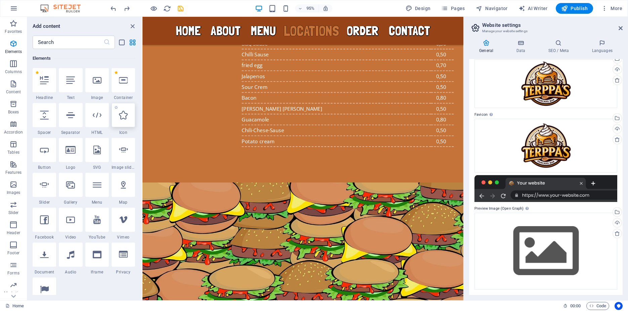
click at [129, 118] on div at bounding box center [124, 115] width 24 height 24
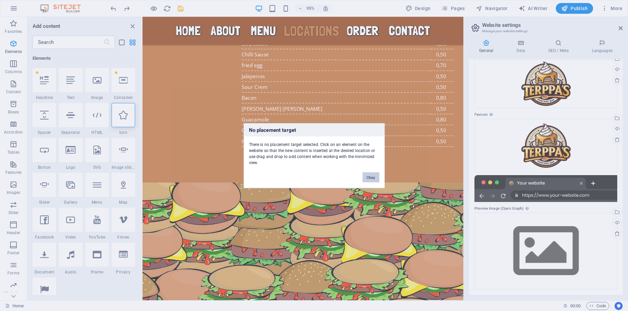
click at [375, 177] on button "Okay" at bounding box center [371, 177] width 17 height 10
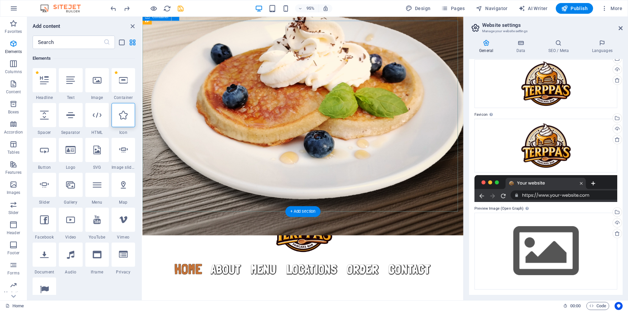
scroll to position [0, 0]
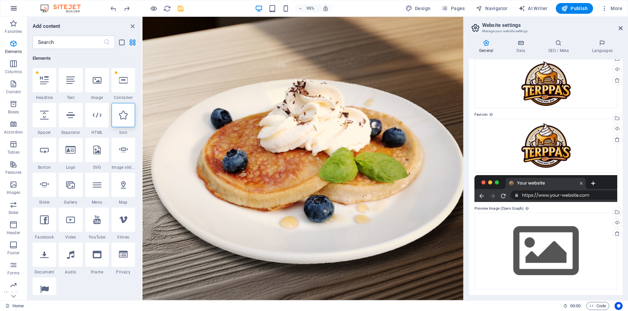
click at [9, 7] on button "button" at bounding box center [14, 8] width 16 height 16
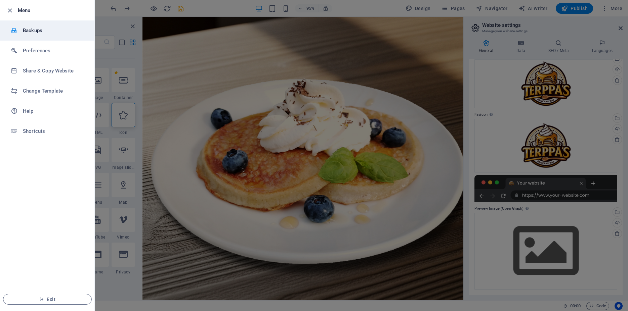
click at [33, 33] on h6 "Backups" at bounding box center [54, 31] width 62 height 8
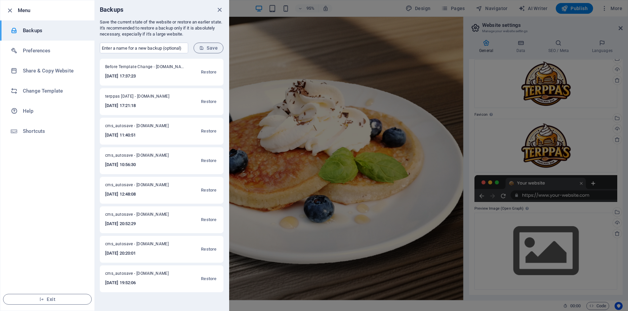
click at [150, 105] on h6 "2025-09-03 17:21:18" at bounding box center [141, 106] width 73 height 8
click at [206, 102] on span "Restore" at bounding box center [208, 102] width 15 height 8
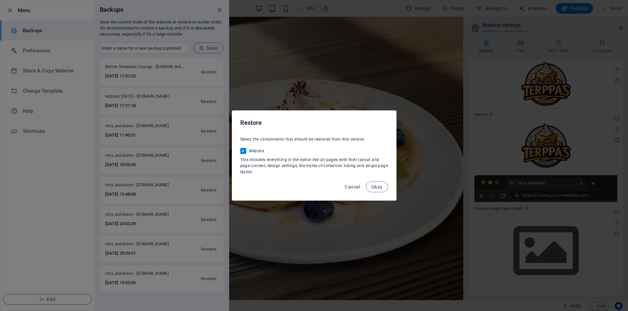
drag, startPoint x: 372, startPoint y: 189, endPoint x: 366, endPoint y: 193, distance: 7.3
click at [372, 189] on span "Okay" at bounding box center [376, 186] width 11 height 5
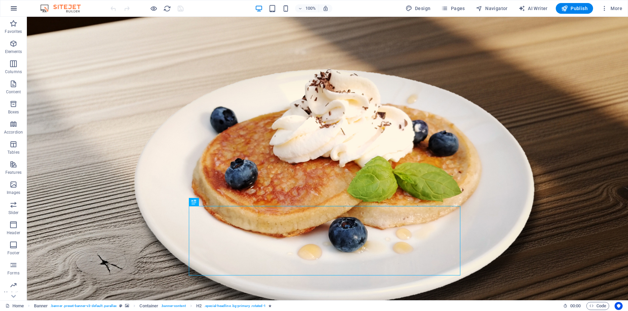
click at [10, 9] on icon "button" at bounding box center [14, 8] width 8 height 8
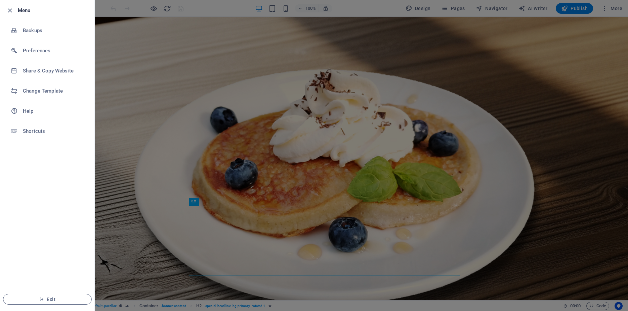
click at [620, 9] on div at bounding box center [314, 155] width 628 height 311
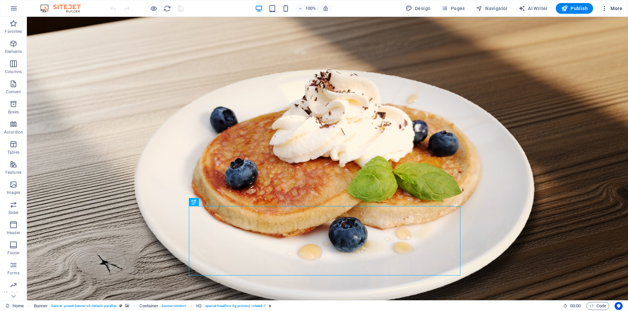
click at [620, 8] on span "More" at bounding box center [611, 8] width 21 height 7
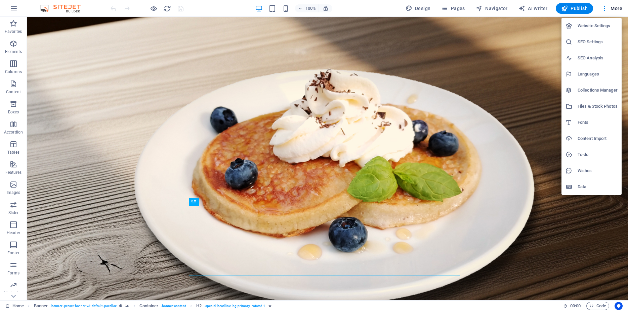
click at [17, 296] on div at bounding box center [314, 155] width 628 height 311
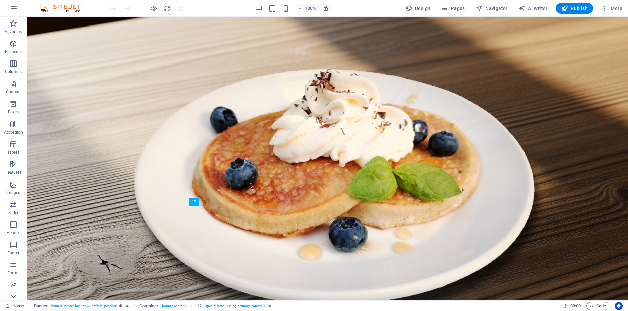
click at [11, 26] on icon at bounding box center [13, 20] width 9 height 9
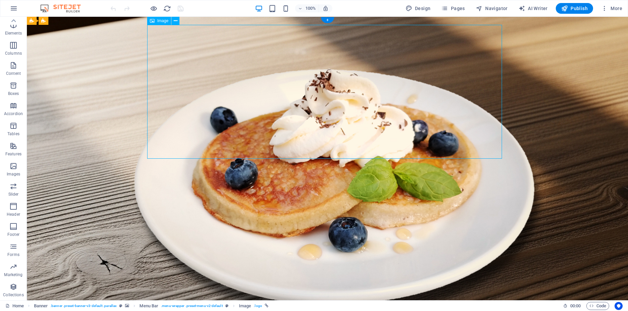
select select "px"
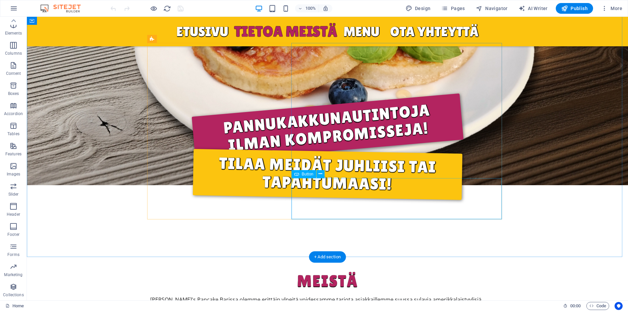
scroll to position [295, 0]
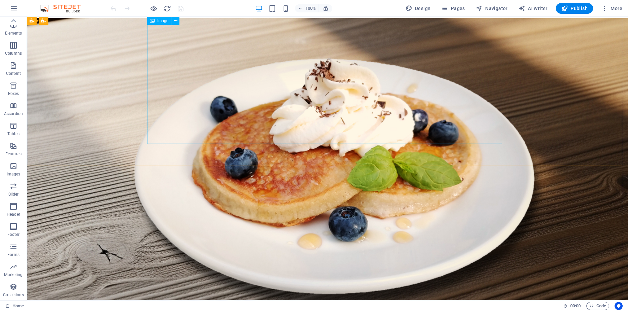
scroll to position [0, 0]
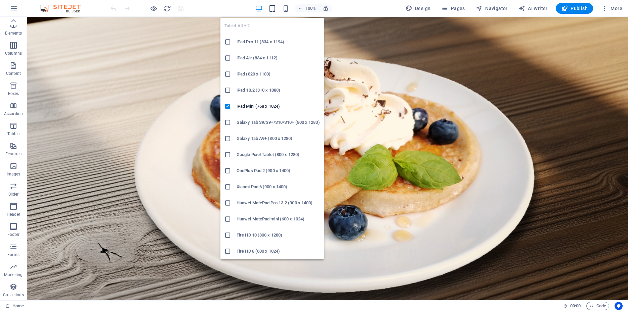
click at [274, 9] on icon "button" at bounding box center [272, 9] width 8 height 8
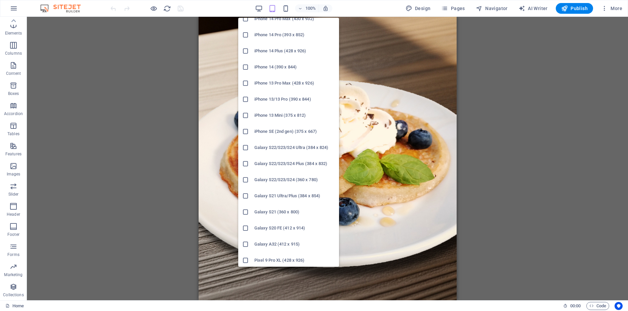
scroll to position [121, 0]
click at [278, 244] on h6 "Galaxy A32 (412 x 915)" at bounding box center [294, 244] width 81 height 8
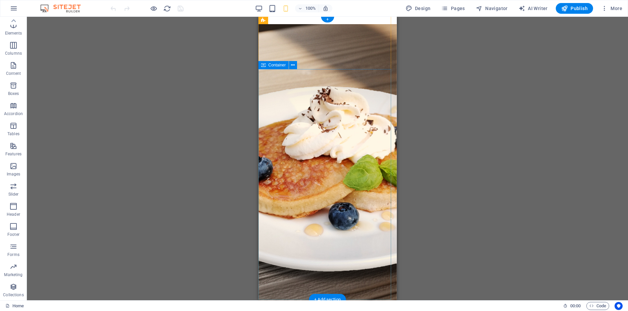
scroll to position [34, 0]
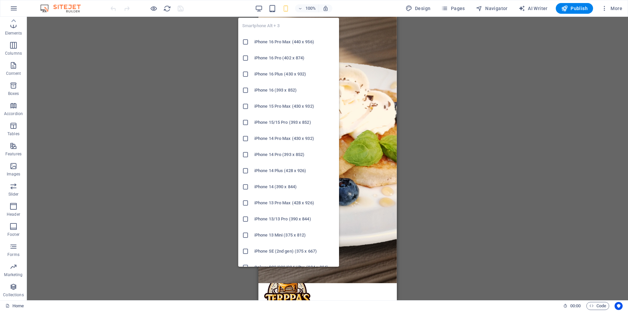
click at [285, 11] on icon "button" at bounding box center [286, 9] width 8 height 8
click at [283, 59] on h6 "iPhone 16 Pro (402 x 874)" at bounding box center [294, 58] width 81 height 8
click at [288, 11] on icon "button" at bounding box center [286, 9] width 8 height 8
click at [277, 155] on h6 "iPhone 14 Pro (393 x 852)" at bounding box center [294, 155] width 81 height 8
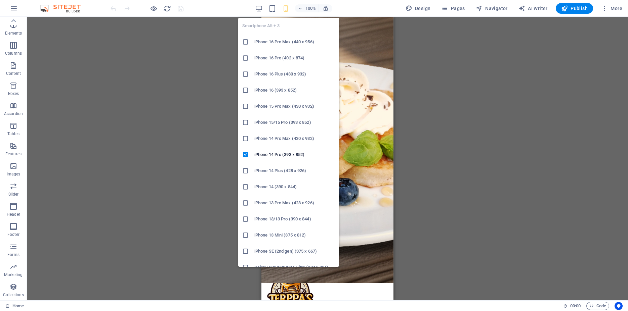
click at [288, 8] on icon "button" at bounding box center [286, 9] width 8 height 8
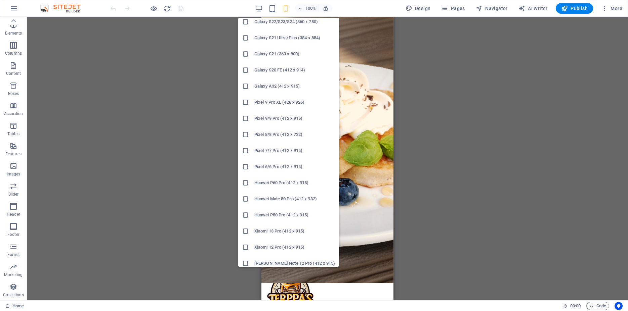
scroll to position [283, 0]
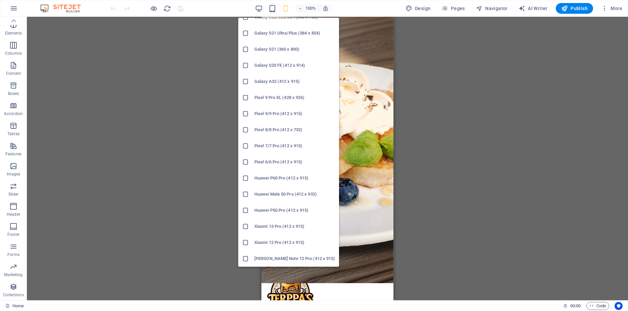
click at [287, 180] on h6 "Huawei P60 Pro (412 x 915)" at bounding box center [294, 178] width 81 height 8
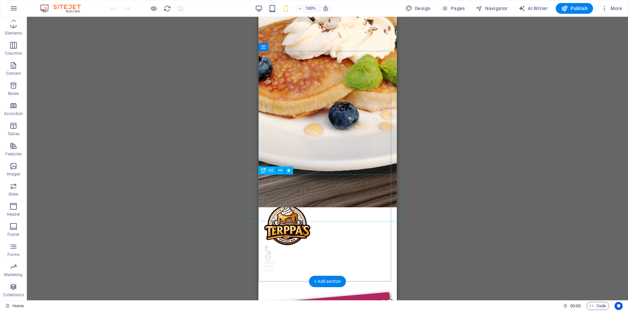
scroll to position [103, 0]
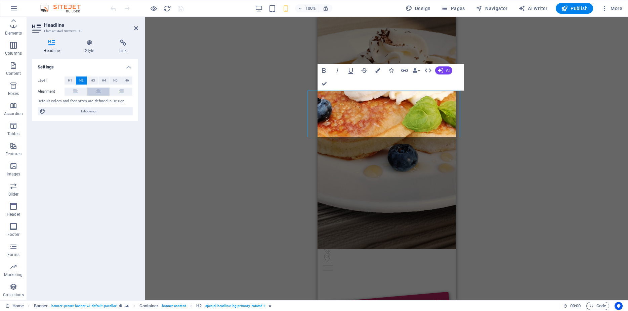
click at [94, 92] on button at bounding box center [98, 92] width 23 height 8
click at [119, 90] on button at bounding box center [121, 92] width 23 height 8
click at [99, 93] on icon at bounding box center [98, 92] width 5 height 8
click at [128, 82] on span "H6" at bounding box center [127, 81] width 4 height 8
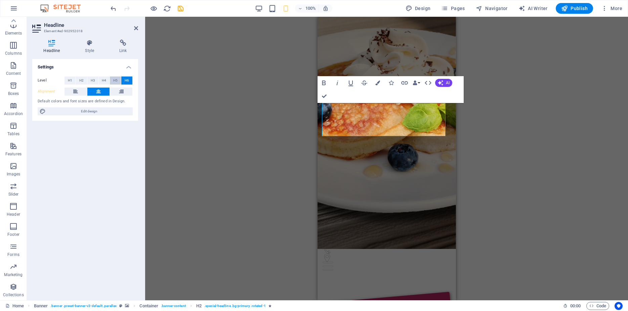
click at [113, 83] on button "H5" at bounding box center [115, 81] width 11 height 8
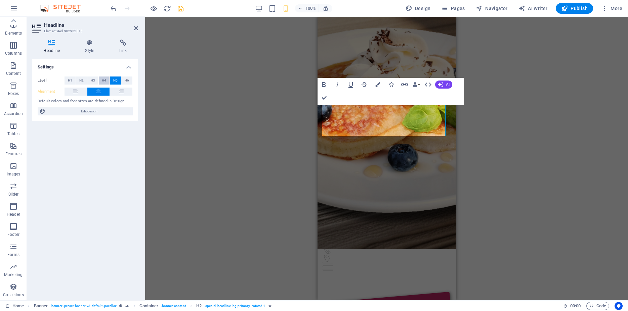
click at [102, 82] on span "H4" at bounding box center [104, 81] width 4 height 8
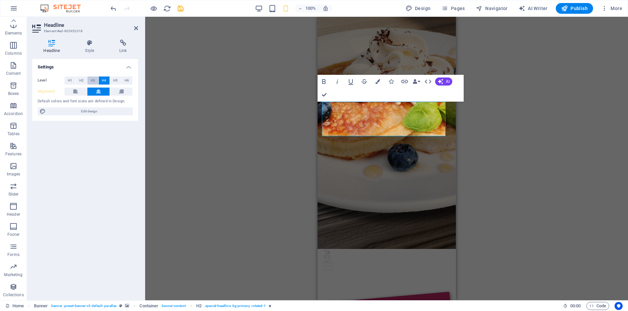
click at [91, 81] on span "H3" at bounding box center [93, 81] width 4 height 8
click at [80, 82] on span "H2" at bounding box center [81, 81] width 4 height 8
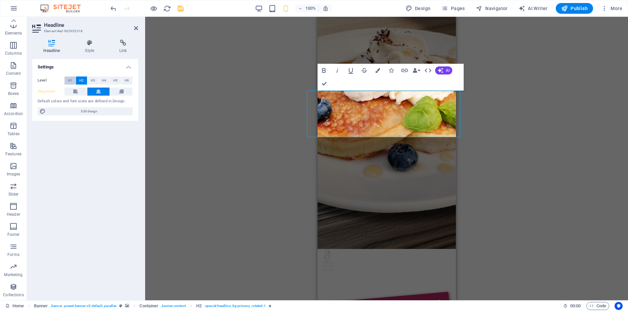
click at [69, 81] on span "H1" at bounding box center [70, 81] width 4 height 8
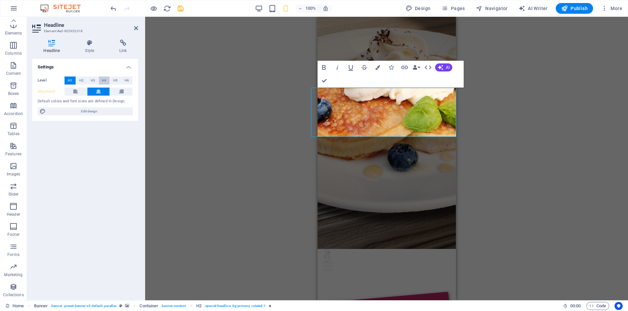
click at [99, 80] on button "H4" at bounding box center [104, 81] width 11 height 8
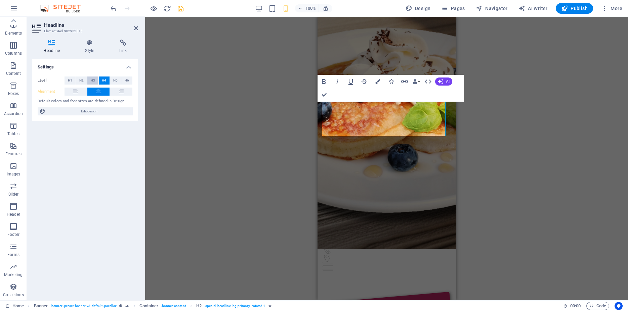
click at [92, 81] on span "H3" at bounding box center [93, 81] width 4 height 8
click at [92, 50] on h4 "Style" at bounding box center [91, 47] width 34 height 14
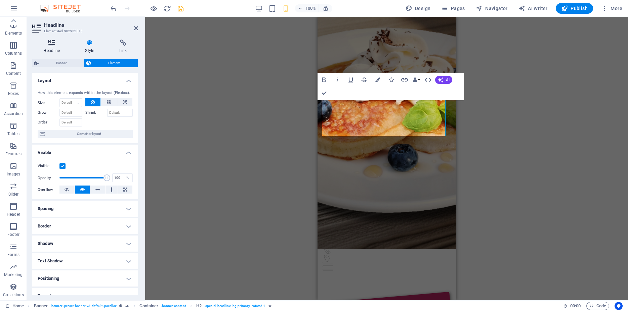
click at [57, 47] on h4 "Headline" at bounding box center [53, 47] width 42 height 14
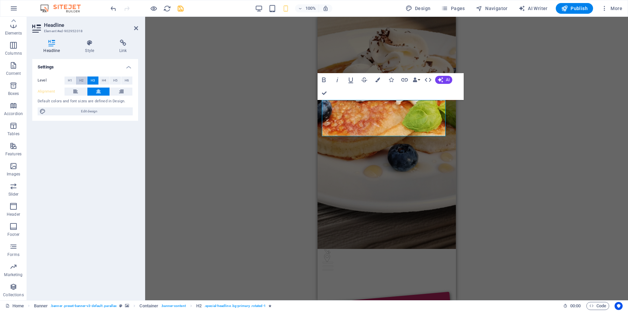
click at [79, 77] on button "H2" at bounding box center [81, 81] width 11 height 8
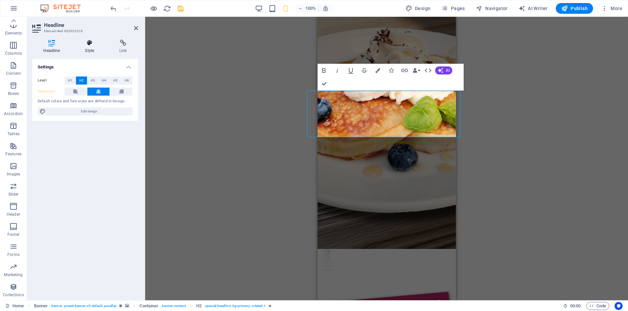
click at [90, 51] on h4 "Style" at bounding box center [91, 47] width 34 height 14
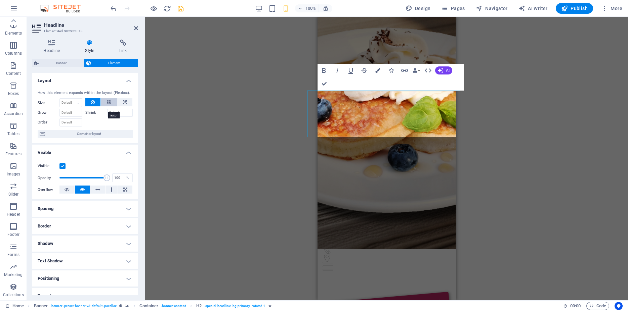
click at [107, 107] on icon at bounding box center [109, 102] width 5 height 8
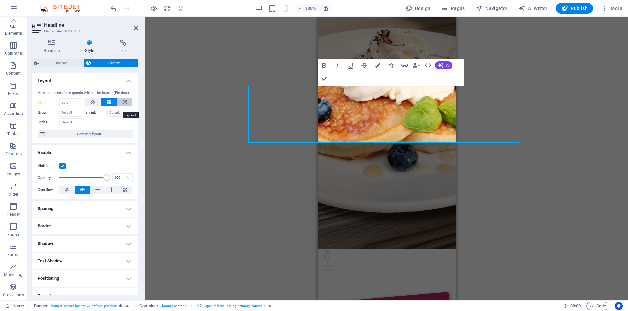
click at [123, 107] on icon at bounding box center [125, 102] width 4 height 8
type input "100"
select select "%"
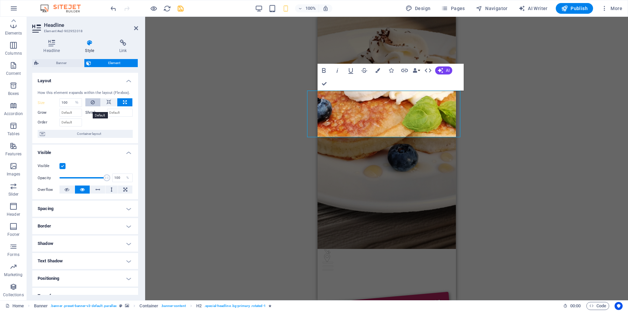
click at [94, 107] on button at bounding box center [92, 102] width 15 height 8
select select "DISABLED_OPTION_VALUE"
click at [107, 107] on icon at bounding box center [109, 102] width 5 height 8
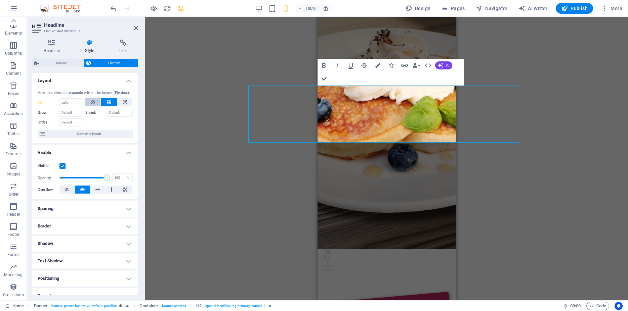
click at [92, 107] on button at bounding box center [92, 102] width 15 height 8
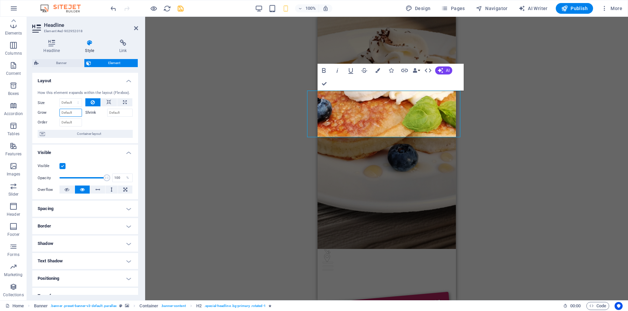
click at [74, 117] on input "Grow" at bounding box center [70, 113] width 23 height 8
click at [121, 117] on input "Shrink" at bounding box center [120, 113] width 26 height 8
click at [111, 117] on input "Shrink" at bounding box center [120, 113] width 26 height 8
type input "60"
click at [88, 117] on label "Shrink" at bounding box center [96, 113] width 22 height 8
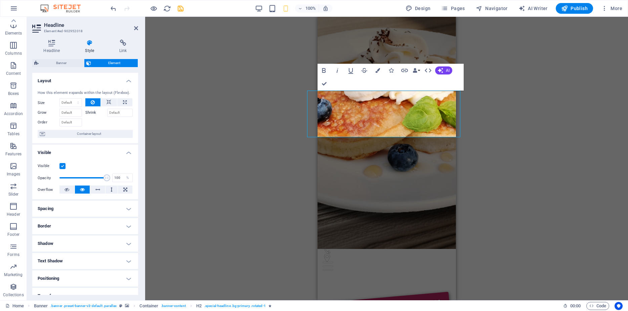
click at [90, 117] on label "Shrink" at bounding box center [96, 113] width 22 height 8
click at [115, 117] on input "Shrink" at bounding box center [120, 113] width 26 height 8
click at [119, 117] on input "100" at bounding box center [120, 113] width 26 height 8
click at [120, 117] on input "100" at bounding box center [120, 113] width 26 height 8
click at [119, 117] on input "100" at bounding box center [120, 113] width 26 height 8
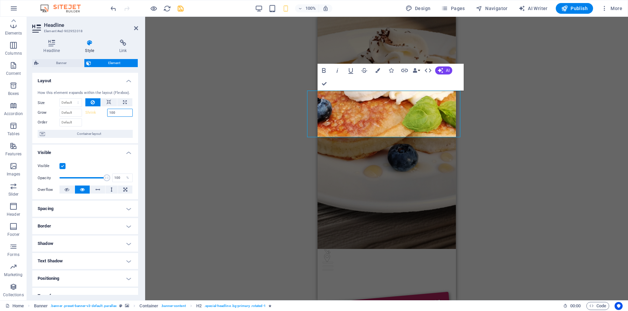
click at [119, 117] on input "100" at bounding box center [120, 113] width 26 height 8
type input "50"
click at [69, 127] on input "Order" at bounding box center [70, 123] width 23 height 8
click at [43, 117] on label "Grow" at bounding box center [49, 113] width 22 height 8
click at [42, 127] on label "Order" at bounding box center [49, 123] width 22 height 8
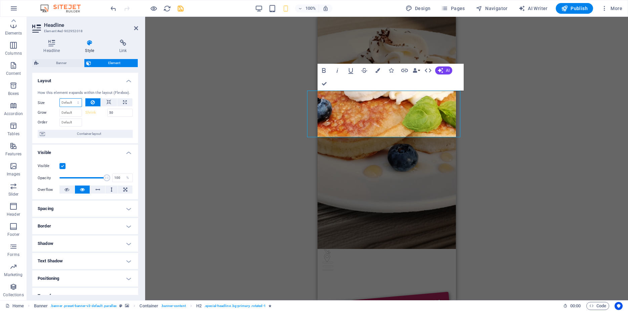
click at [60, 99] on select "Default auto px % 1/1 1/2 1/3 1/4 1/5 1/6 1/7 1/8 1/9 1/10" at bounding box center [71, 103] width 22 height 8
click option "auto" at bounding box center [0, 0] width 0 height 0
click at [60, 99] on select "Default auto px % 1/1 1/2 1/3 1/4 1/5 1/6 1/7 1/8 1/9 1/10" at bounding box center [71, 103] width 22 height 8
select select "px"
click option "px" at bounding box center [0, 0] width 0 height 0
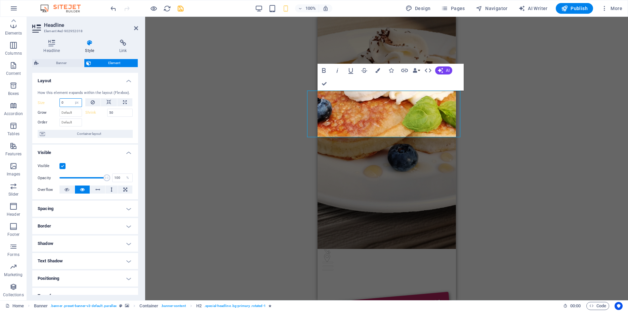
click at [68, 107] on input "0" at bounding box center [71, 103] width 22 height 8
type input "500"
click at [64, 107] on input "500" at bounding box center [71, 103] width 22 height 8
click at [86, 107] on button at bounding box center [92, 102] width 15 height 8
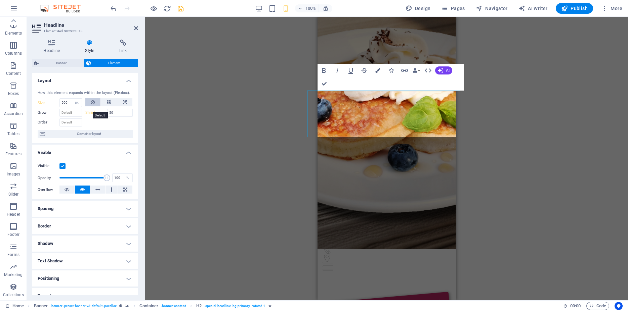
select select "DISABLED_OPTION_VALUE"
click at [106, 138] on span "Container layout" at bounding box center [89, 134] width 84 height 8
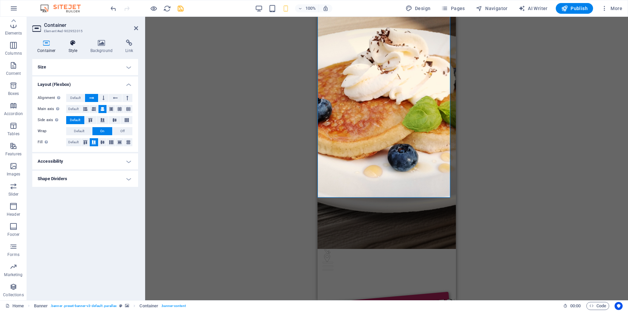
click at [76, 46] on icon at bounding box center [73, 43] width 19 height 7
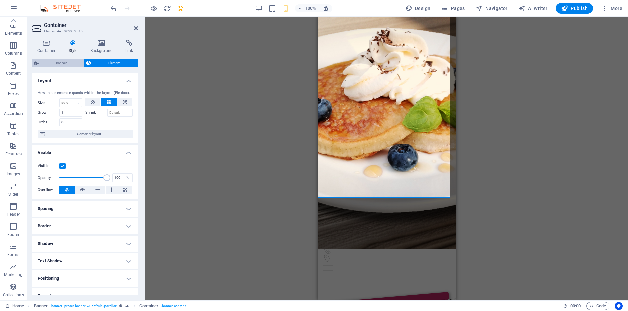
click at [70, 62] on span "Banner" at bounding box center [61, 63] width 41 height 8
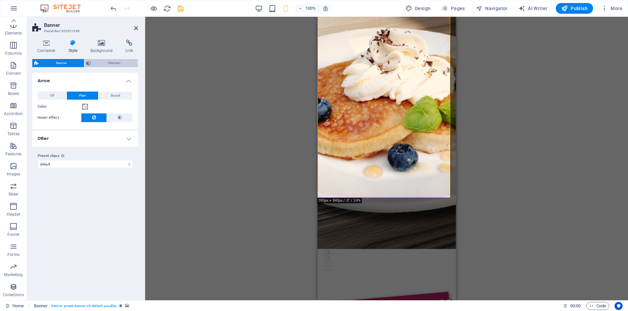
click at [100, 64] on span "Element" at bounding box center [114, 63] width 43 height 8
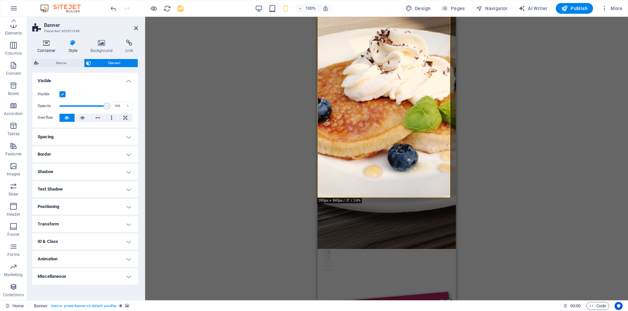
click at [56, 50] on h4 "Container" at bounding box center [47, 47] width 31 height 14
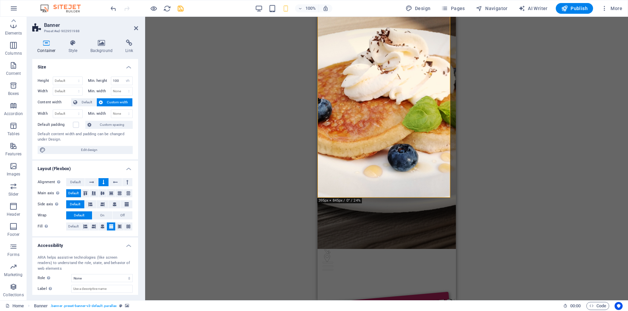
click at [102, 37] on div "Container Style Background Link Size Height Default px rem % vh vw Min. height …" at bounding box center [85, 167] width 117 height 266
click at [100, 43] on icon at bounding box center [101, 43] width 33 height 7
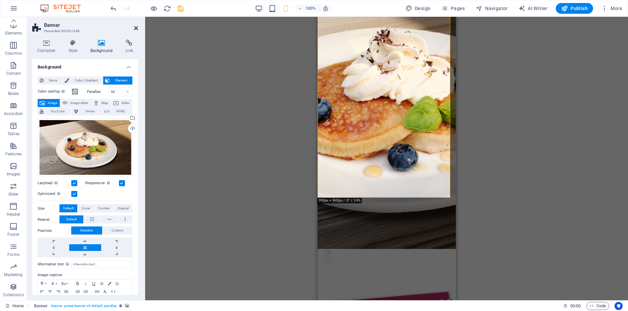
click at [137, 29] on icon at bounding box center [136, 28] width 4 height 5
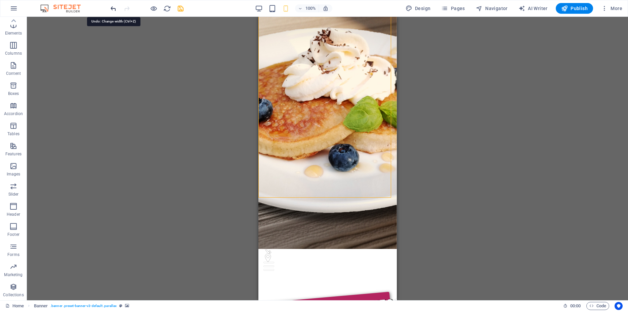
click at [114, 11] on icon "undo" at bounding box center [114, 9] width 8 height 8
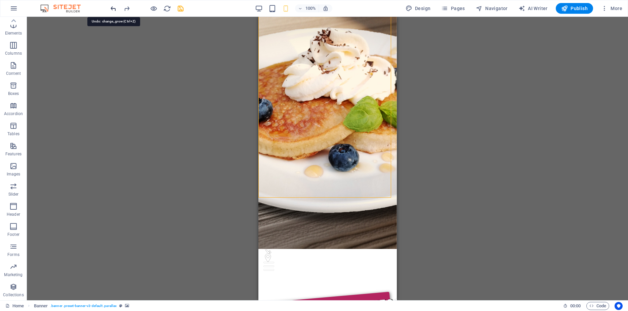
click at [114, 11] on icon "undo" at bounding box center [114, 9] width 8 height 8
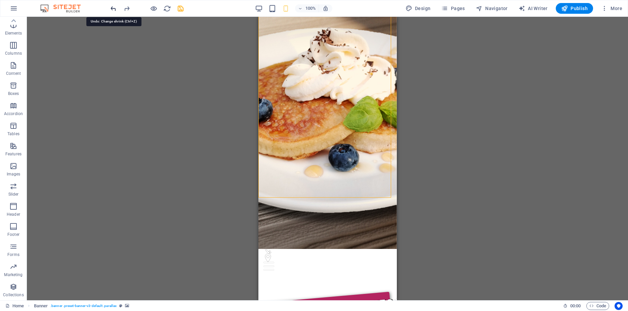
click at [114, 11] on icon "undo" at bounding box center [114, 9] width 8 height 8
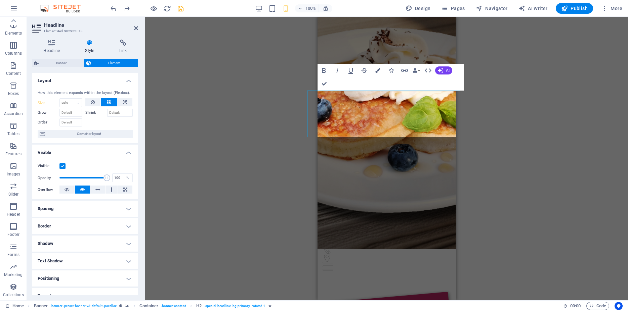
click at [124, 283] on h4 "Positioning" at bounding box center [85, 279] width 106 height 16
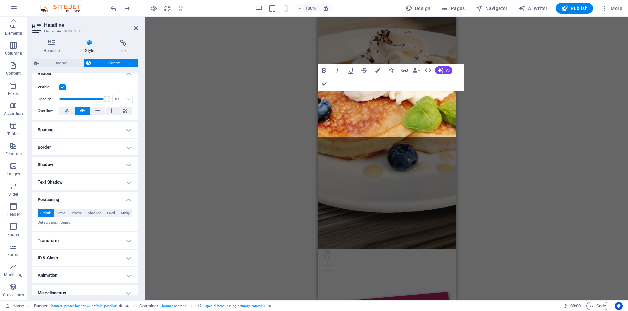
scroll to position [90, 0]
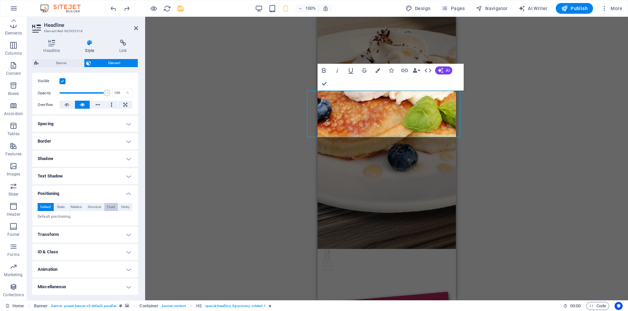
click at [107, 206] on span "Fixed" at bounding box center [111, 207] width 8 height 8
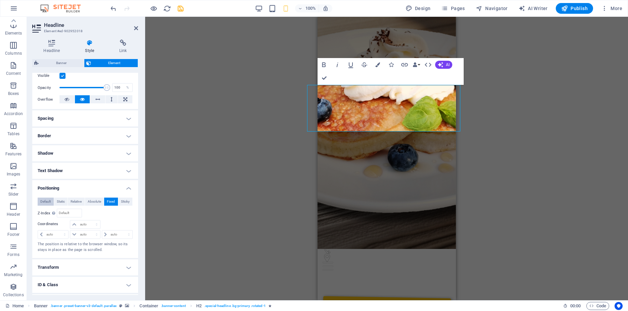
click at [42, 206] on span "Default" at bounding box center [45, 202] width 10 height 8
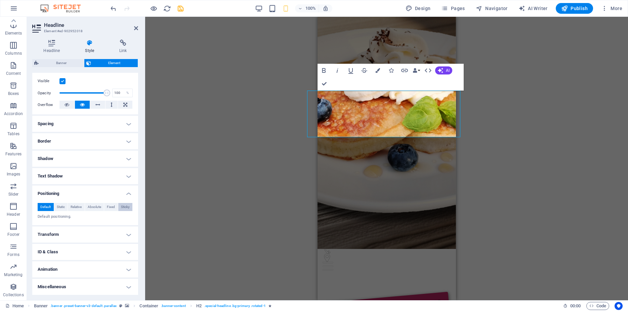
click at [121, 209] on span "Sticky" at bounding box center [125, 207] width 9 height 8
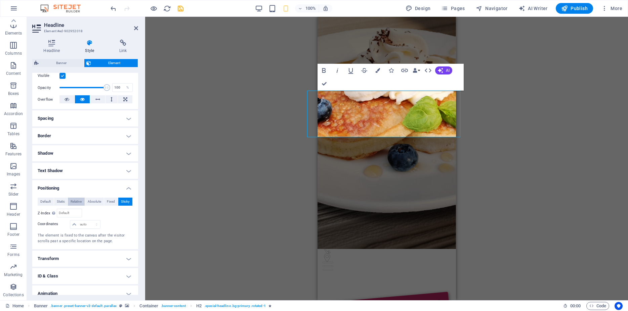
click at [71, 206] on span "Relative" at bounding box center [76, 202] width 11 height 8
click at [61, 206] on span "Static" at bounding box center [61, 202] width 8 height 8
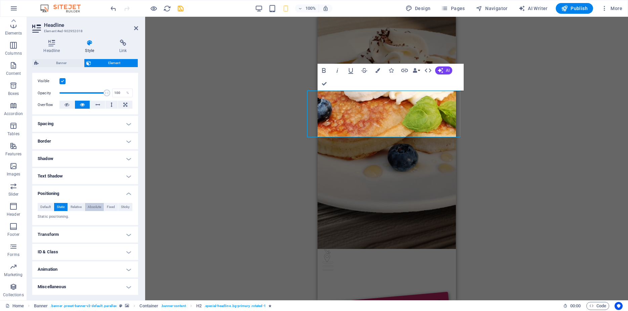
click at [90, 209] on span "Absolute" at bounding box center [94, 207] width 13 height 8
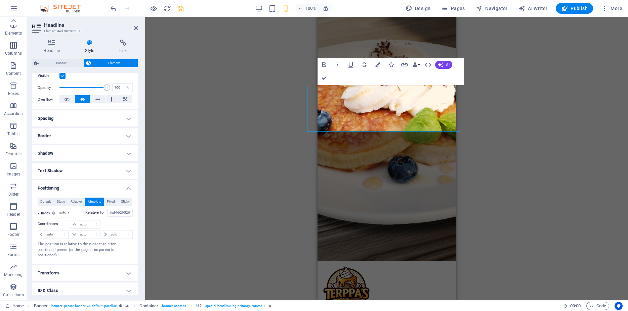
scroll to position [0, 0]
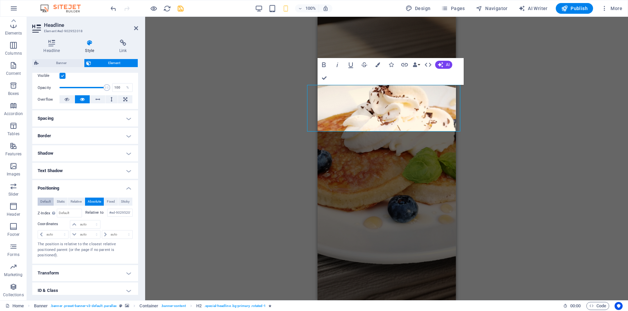
click at [49, 206] on span "Default" at bounding box center [45, 202] width 10 height 8
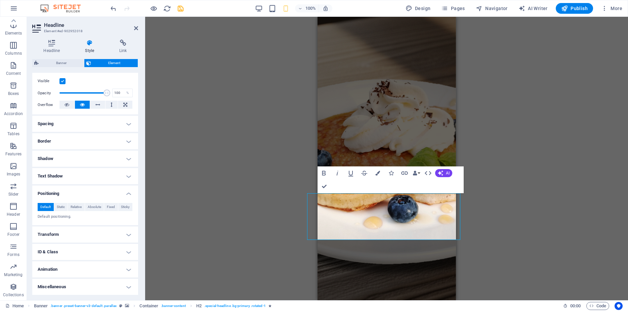
click at [124, 237] on h4 "Transform" at bounding box center [85, 235] width 106 height 16
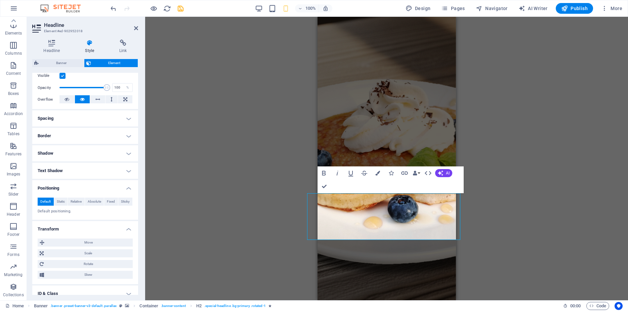
scroll to position [137, 0]
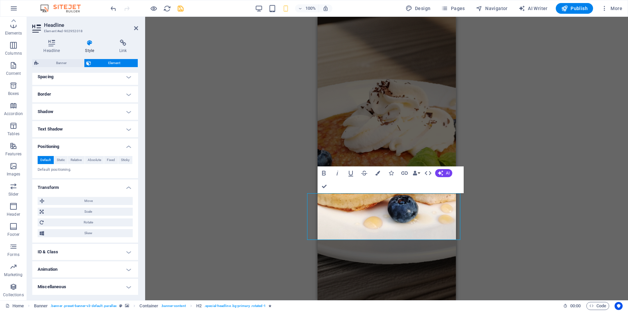
click at [125, 252] on h4 "ID & Class" at bounding box center [85, 252] width 106 height 16
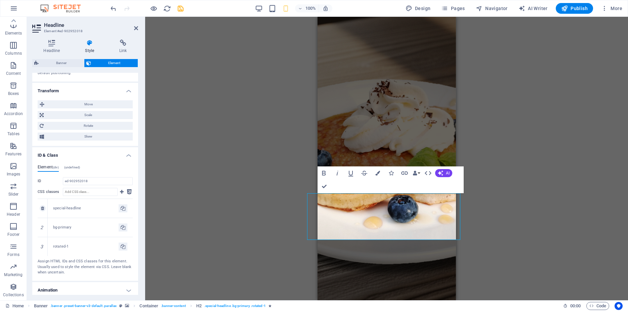
scroll to position [255, 0]
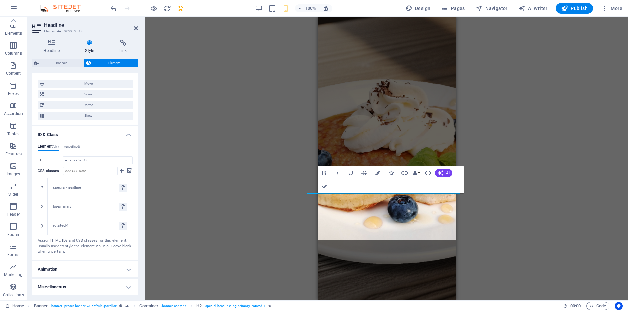
click at [127, 131] on h4 "ID & Class" at bounding box center [85, 133] width 106 height 12
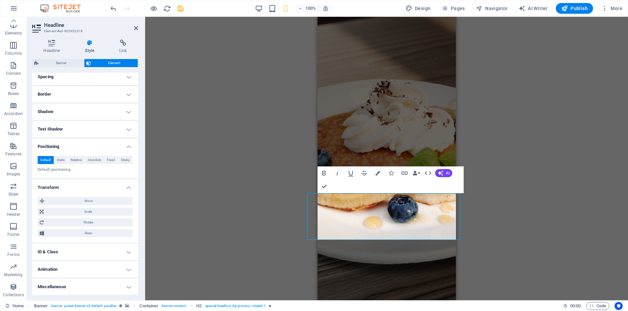
scroll to position [137, 0]
click at [124, 189] on h4 "Transform" at bounding box center [85, 186] width 106 height 12
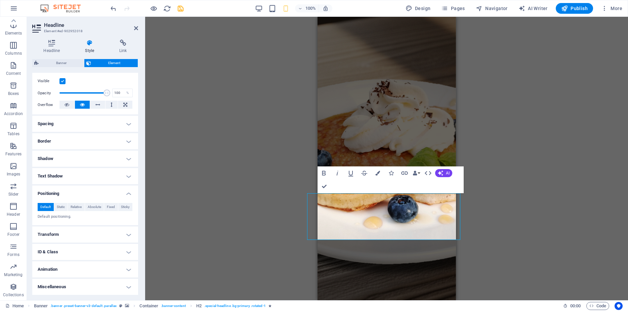
scroll to position [90, 0]
click at [125, 271] on h4 "Animation" at bounding box center [85, 270] width 106 height 16
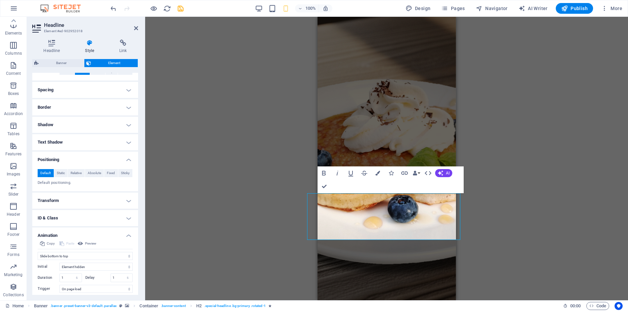
scroll to position [151, 0]
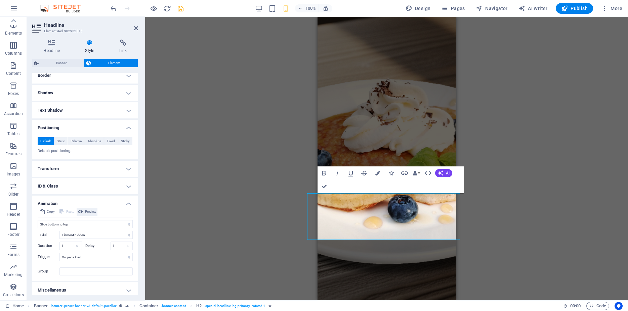
click at [94, 216] on span "Preview" at bounding box center [90, 212] width 11 height 8
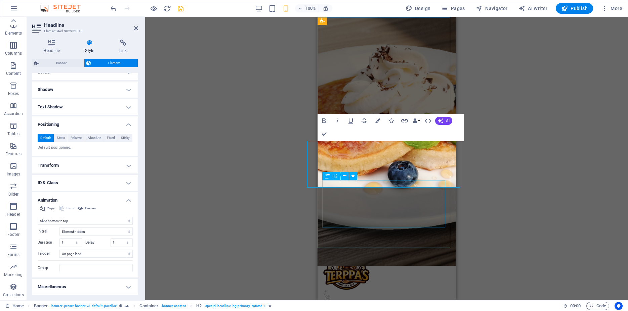
scroll to position [69, 0]
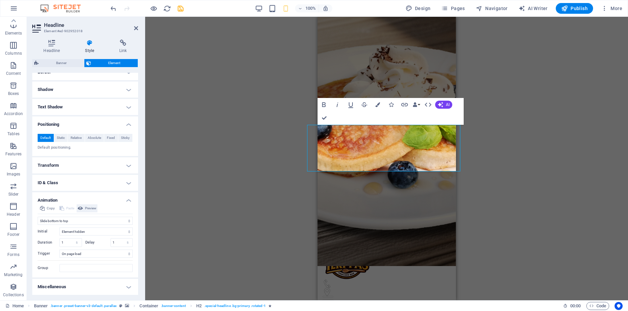
click at [91, 210] on span "Preview" at bounding box center [90, 209] width 11 height 8
click at [38, 217] on select "Don't animate Show / Hide Slide up/down Zoom in/out Slide left to right Slide r…" at bounding box center [85, 221] width 95 height 8
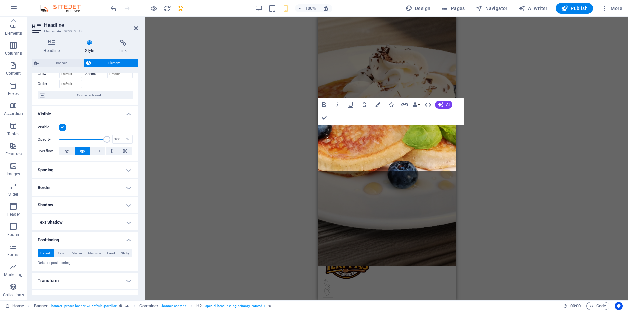
scroll to position [0, 0]
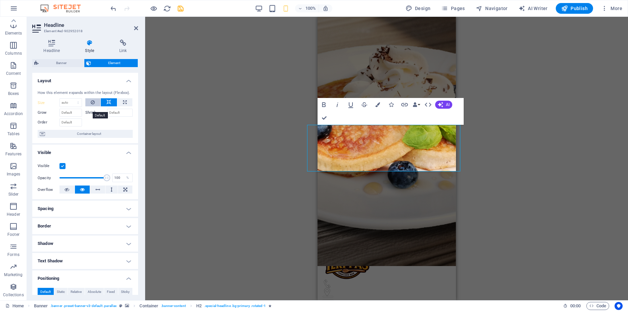
click at [91, 107] on icon at bounding box center [93, 102] width 4 height 8
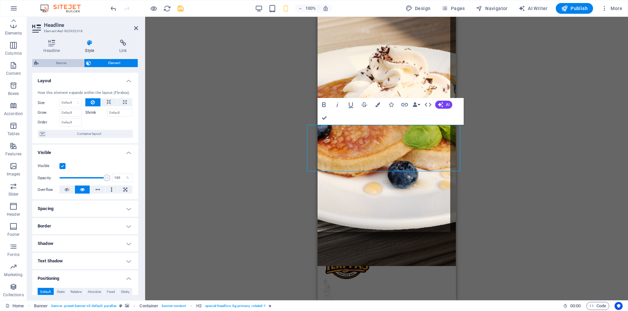
click at [56, 63] on span "Banner" at bounding box center [61, 63] width 41 height 8
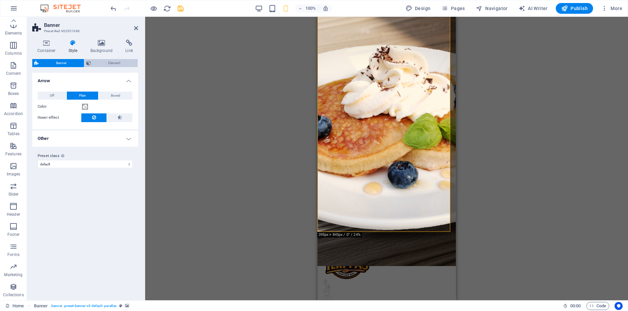
click at [104, 64] on span "Element" at bounding box center [114, 63] width 43 height 8
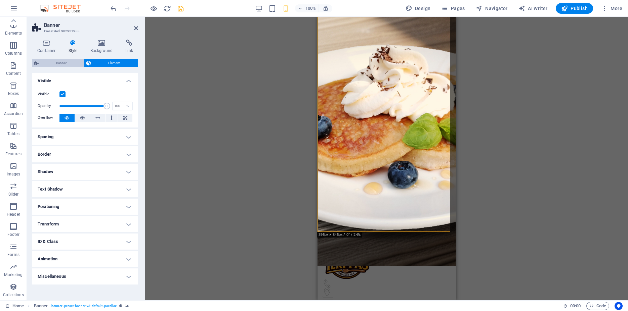
click at [57, 64] on span "Banner" at bounding box center [61, 63] width 41 height 8
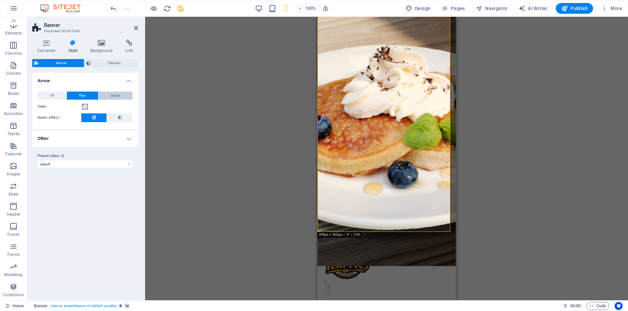
drag, startPoint x: 113, startPoint y: 95, endPoint x: 99, endPoint y: 96, distance: 13.5
click at [113, 95] on span "Boxed" at bounding box center [115, 96] width 9 height 8
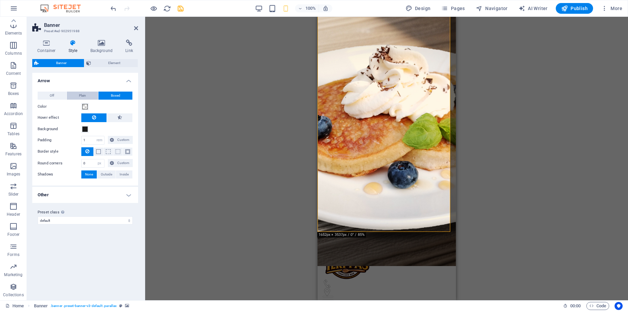
click at [87, 93] on button "Plain" at bounding box center [83, 96] width 32 height 8
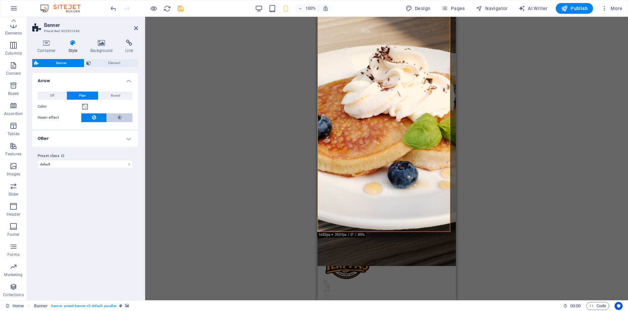
click at [122, 117] on button at bounding box center [120, 118] width 26 height 9
click at [92, 120] on button at bounding box center [93, 118] width 25 height 9
click at [109, 136] on h4 "Other" at bounding box center [85, 139] width 106 height 16
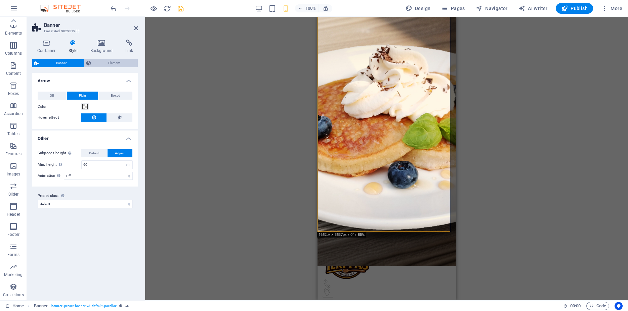
click at [123, 63] on span "Element" at bounding box center [114, 63] width 43 height 8
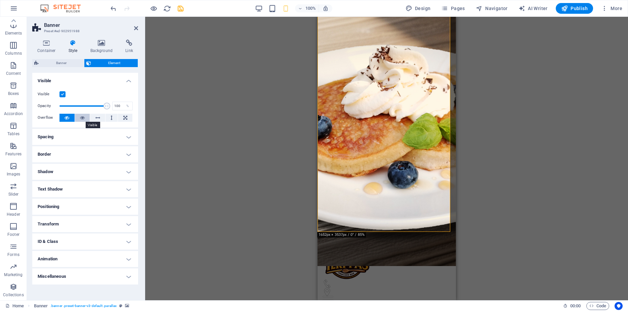
click at [80, 119] on icon at bounding box center [82, 118] width 5 height 8
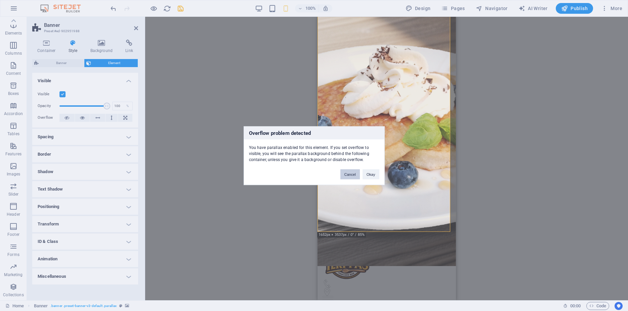
click at [355, 175] on button "Cancel" at bounding box center [349, 174] width 19 height 10
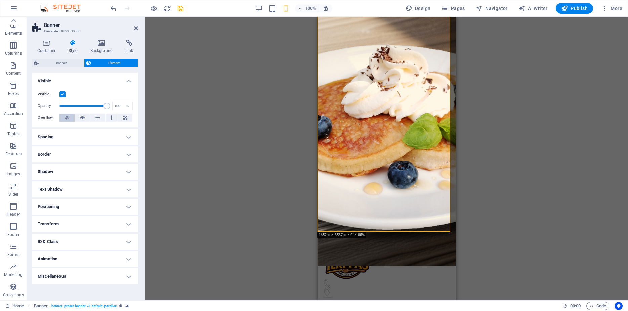
click at [65, 119] on button at bounding box center [66, 118] width 15 height 8
click at [64, 117] on button at bounding box center [66, 118] width 15 height 8
click at [65, 119] on icon at bounding box center [67, 118] width 5 height 8
click at [113, 6] on icon "undo" at bounding box center [114, 9] width 8 height 8
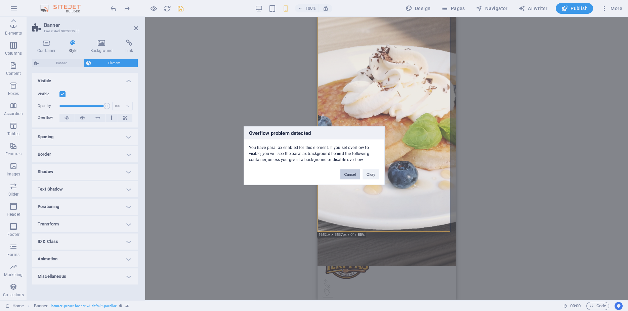
click at [354, 175] on button "Cancel" at bounding box center [349, 174] width 19 height 10
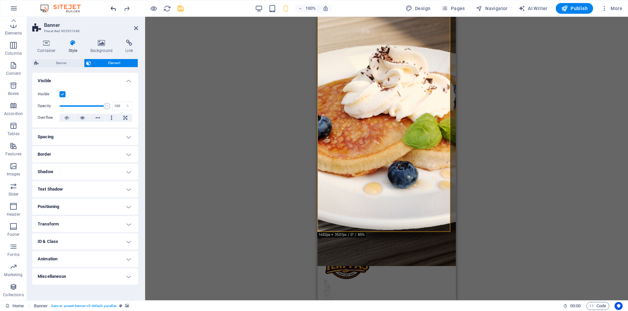
click at [114, 10] on icon "undo" at bounding box center [114, 9] width 8 height 8
click at [113, 7] on icon "undo" at bounding box center [114, 9] width 8 height 8
drag, startPoint x: 62, startPoint y: 64, endPoint x: 70, endPoint y: 63, distance: 7.4
click at [63, 63] on span "Banner" at bounding box center [61, 63] width 41 height 8
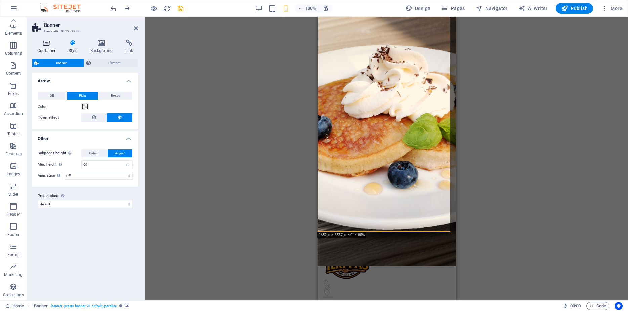
click at [46, 48] on h4 "Container" at bounding box center [47, 47] width 31 height 14
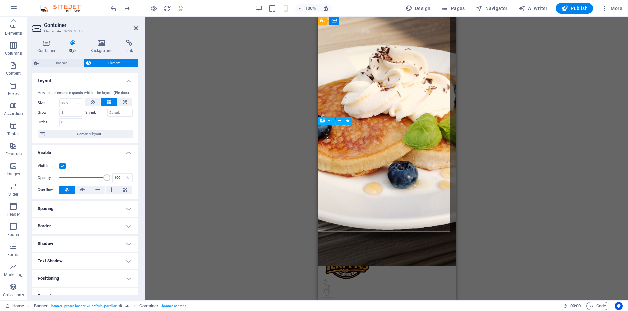
select select "move-bottom-to-top"
select select "s"
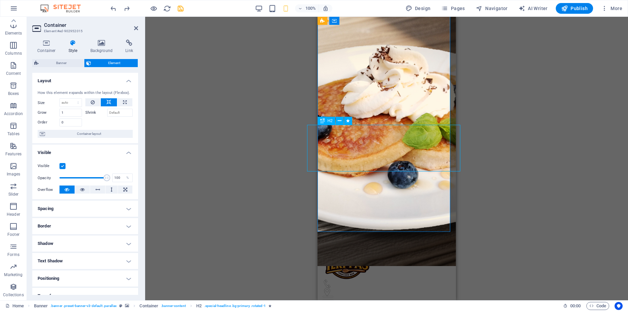
select select "s"
select select "onload"
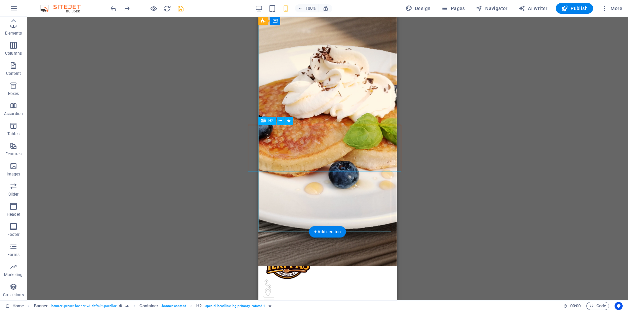
click at [271, 122] on span "H2" at bounding box center [270, 121] width 5 height 4
click at [282, 120] on icon at bounding box center [281, 121] width 4 height 7
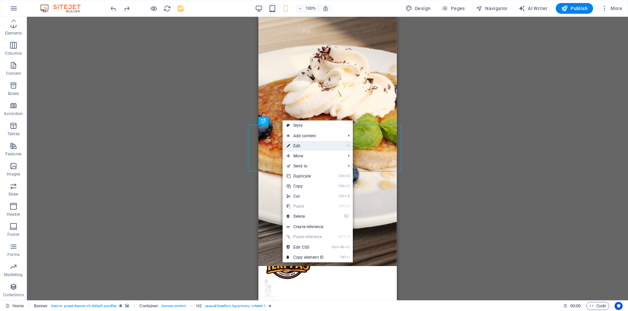
click at [313, 147] on link "⏎ Edit" at bounding box center [305, 146] width 45 height 10
select select "move-bottom-to-top"
select select "s"
select select "onload"
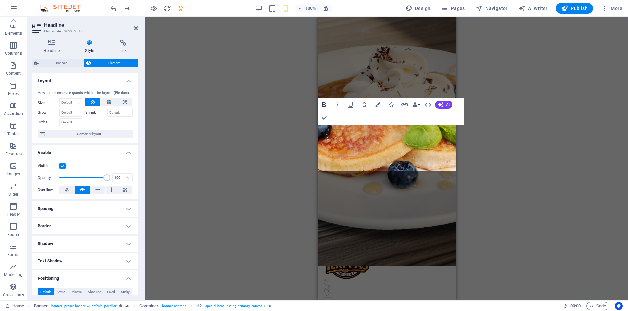
click at [324, 109] on button "Bold" at bounding box center [324, 104] width 13 height 13
click at [334, 106] on icon "button" at bounding box center [337, 105] width 8 height 8
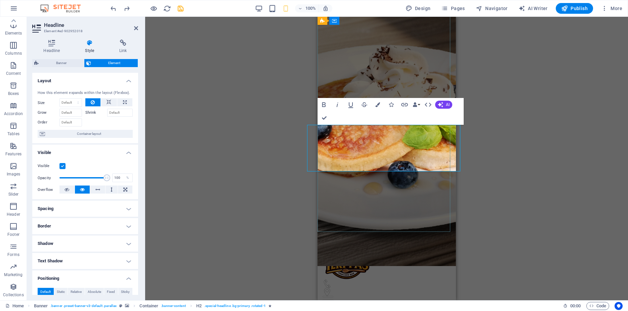
drag, startPoint x: 367, startPoint y: 140, endPoint x: 413, endPoint y: 152, distance: 47.3
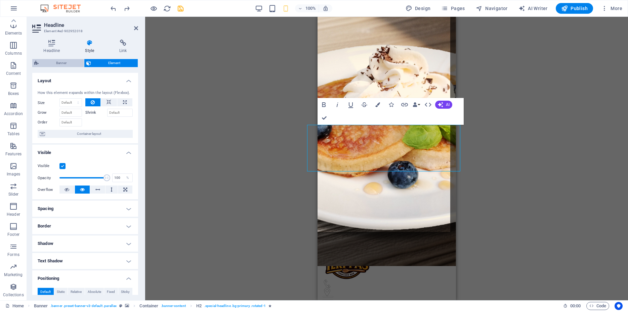
click at [61, 64] on span "Banner" at bounding box center [61, 63] width 41 height 8
select select "vh"
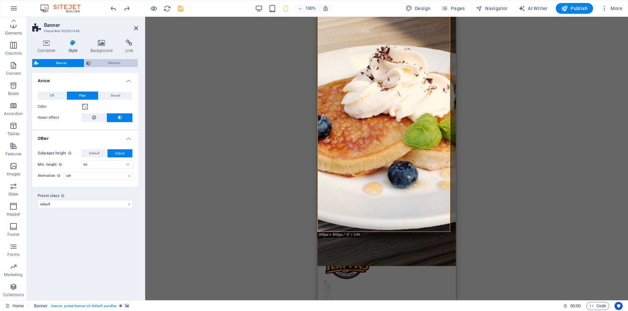
click at [104, 65] on span "Element" at bounding box center [114, 63] width 43 height 8
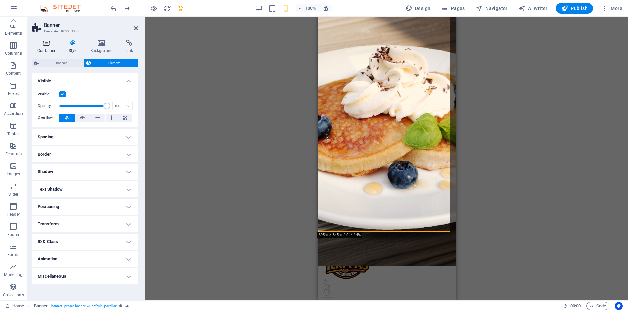
click at [48, 49] on h4 "Container" at bounding box center [47, 47] width 31 height 14
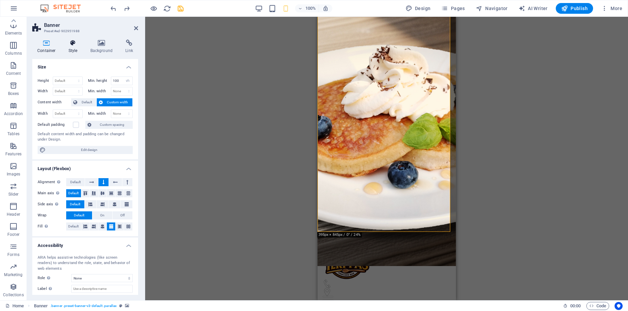
click at [77, 45] on icon at bounding box center [73, 43] width 19 height 7
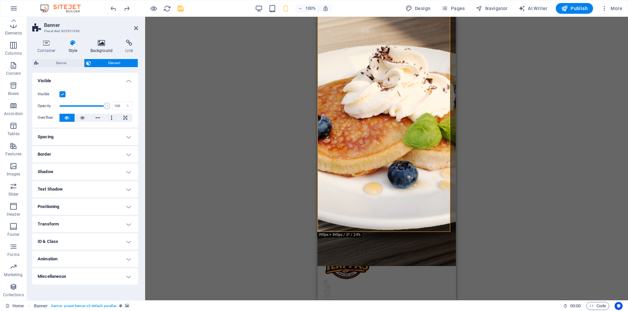
click at [103, 46] on h4 "Background" at bounding box center [102, 47] width 35 height 14
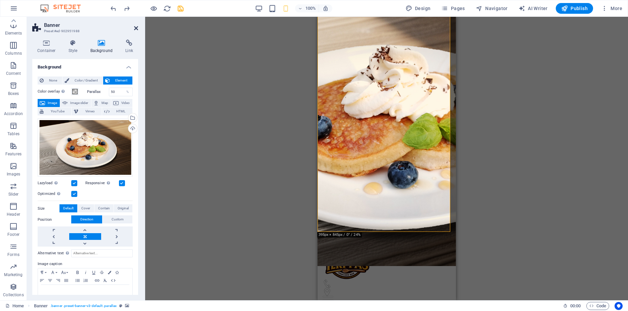
click at [135, 29] on icon at bounding box center [136, 28] width 4 height 5
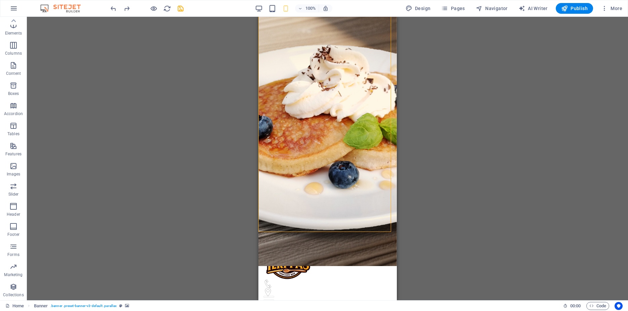
click at [432, 155] on div "Drag here to replace the existing content. Press “Ctrl” if you want to create a…" at bounding box center [327, 159] width 601 height 284
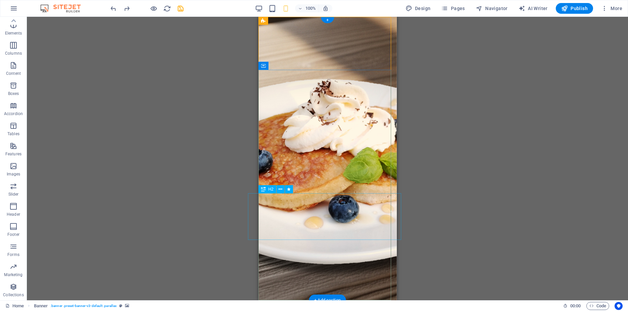
select select "move-bottom-to-top"
select select "s"
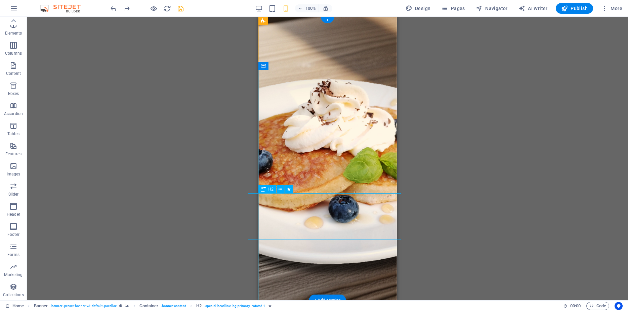
select select "s"
select select "onload"
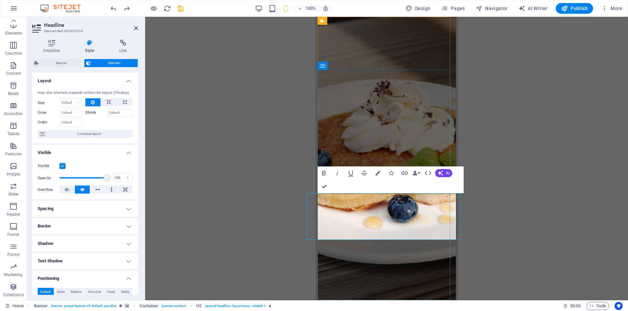
drag, startPoint x: 335, startPoint y: 215, endPoint x: 460, endPoint y: 220, distance: 125.4
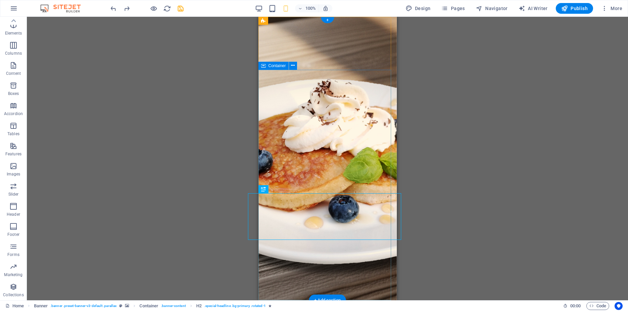
drag, startPoint x: 461, startPoint y: 194, endPoint x: 451, endPoint y: 196, distance: 10.0
click at [459, 194] on div "H2 Banner Container Banner Menu Bar Menu Banner Image H2 Container Preset H2 Pr…" at bounding box center [327, 159] width 601 height 284
drag, startPoint x: 384, startPoint y: 206, endPoint x: 364, endPoint y: 206, distance: 20.5
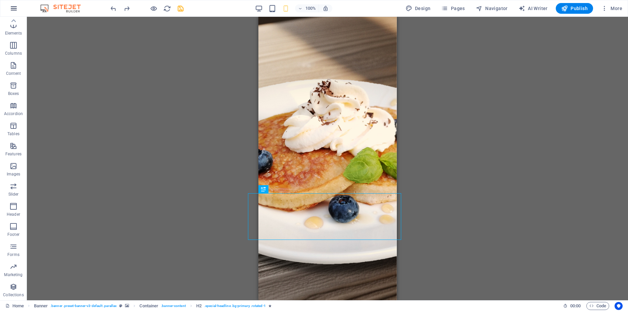
click at [15, 10] on icon "button" at bounding box center [14, 8] width 8 height 8
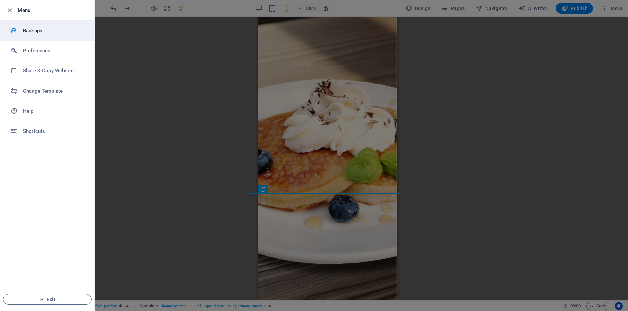
click at [28, 28] on h6 "Backups" at bounding box center [54, 31] width 62 height 8
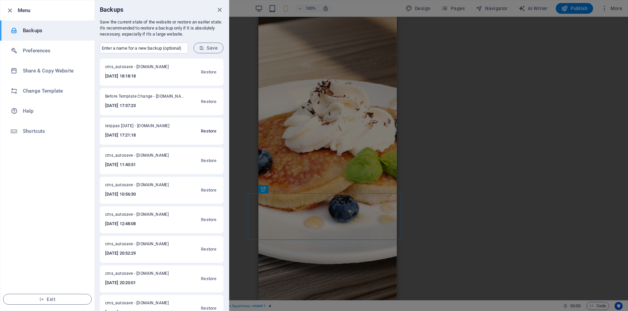
click at [201, 132] on span "Restore" at bounding box center [208, 131] width 15 height 8
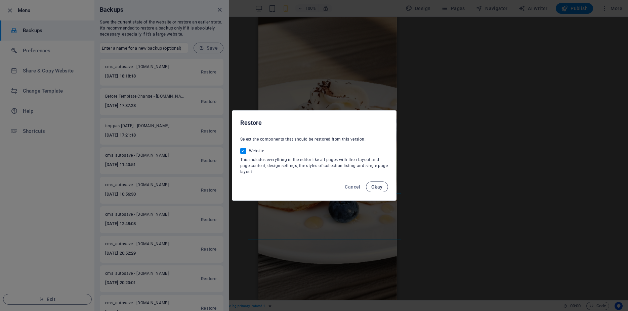
click at [379, 188] on span "Okay" at bounding box center [376, 186] width 11 height 5
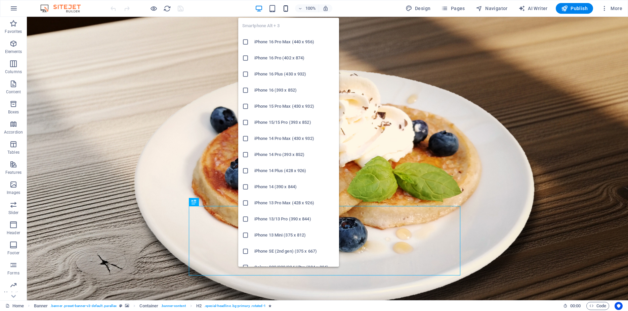
click at [288, 6] on icon "button" at bounding box center [286, 9] width 8 height 8
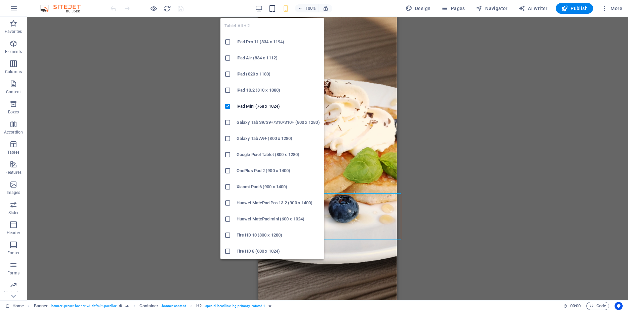
click at [272, 7] on icon "button" at bounding box center [272, 9] width 8 height 8
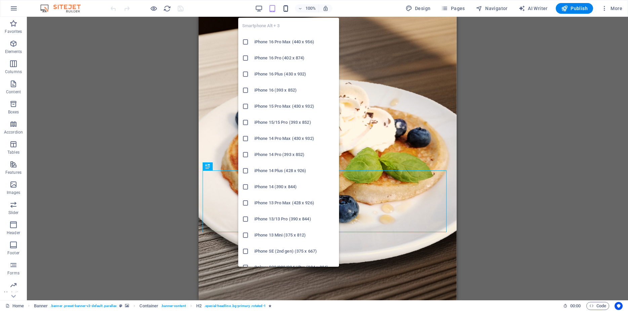
click at [286, 10] on icon "button" at bounding box center [286, 9] width 8 height 8
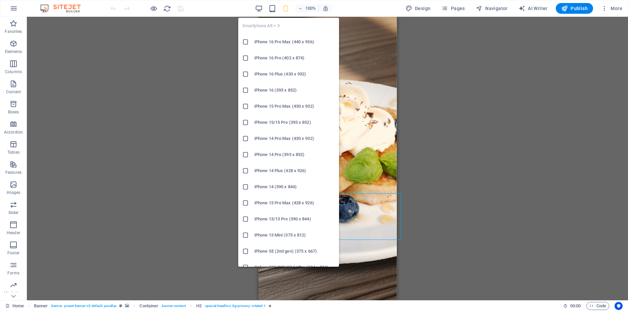
click at [245, 106] on icon at bounding box center [245, 106] width 7 height 7
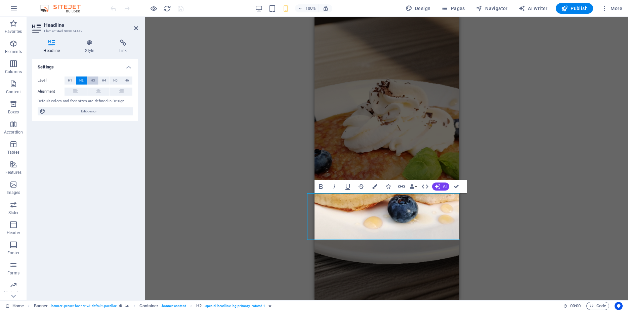
click at [91, 80] on span "H3" at bounding box center [93, 81] width 4 height 8
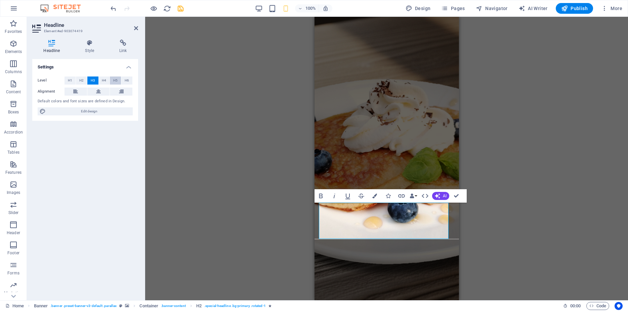
click at [118, 82] on span "H5" at bounding box center [115, 81] width 4 height 8
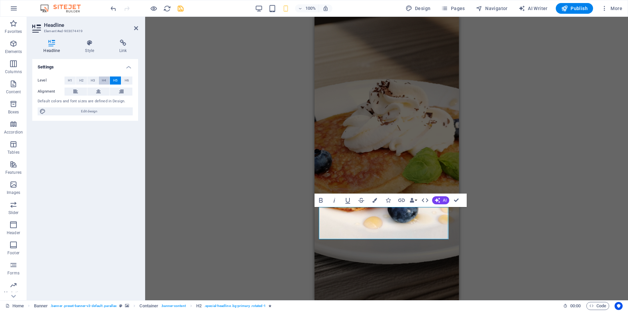
click at [102, 80] on span "H4" at bounding box center [104, 81] width 4 height 8
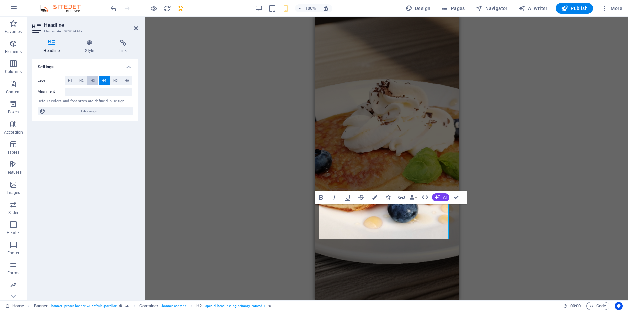
click at [92, 79] on span "H3" at bounding box center [93, 81] width 4 height 8
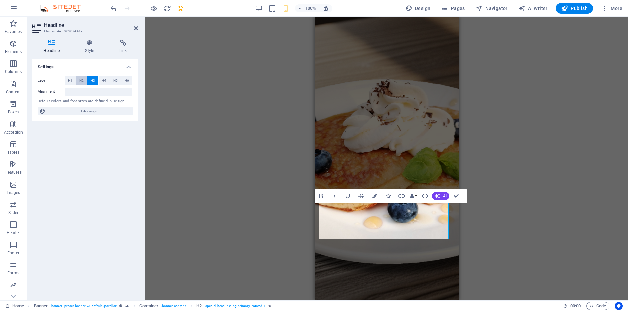
click at [82, 81] on span "H2" at bounding box center [81, 81] width 4 height 8
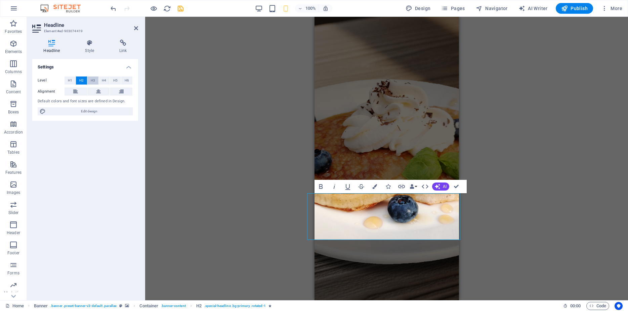
click at [95, 82] on button "H3" at bounding box center [92, 81] width 11 height 8
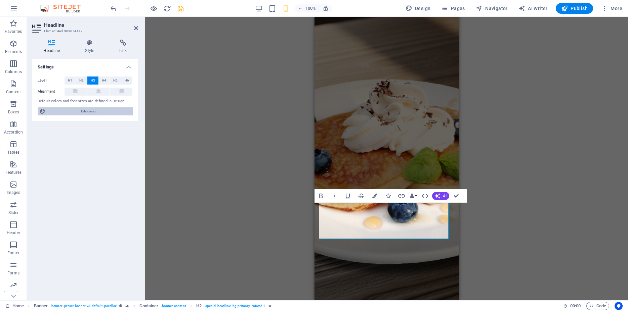
click at [108, 113] on span "Edit design" at bounding box center [89, 112] width 83 height 8
select select "px"
select select "400"
select select "px"
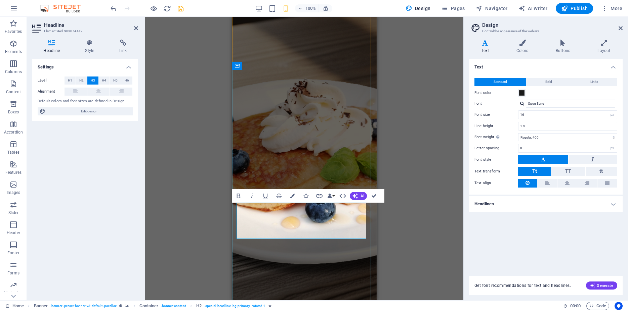
drag, startPoint x: 251, startPoint y: 222, endPoint x: 352, endPoint y: 224, distance: 101.5
click at [524, 50] on h4 "Colors" at bounding box center [523, 47] width 39 height 14
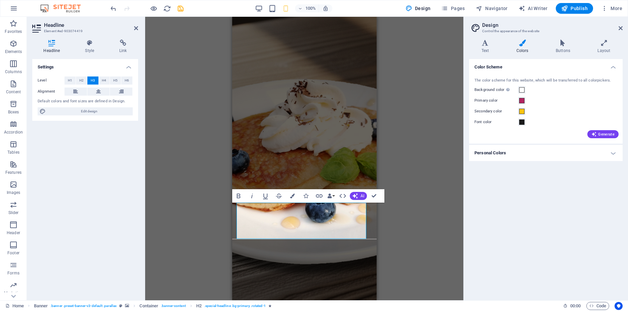
click at [510, 155] on h4 "Personal Colors" at bounding box center [546, 153] width 154 height 16
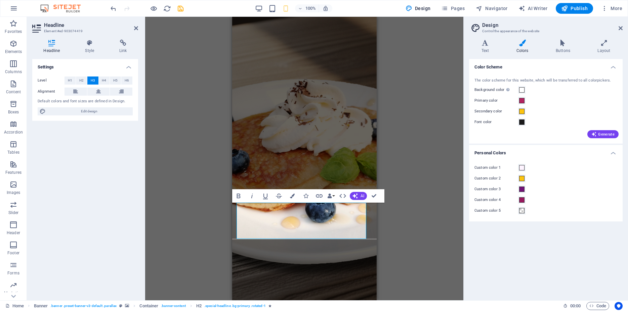
click at [569, 54] on div "Text Colors Buttons Layout Text Standard Bold Links Font color Font Open Sans F…" at bounding box center [546, 168] width 154 height 256
click at [567, 51] on h4 "Buttons" at bounding box center [564, 47] width 42 height 14
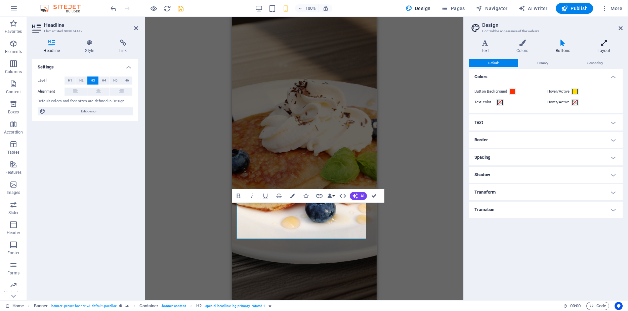
click at [604, 51] on h4 "Layout" at bounding box center [603, 47] width 37 height 14
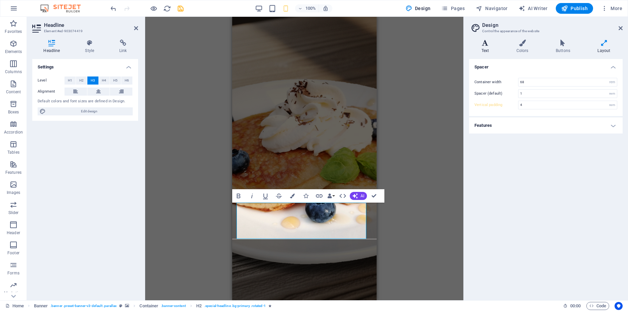
click at [487, 47] on h4 "Text" at bounding box center [486, 47] width 35 height 14
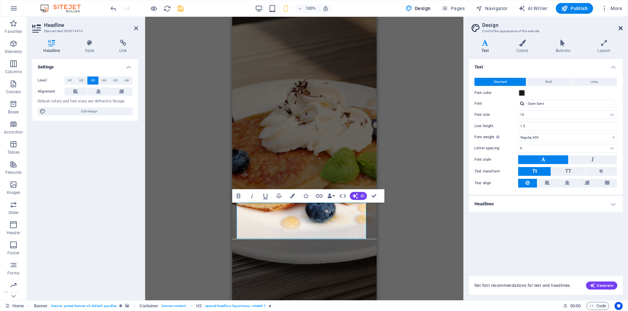
click at [619, 28] on icon at bounding box center [621, 28] width 4 height 5
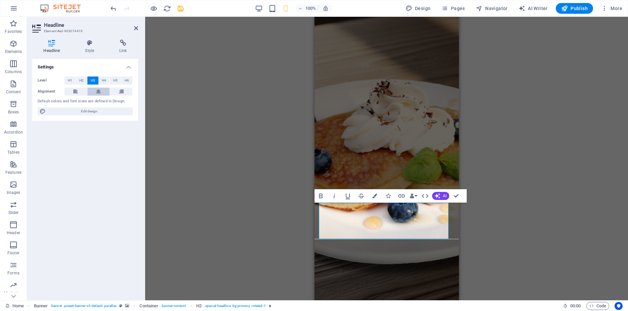
click at [96, 91] on button at bounding box center [98, 92] width 23 height 8
drag, startPoint x: 409, startPoint y: 223, endPoint x: 336, endPoint y: 224, distance: 72.9
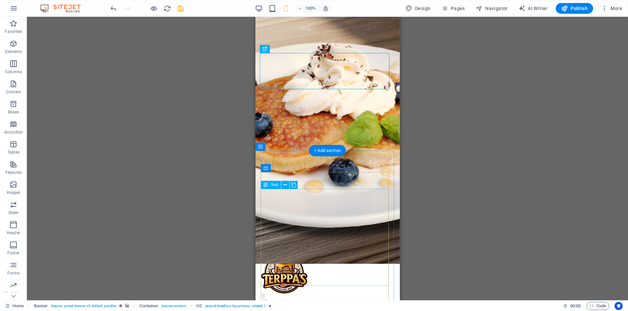
scroll to position [34, 0]
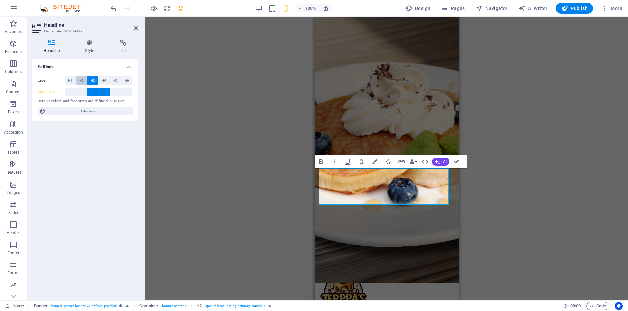
click at [82, 81] on span "H2" at bounding box center [81, 81] width 4 height 8
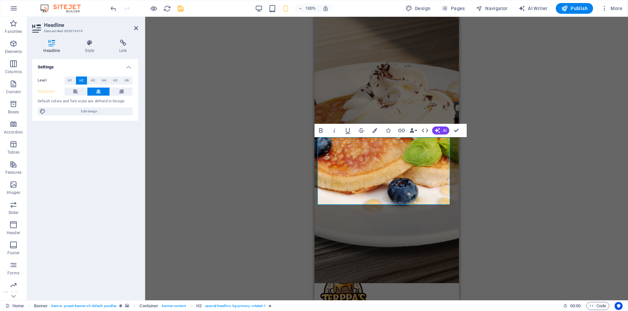
click at [476, 157] on div "Drag here to replace the existing content. Press “Ctrl” if you want to create a…" at bounding box center [386, 159] width 483 height 284
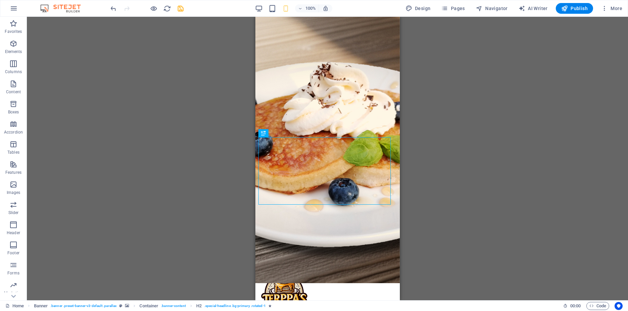
click at [481, 136] on div "Drag here to replace the existing content. Press “Ctrl” if you want to create a…" at bounding box center [327, 159] width 601 height 284
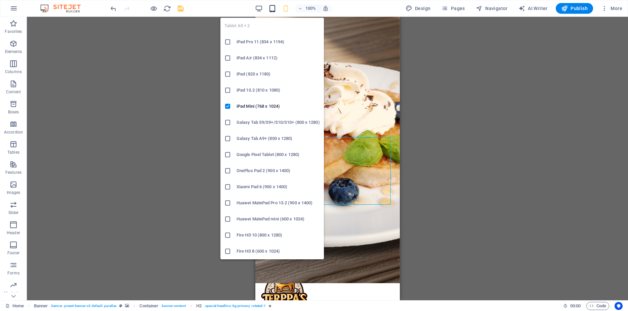
click at [276, 9] on icon "button" at bounding box center [272, 9] width 8 height 8
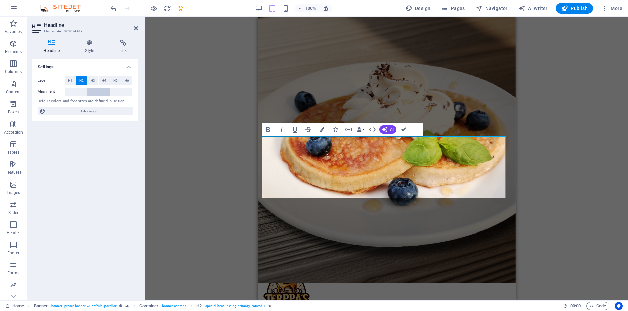
click at [95, 92] on button at bounding box center [98, 92] width 23 height 8
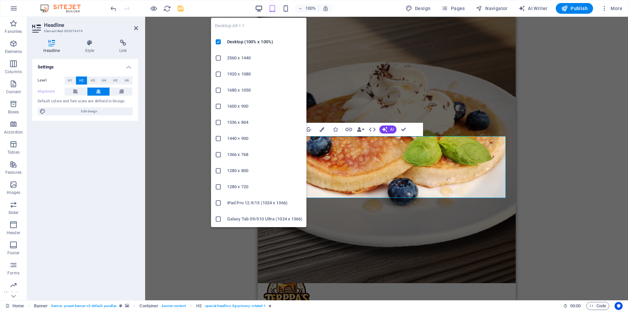
click at [263, 10] on icon "button" at bounding box center [259, 9] width 8 height 8
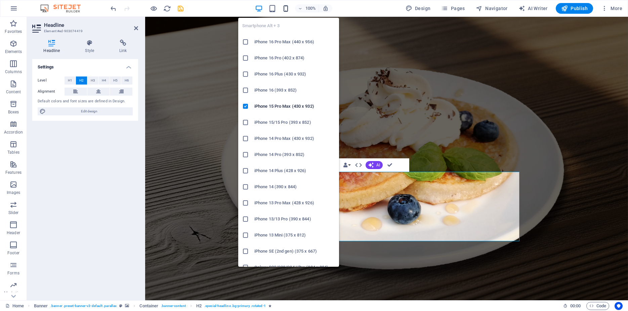
click at [285, 8] on icon "button" at bounding box center [286, 9] width 8 height 8
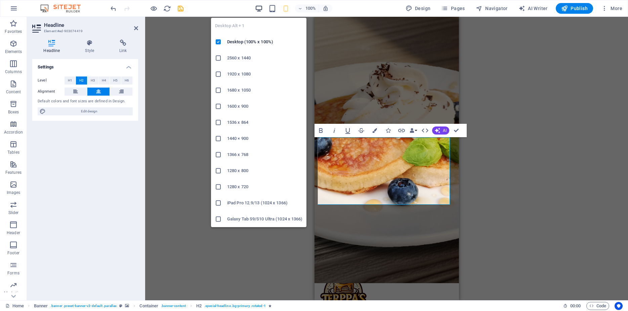
click at [262, 6] on icon "button" at bounding box center [259, 9] width 8 height 8
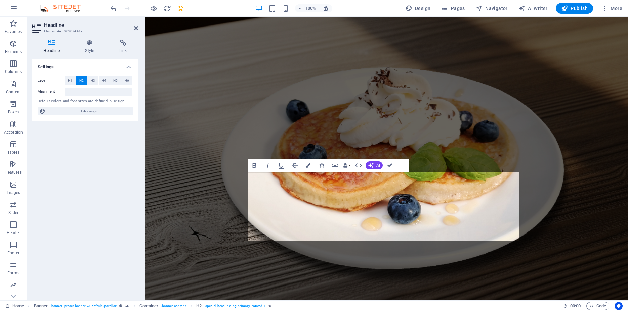
click at [281, 12] on div "100%" at bounding box center [294, 8] width 78 height 11
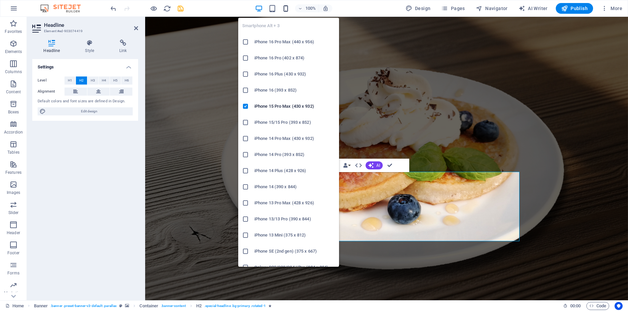
click at [284, 11] on icon "button" at bounding box center [286, 9] width 8 height 8
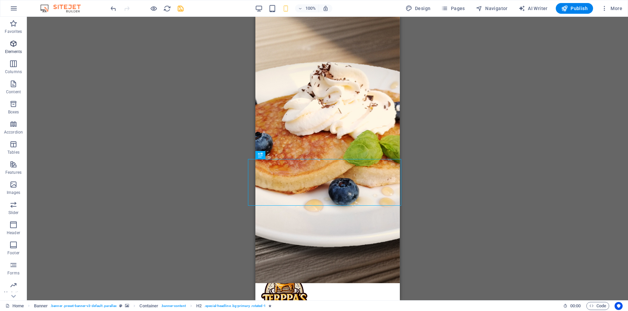
click at [15, 44] on icon "button" at bounding box center [13, 44] width 8 height 8
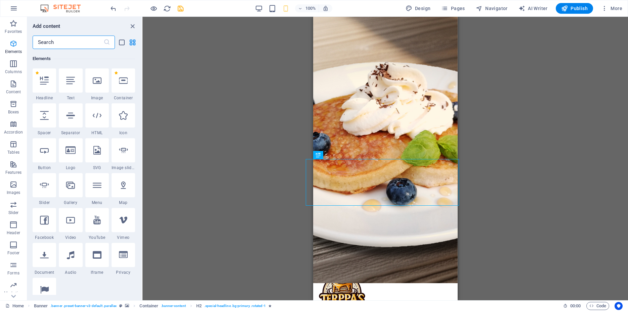
scroll to position [72, 0]
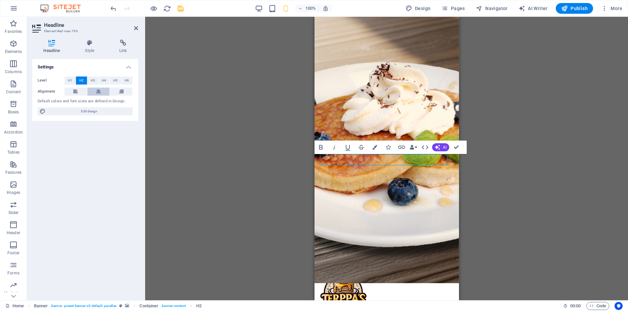
click at [97, 91] on icon at bounding box center [98, 92] width 5 height 8
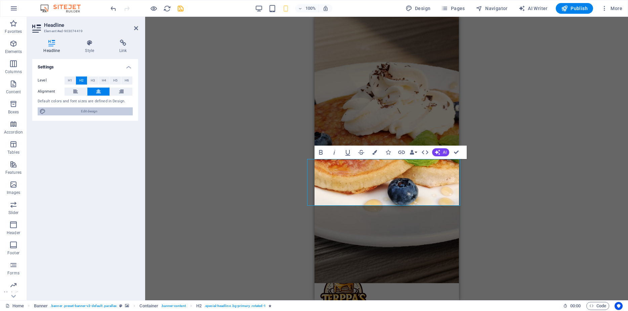
click at [94, 113] on span "Edit design" at bounding box center [89, 112] width 83 height 8
select select "px"
select select "400"
select select "px"
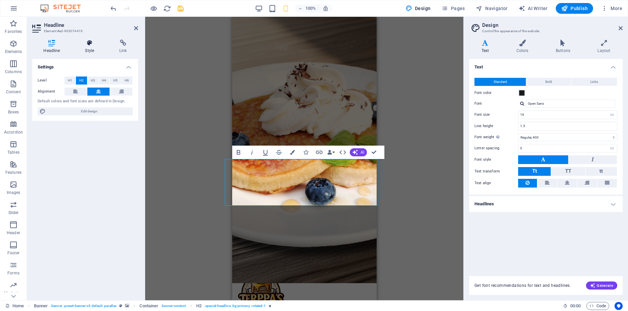
click at [87, 49] on h4 "Style" at bounding box center [91, 47] width 34 height 14
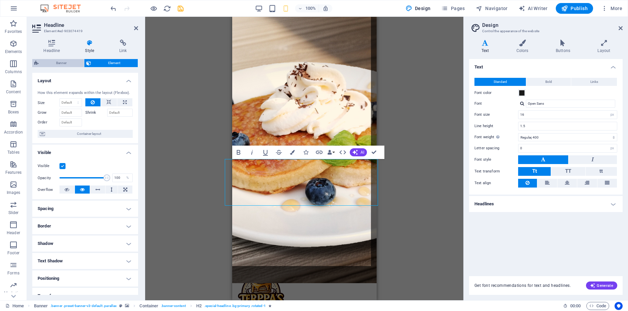
click at [64, 64] on span "Banner" at bounding box center [61, 63] width 41 height 8
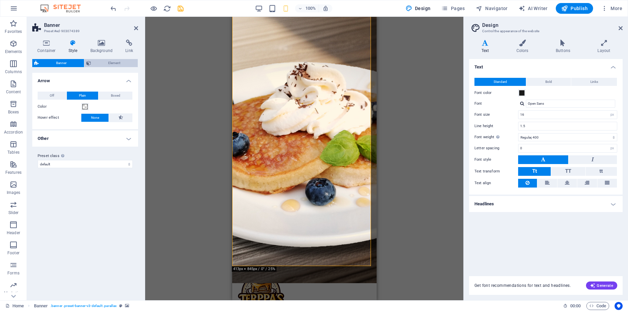
click at [99, 65] on span "Element" at bounding box center [114, 63] width 43 height 8
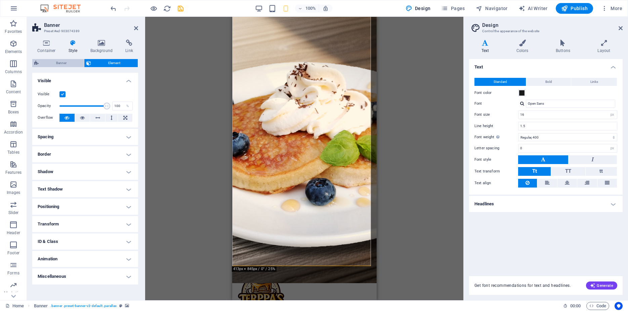
click at [74, 60] on span "Banner" at bounding box center [61, 63] width 41 height 8
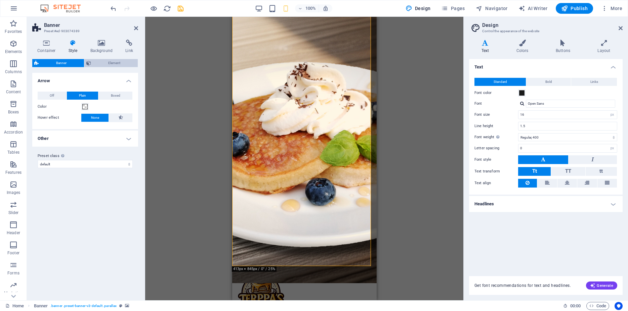
click at [115, 63] on span "Element" at bounding box center [114, 63] width 43 height 8
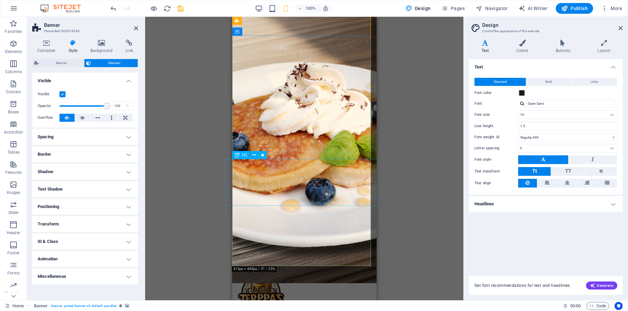
click at [495, 10] on span "Navigator" at bounding box center [492, 8] width 32 height 7
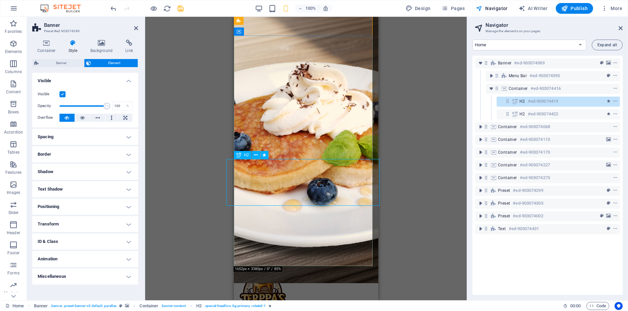
click at [569, 102] on div "H2 #ed-903074419" at bounding box center [552, 101] width 67 height 8
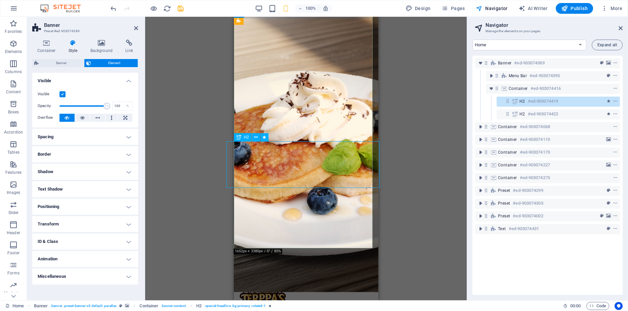
scroll to position [52, 0]
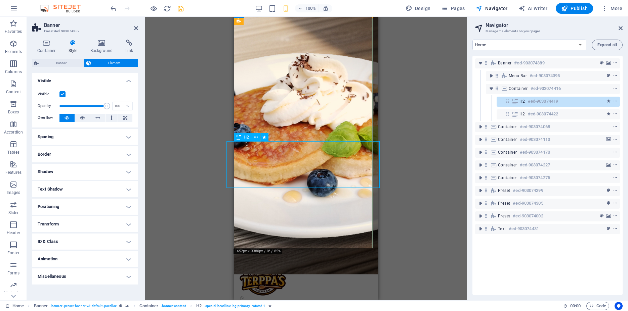
click at [569, 102] on div "H2 #ed-903074419" at bounding box center [552, 101] width 67 height 8
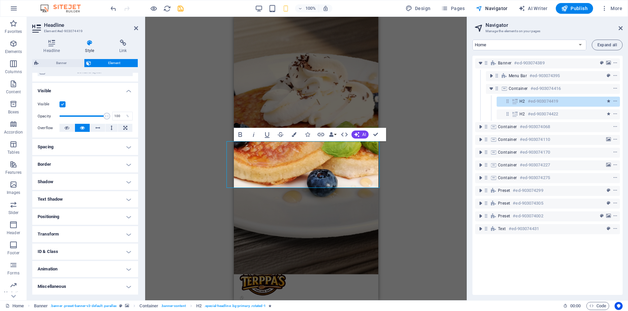
scroll to position [67, 0]
click at [122, 216] on h4 "Positioning" at bounding box center [85, 217] width 106 height 16
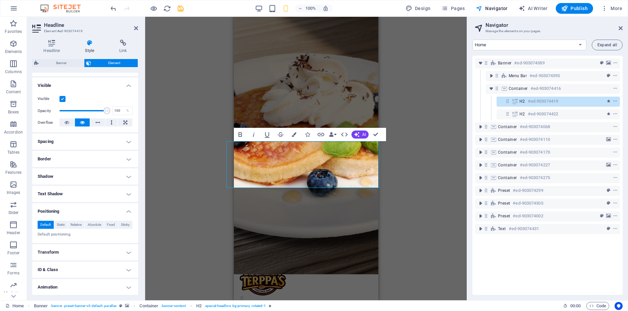
click at [121, 259] on h4 "Transform" at bounding box center [85, 253] width 106 height 16
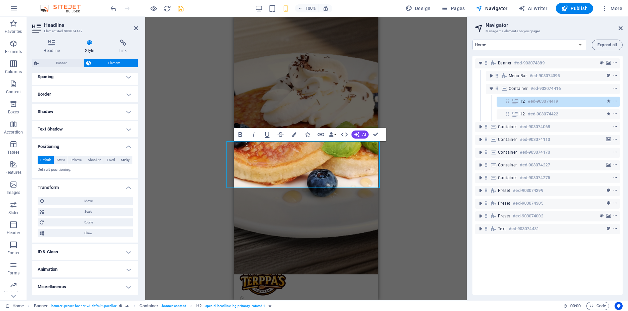
scroll to position [137, 0]
click at [127, 251] on h4 "ID & Class" at bounding box center [85, 252] width 106 height 16
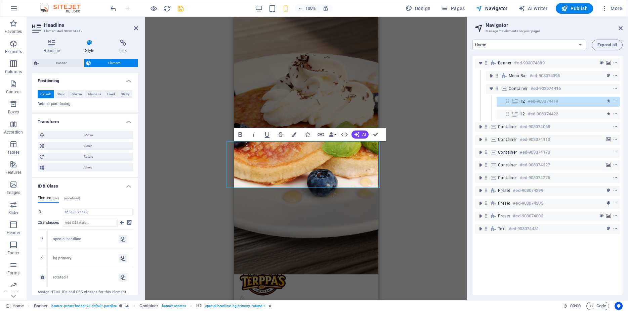
scroll to position [255, 0]
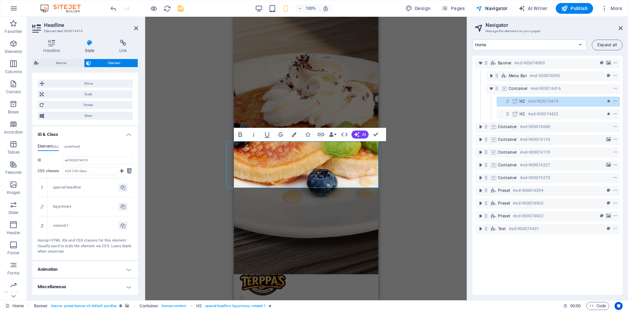
click at [71, 146] on span "(undefined)" at bounding box center [72, 146] width 16 height 3
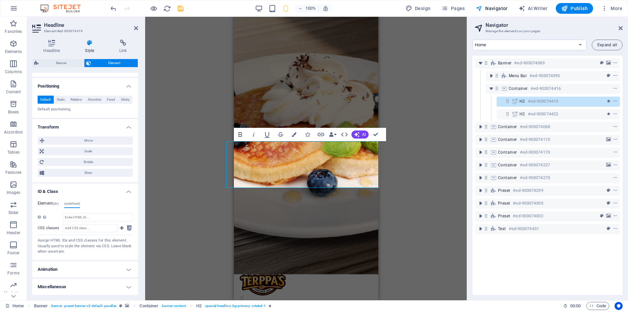
click at [42, 203] on h4 "Element (div)" at bounding box center [48, 204] width 21 height 7
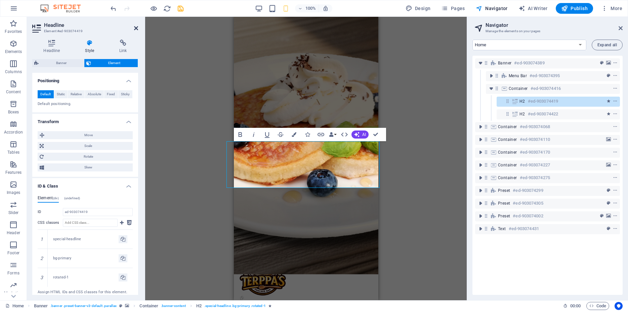
click at [137, 28] on icon at bounding box center [136, 28] width 4 height 5
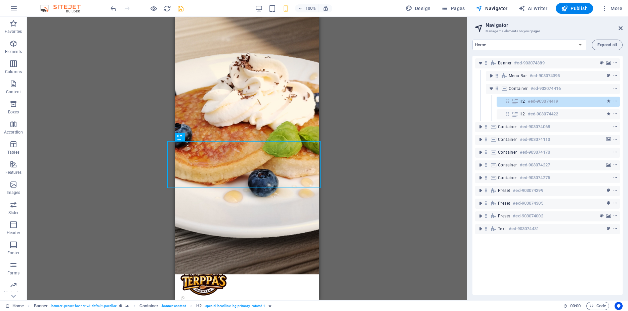
click at [406, 132] on div "H2 Banner Container Image Banner Menu Bar Menu H2 Text Container Preset Contain…" at bounding box center [247, 159] width 440 height 284
click at [373, 163] on div "H2 Banner Container Image Banner Menu Bar Menu H2 Text Container Preset Contain…" at bounding box center [247, 159] width 440 height 284
click at [352, 64] on div "H2 Banner Container Image Banner Menu Bar Menu H2 Text Container Preset Contain…" at bounding box center [247, 159] width 440 height 284
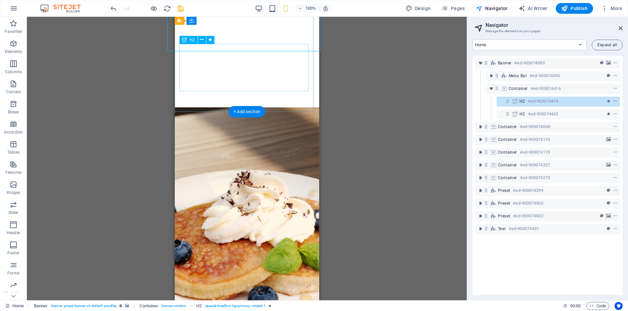
scroll to position [0, 0]
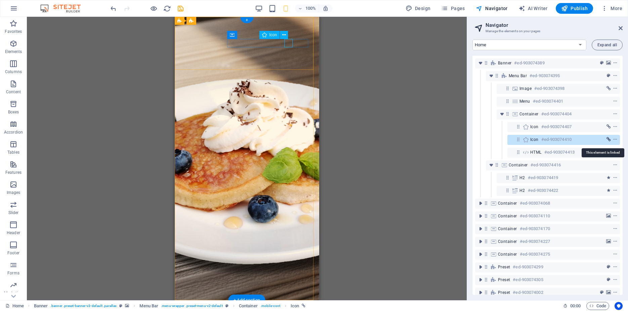
click at [607, 140] on icon "link" at bounding box center [609, 139] width 4 height 5
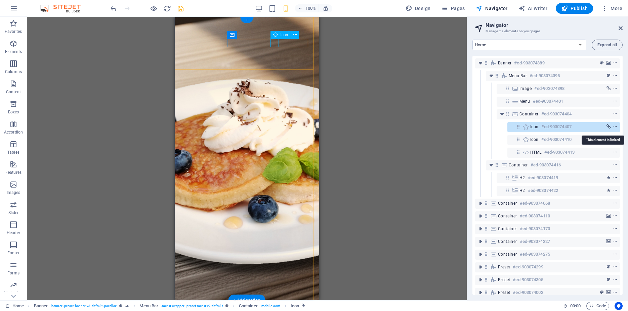
click at [607, 127] on icon "link" at bounding box center [609, 127] width 4 height 5
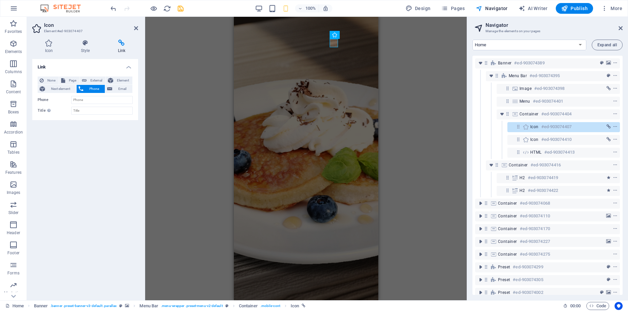
click at [90, 89] on span "Phone" at bounding box center [94, 89] width 18 height 8
click at [117, 80] on span "Element" at bounding box center [122, 81] width 15 height 8
click at [86, 89] on span "Phone" at bounding box center [94, 89] width 18 height 8
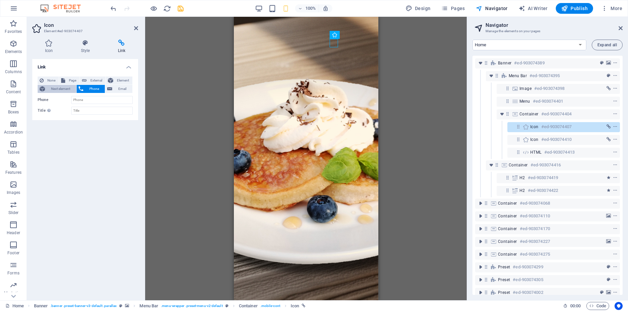
click at [68, 92] on span "Next element" at bounding box center [60, 89] width 27 height 8
click at [83, 93] on div "None Page External Element Next element Phone Email" at bounding box center [85, 85] width 95 height 17
click at [93, 86] on span "Phone" at bounding box center [94, 89] width 18 height 8
